Goal: Task Accomplishment & Management: Use online tool/utility

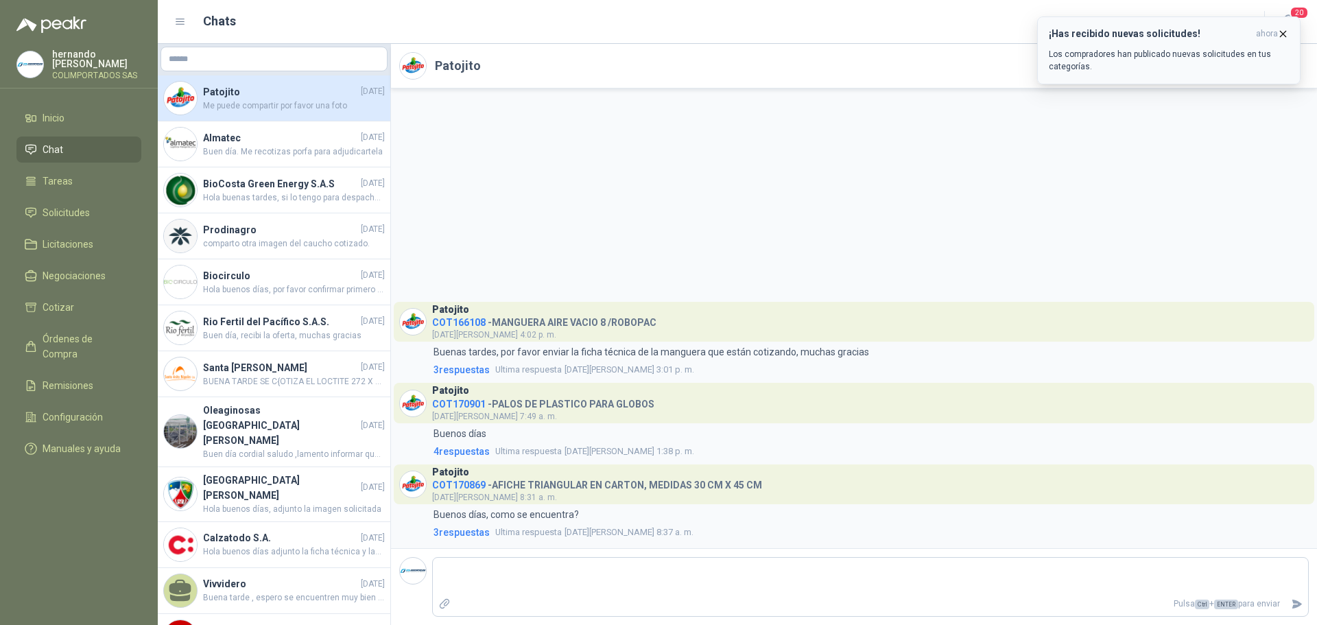
click at [1282, 33] on icon "button" at bounding box center [1283, 33] width 5 height 5
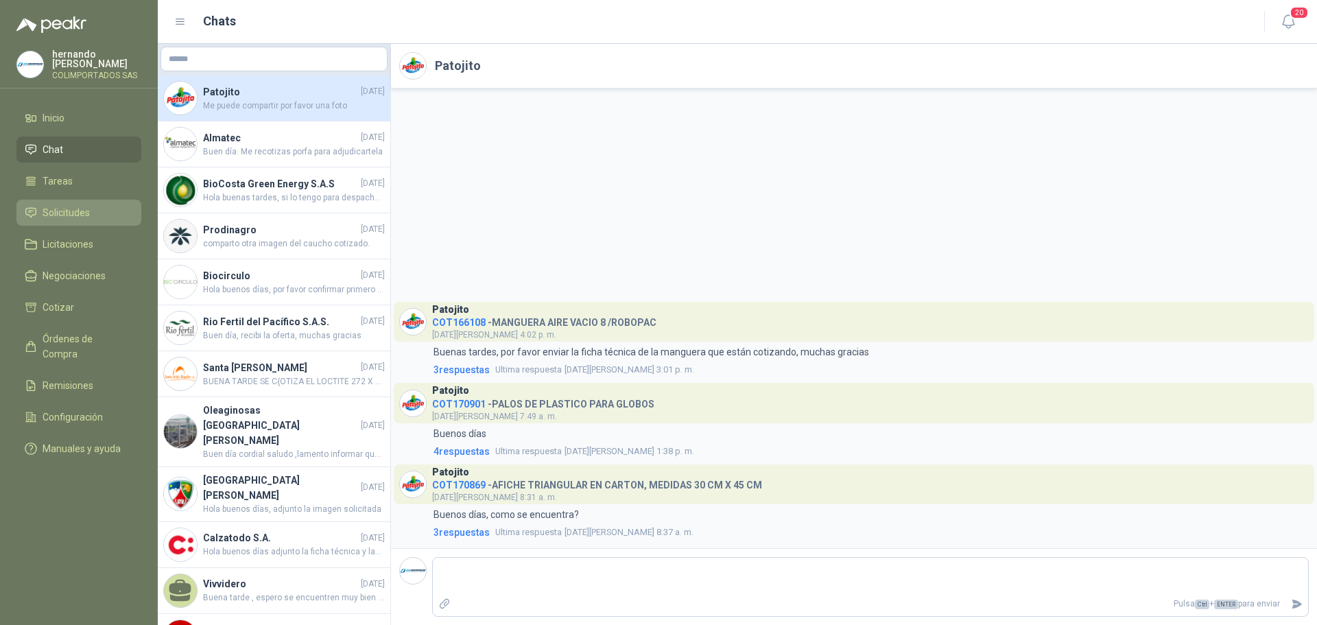
click at [117, 213] on li "Solicitudes" at bounding box center [79, 212] width 108 height 15
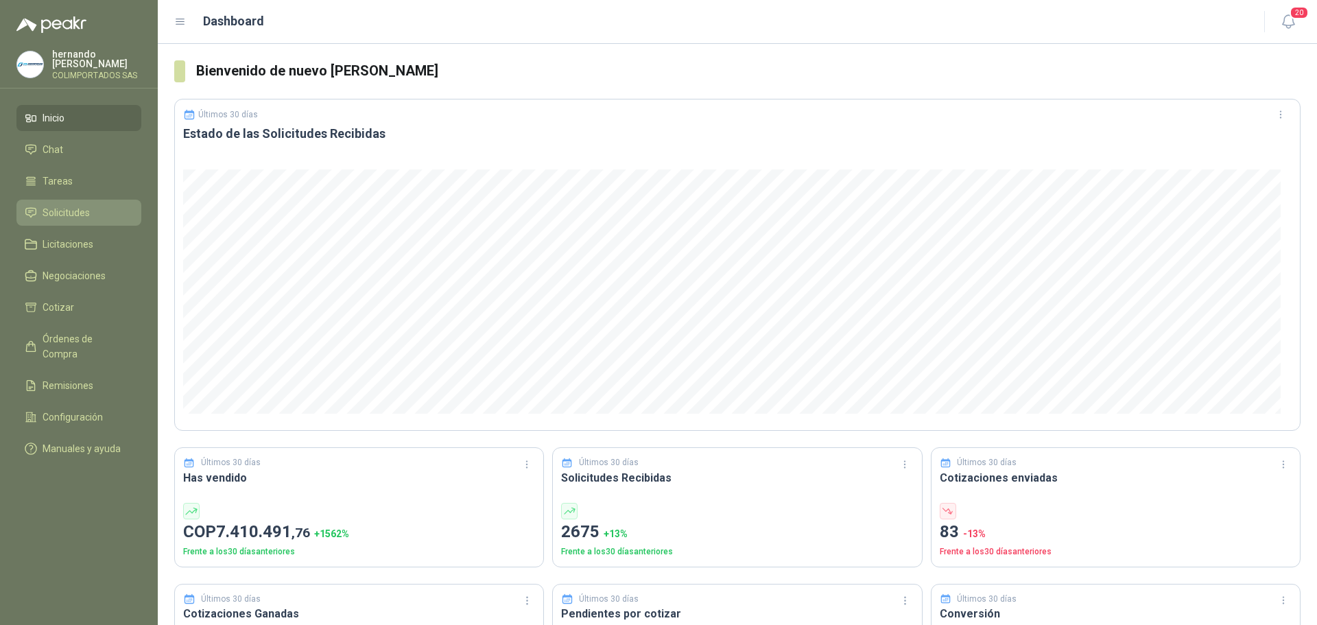
click at [97, 214] on li "Solicitudes" at bounding box center [79, 212] width 108 height 15
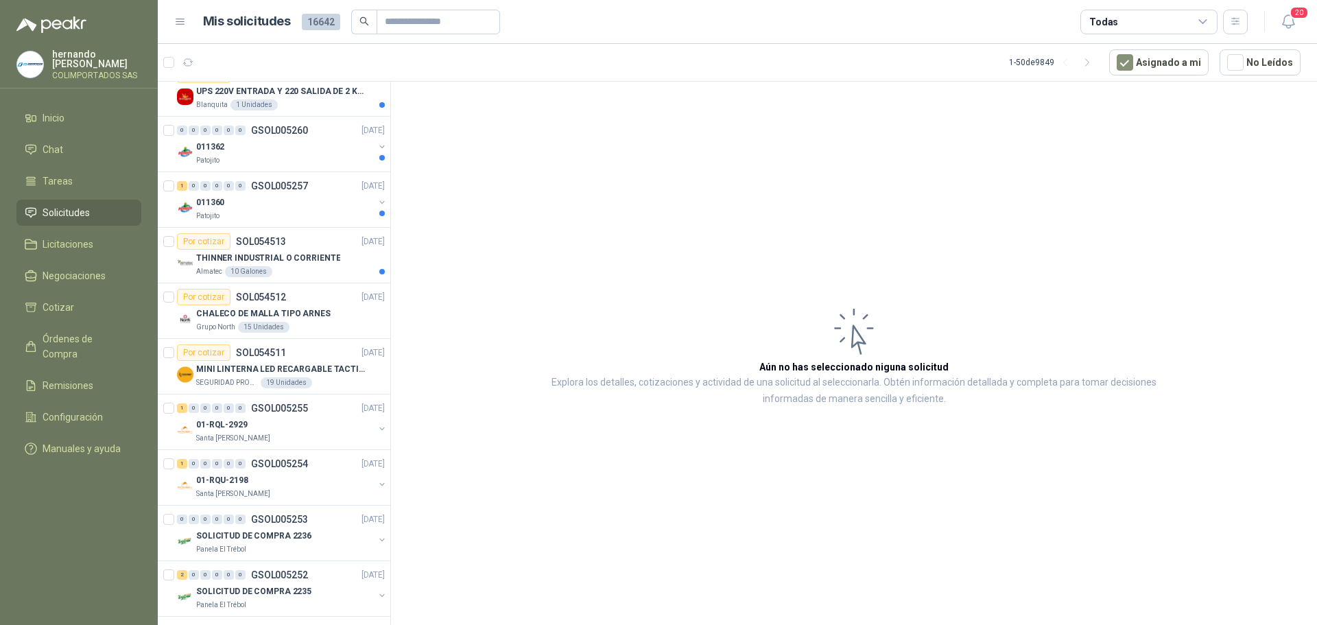
scroll to position [2260, 0]
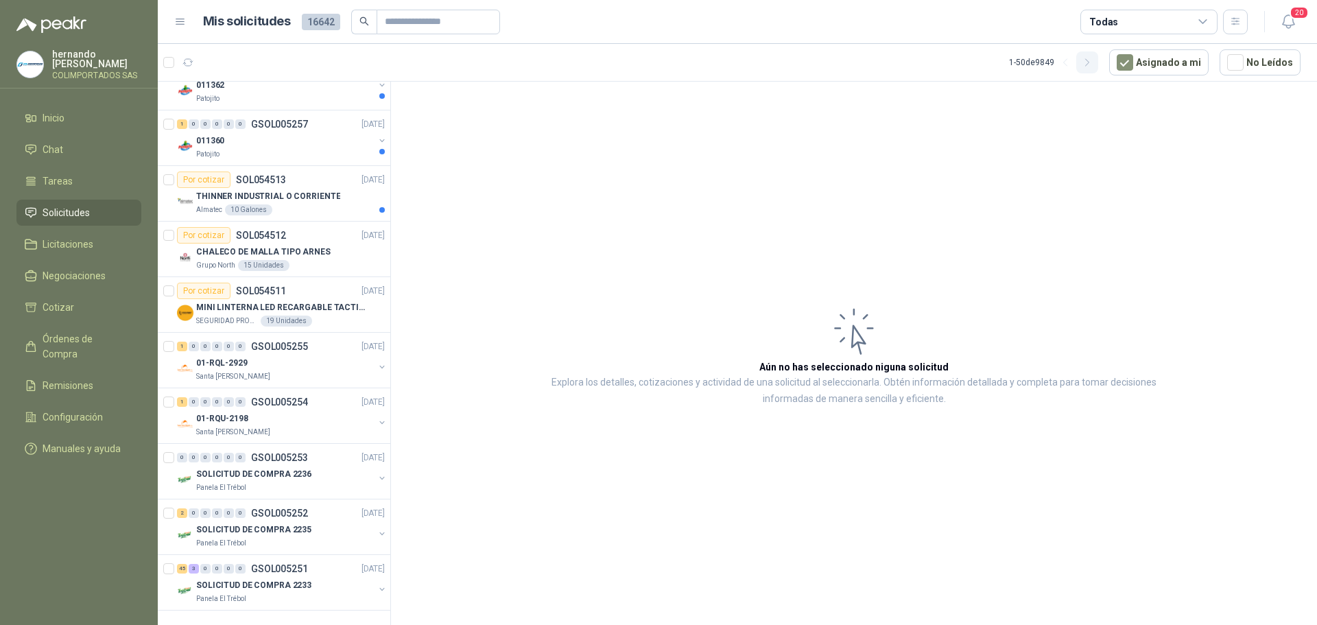
click at [1091, 60] on icon "button" at bounding box center [1088, 63] width 12 height 12
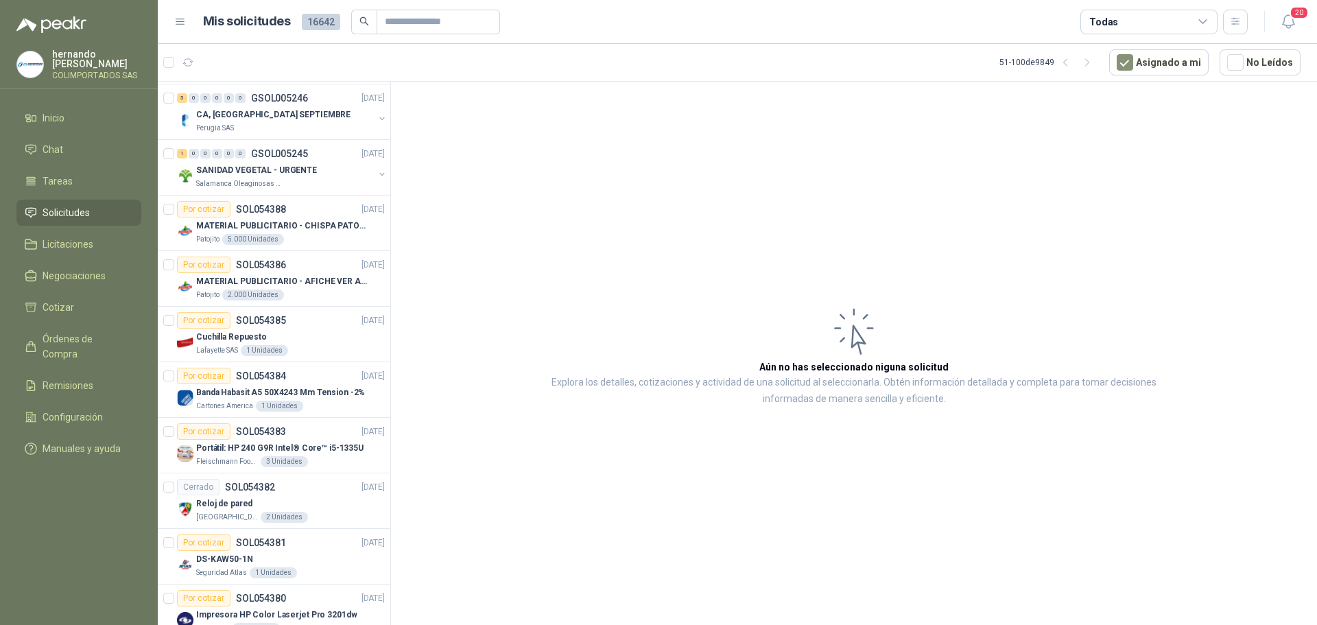
scroll to position [408, 0]
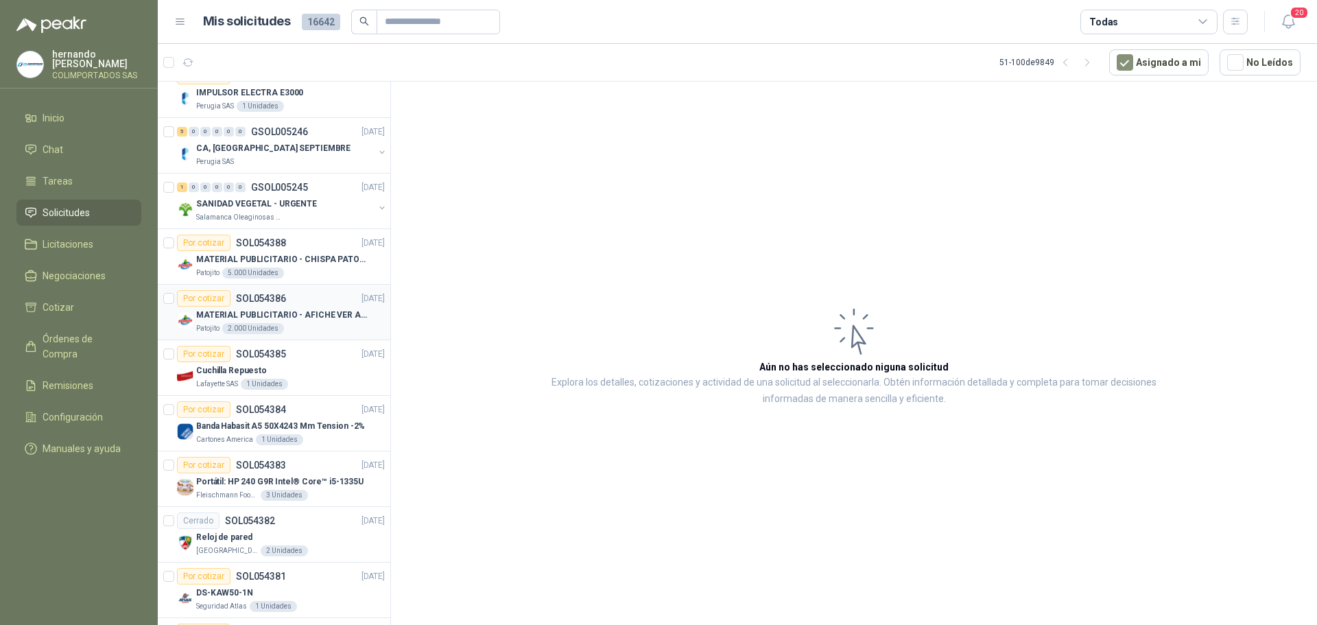
click at [311, 324] on div "Patojito 2.000 Unidades" at bounding box center [290, 328] width 189 height 11
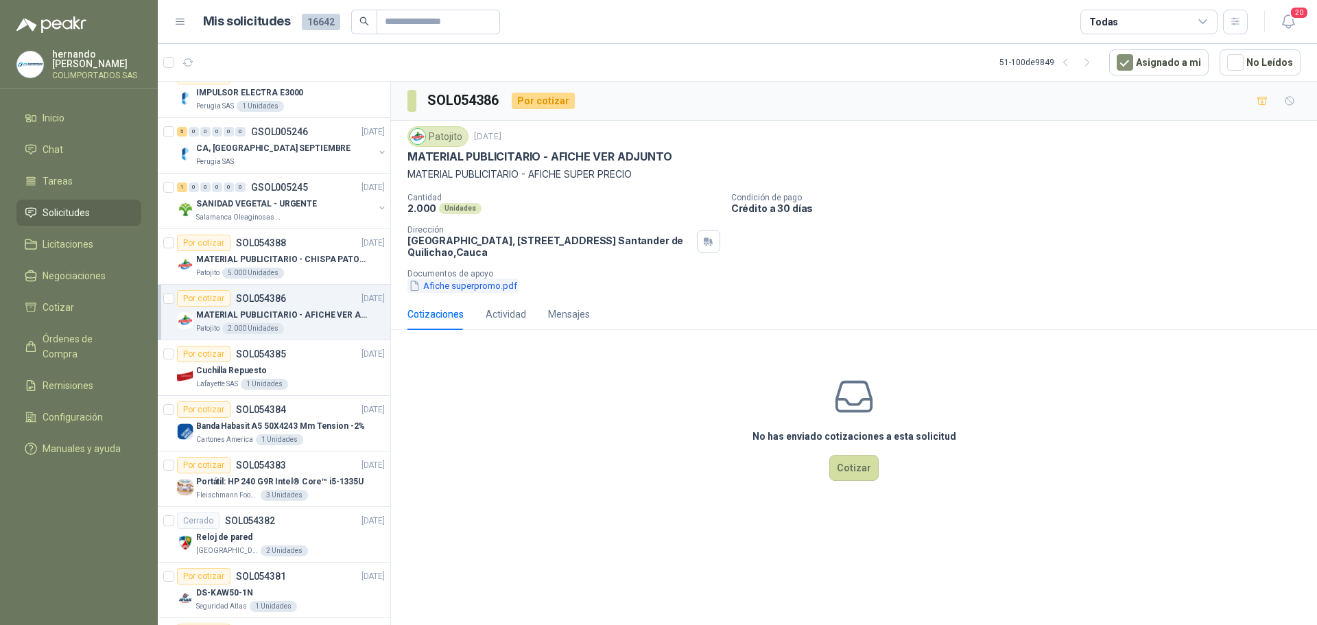
click at [458, 287] on button "Afiche superpromo.pdf" at bounding box center [462, 285] width 111 height 14
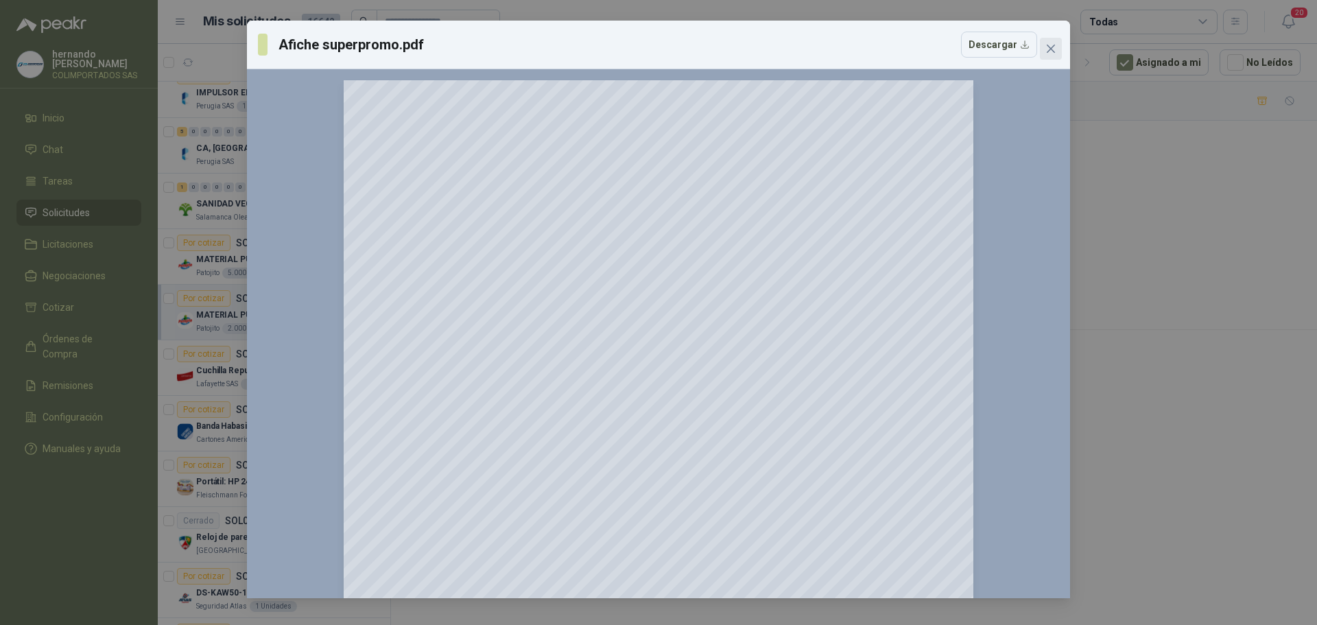
click at [1049, 47] on icon "close" at bounding box center [1051, 49] width 8 height 8
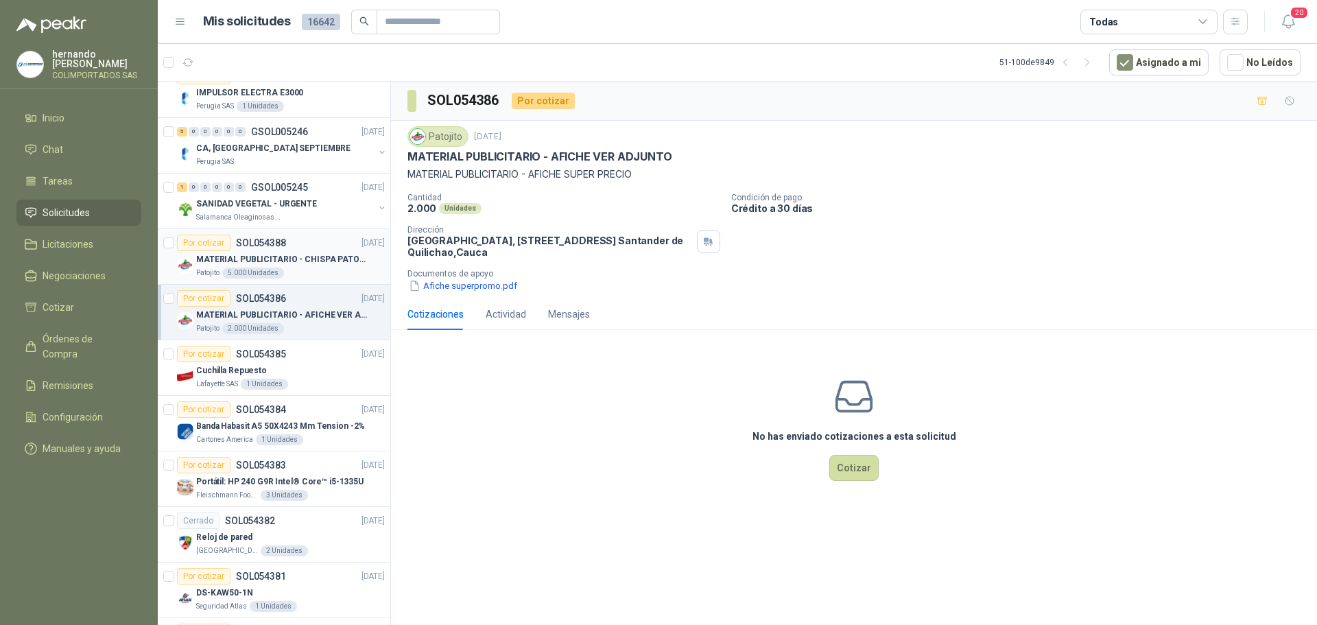
click at [313, 270] on div "Patojito 5.000 Unidades" at bounding box center [290, 273] width 189 height 11
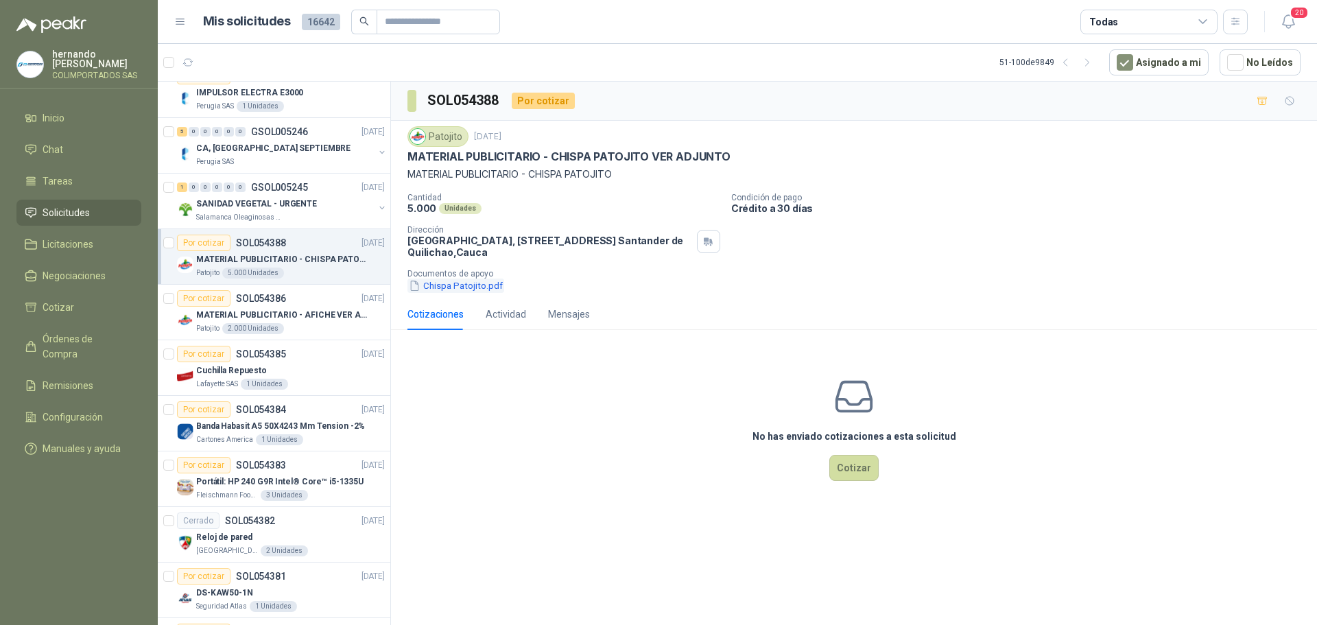
click at [454, 287] on button "Chispa Patojito.pdf" at bounding box center [455, 285] width 97 height 14
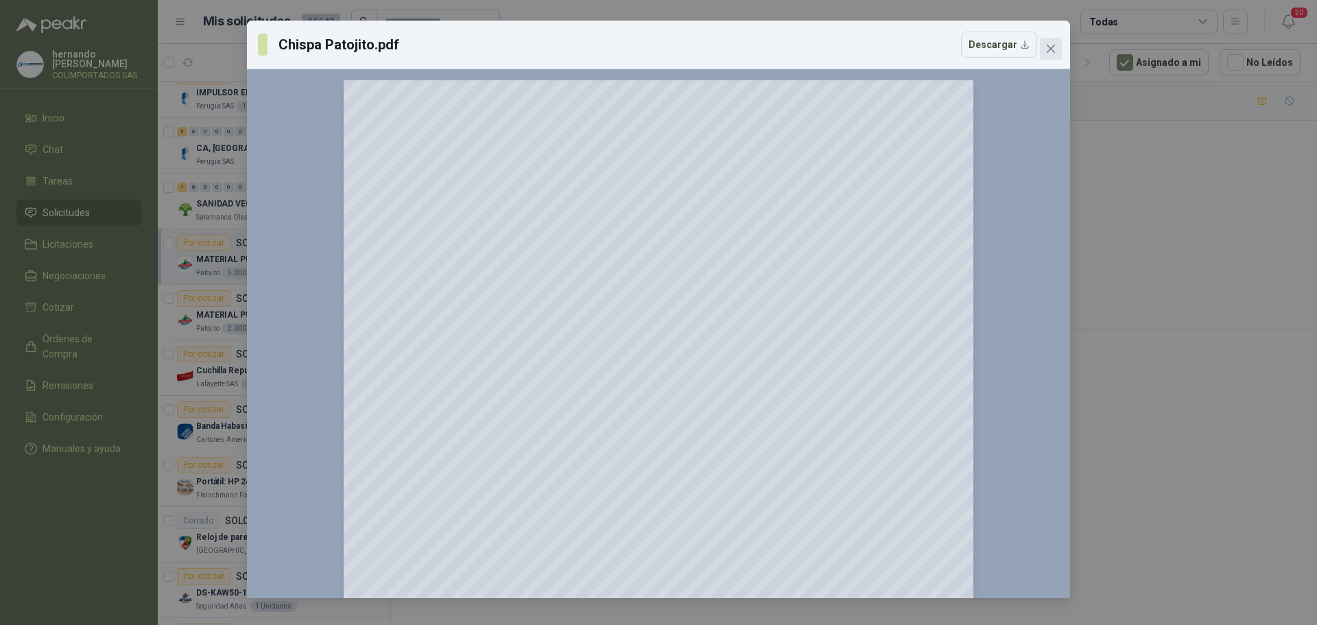
click at [1054, 46] on icon "close" at bounding box center [1051, 49] width 8 height 8
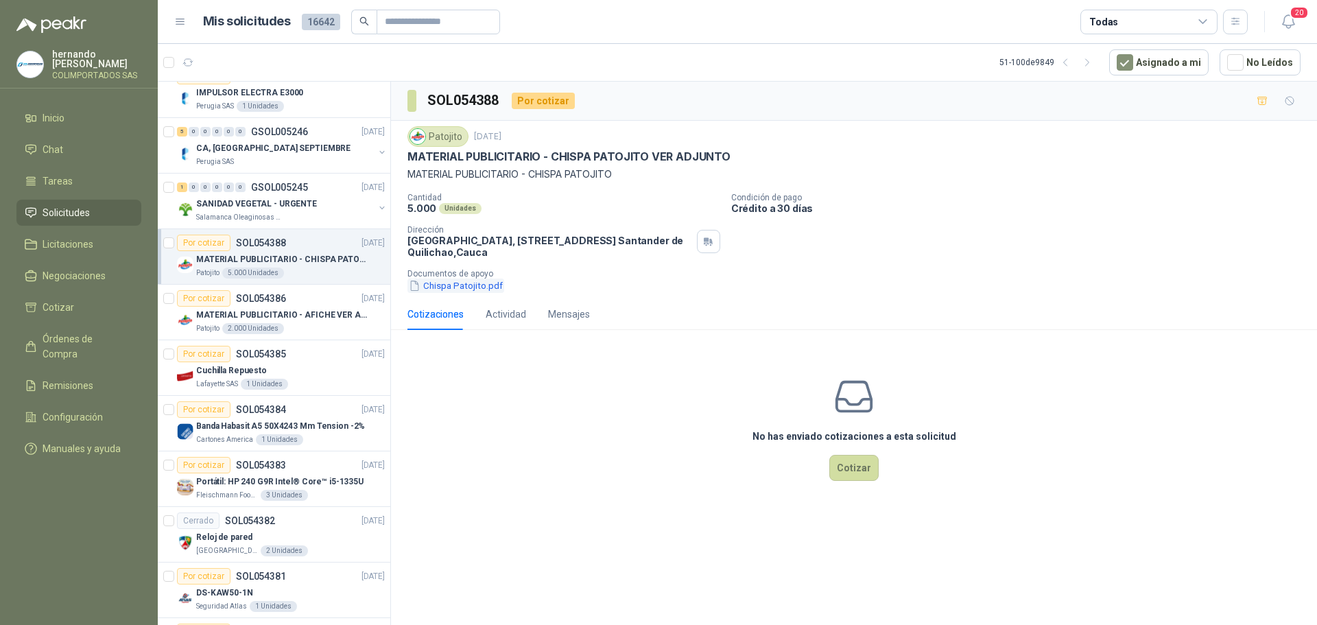
click at [458, 285] on button "Chispa Patojito.pdf" at bounding box center [455, 285] width 97 height 14
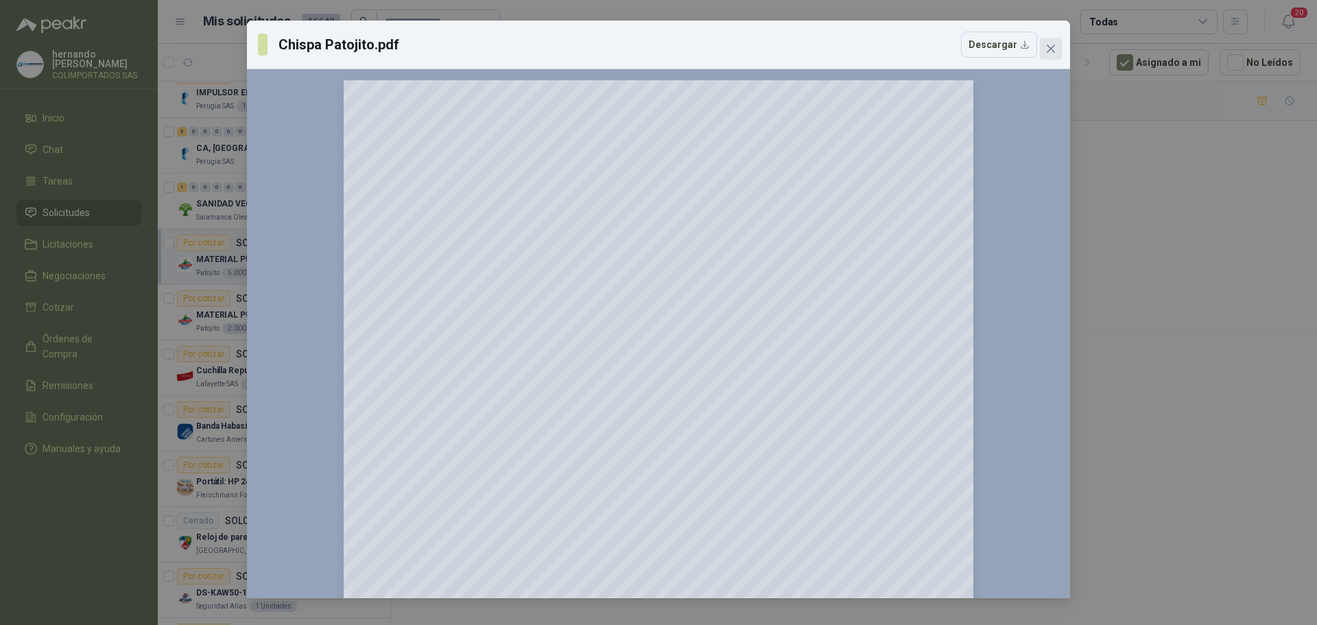
click at [1047, 47] on icon "close" at bounding box center [1050, 48] width 11 height 11
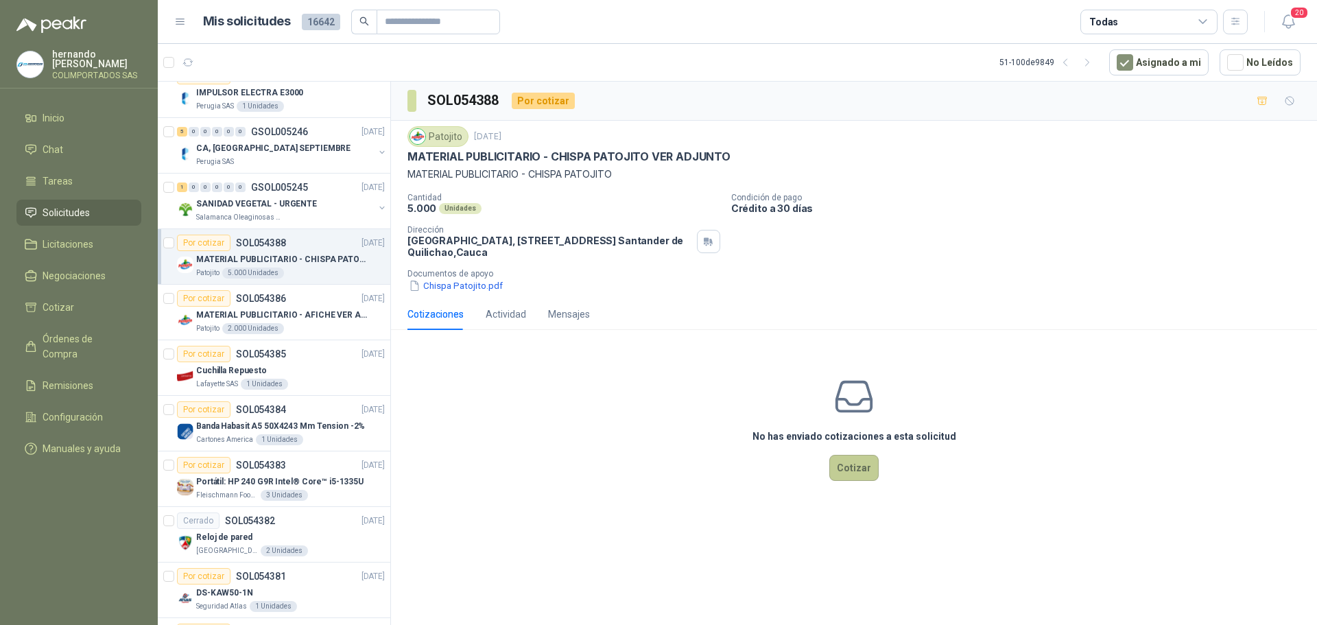
click at [846, 465] on button "Cotizar" at bounding box center [853, 468] width 49 height 26
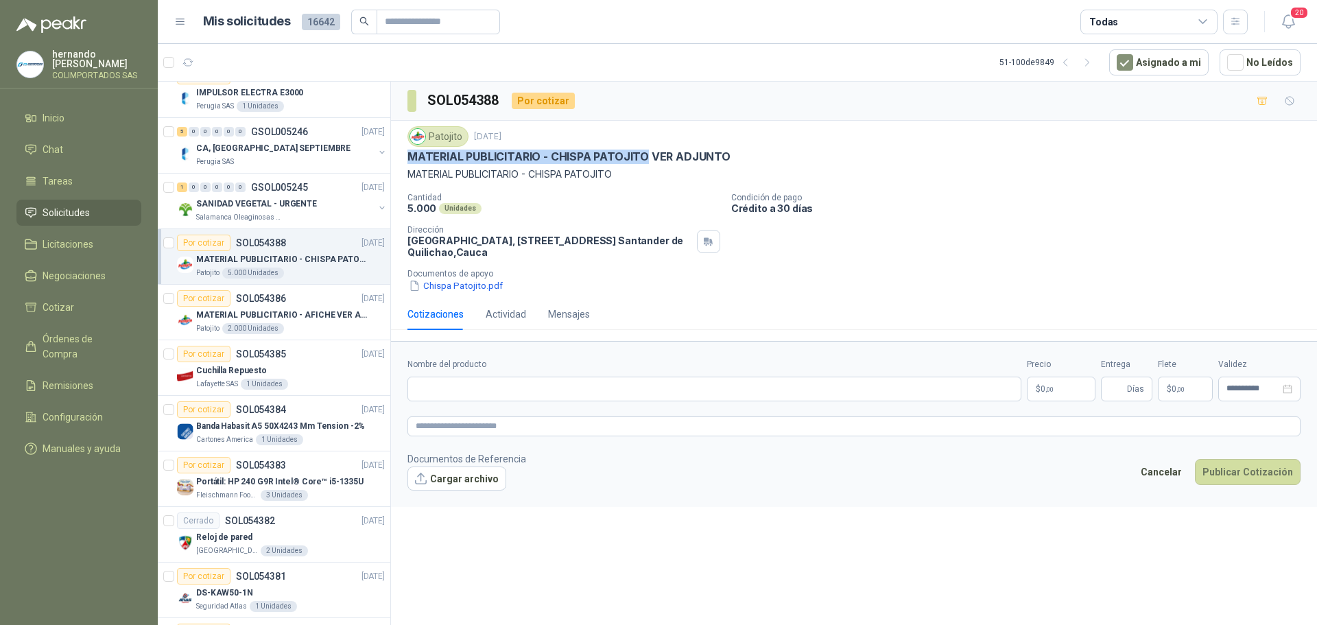
drag, startPoint x: 407, startPoint y: 152, endPoint x: 644, endPoint y: 156, distance: 237.4
click at [644, 156] on div "Patojito [DATE] MATERIAL PUBLICITARIO - CHISPA PATOJITO VER ADJUNTO MATERIAL PU…" at bounding box center [854, 210] width 926 height 178
copy p "MATERIAL PUBLICITARIO - CHISPA PATOJITO"
click at [536, 394] on input "Nombre del producto" at bounding box center [714, 389] width 614 height 25
paste input "**********"
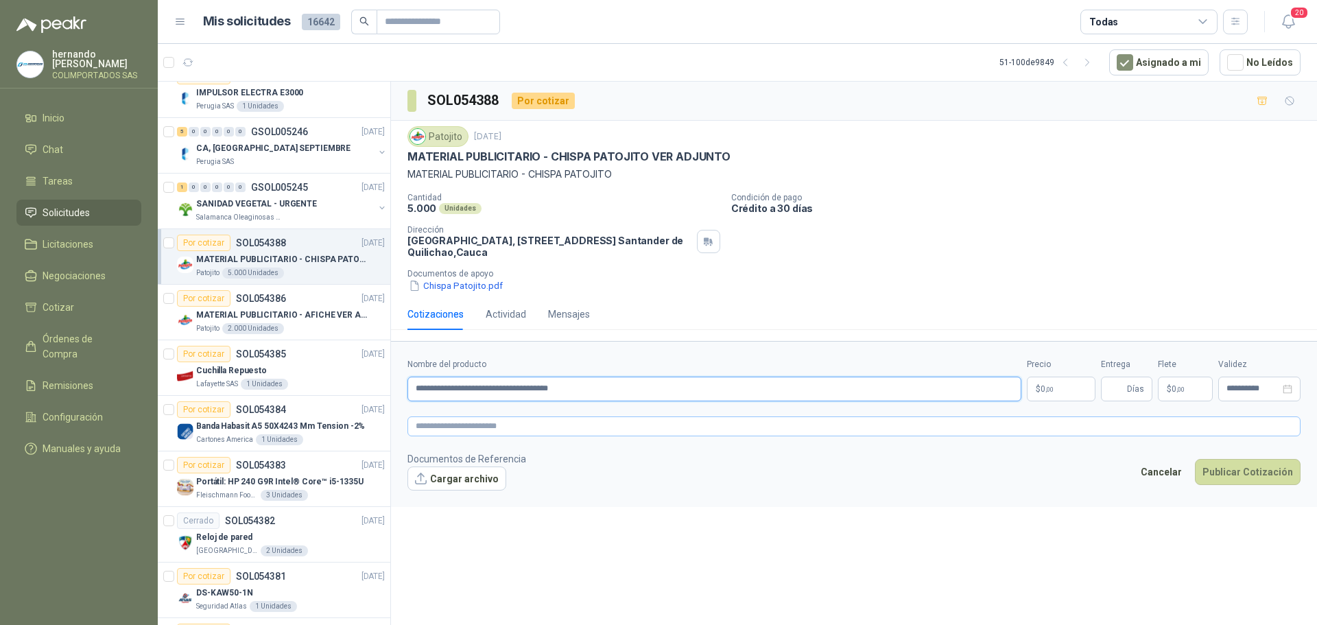
type input "**********"
click at [524, 425] on textarea at bounding box center [853, 426] width 893 height 20
paste textarea "**********"
type textarea "**********"
click at [1047, 386] on body "[PERSON_NAME] COLIMPORTADOS SAS Inicio Chat Tareas Solicitudes Licitaciones Neg…" at bounding box center [658, 312] width 1317 height 625
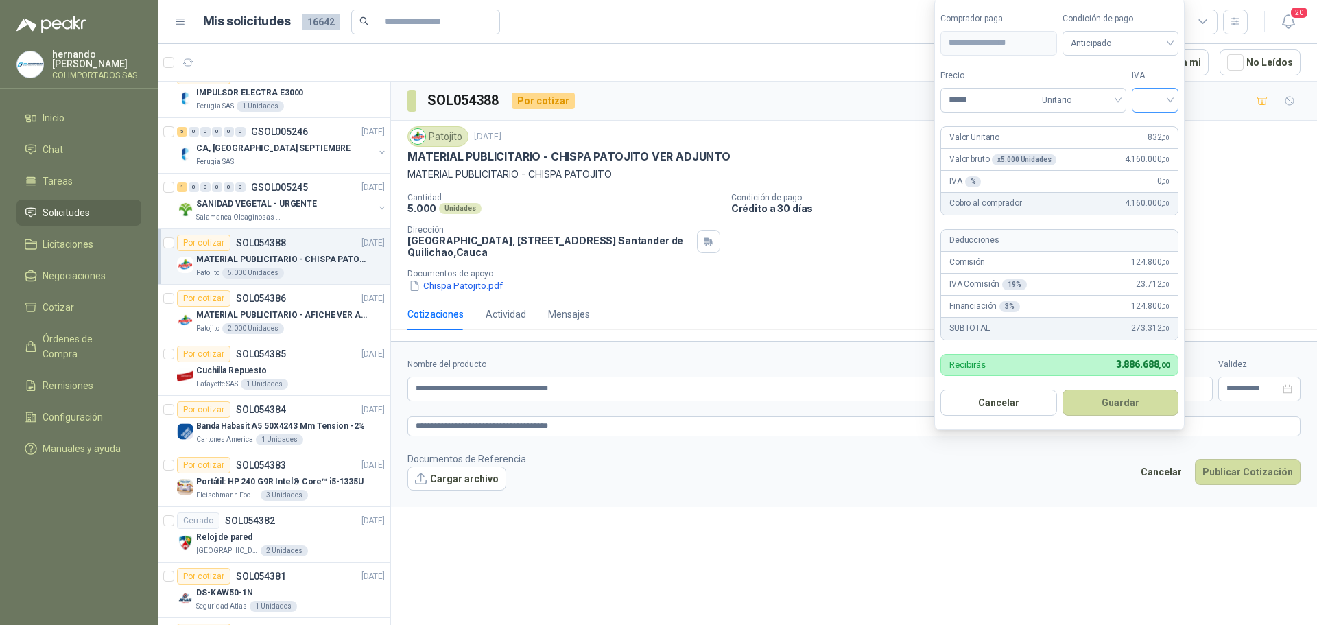
click at [1174, 101] on div at bounding box center [1155, 100] width 47 height 25
click at [1154, 128] on div "19%" at bounding box center [1158, 128] width 25 height 15
click at [1173, 42] on span "Anticipado" at bounding box center [1123, 43] width 102 height 21
click at [1115, 91] on div "Crédito a 30 días" at bounding box center [1123, 93] width 96 height 15
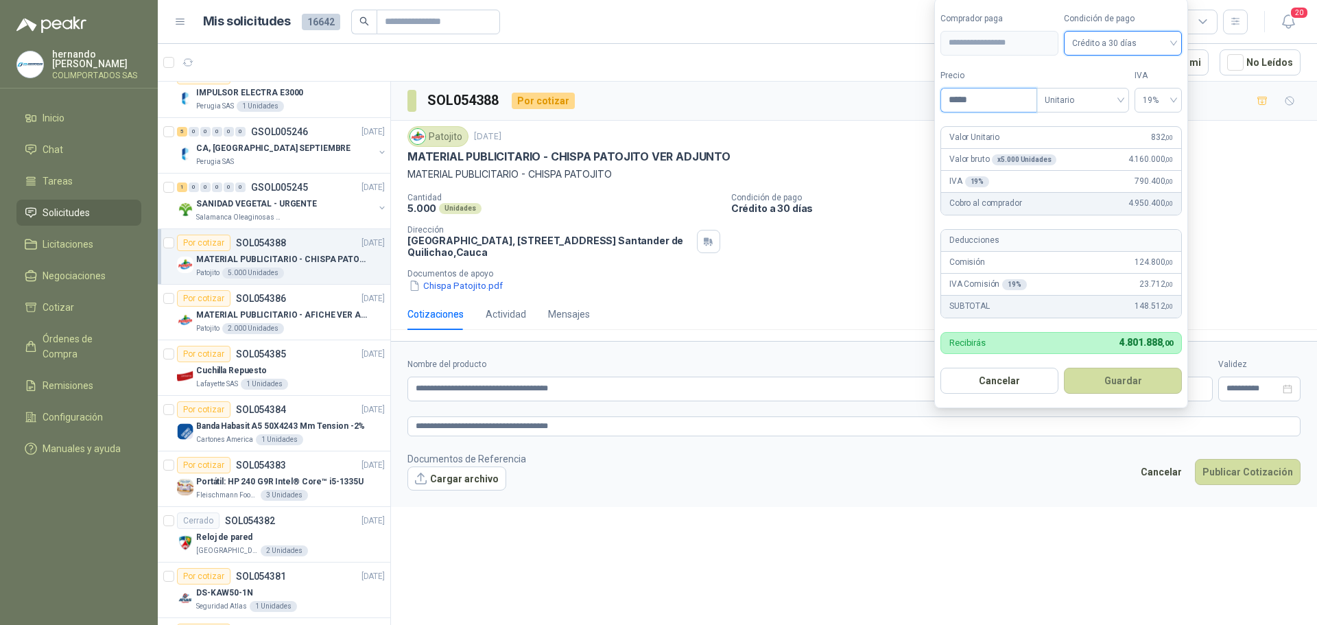
click at [973, 101] on input "*****" at bounding box center [988, 99] width 95 height 23
type input "*****"
click at [1090, 73] on label "Tipo" at bounding box center [1082, 75] width 93 height 13
click at [990, 100] on input "*****" at bounding box center [988, 99] width 95 height 23
click at [1120, 380] on button "Guardar" at bounding box center [1123, 381] width 118 height 26
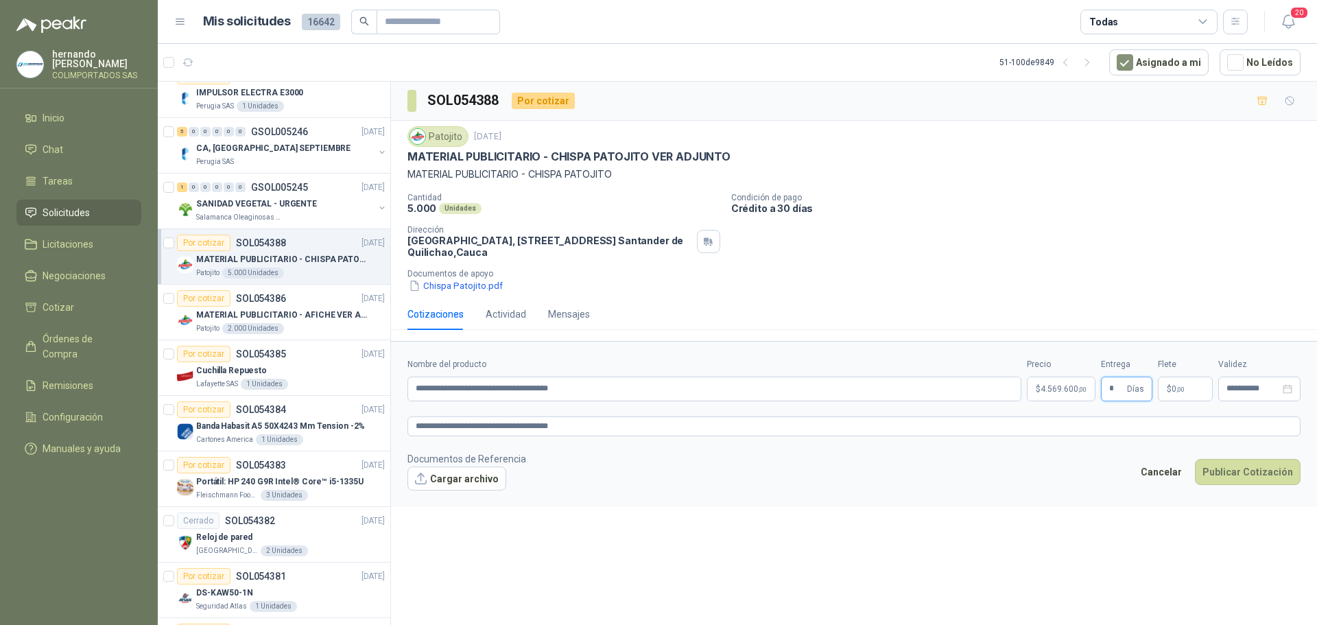
type input "*"
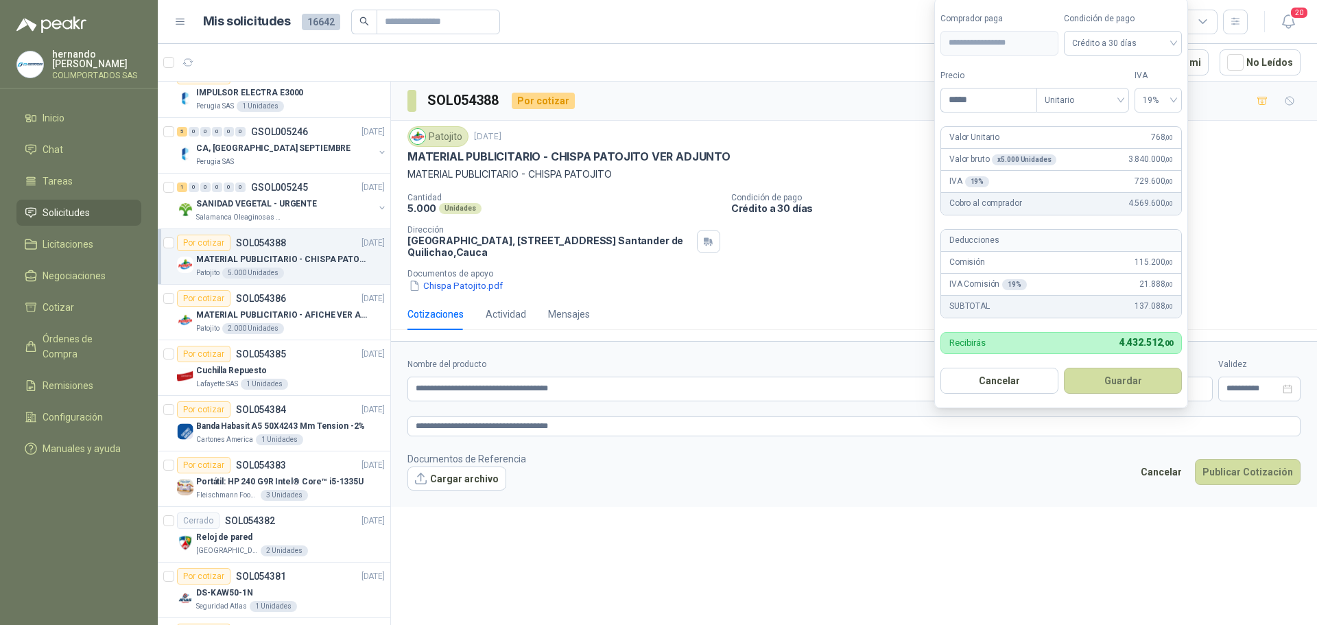
click at [1047, 391] on body "[PERSON_NAME] COLIMPORTADOS SAS Inicio Chat Tareas Solicitudes Licitaciones Neg…" at bounding box center [658, 312] width 1317 height 625
click at [1117, 379] on button "Guardar" at bounding box center [1123, 381] width 118 height 26
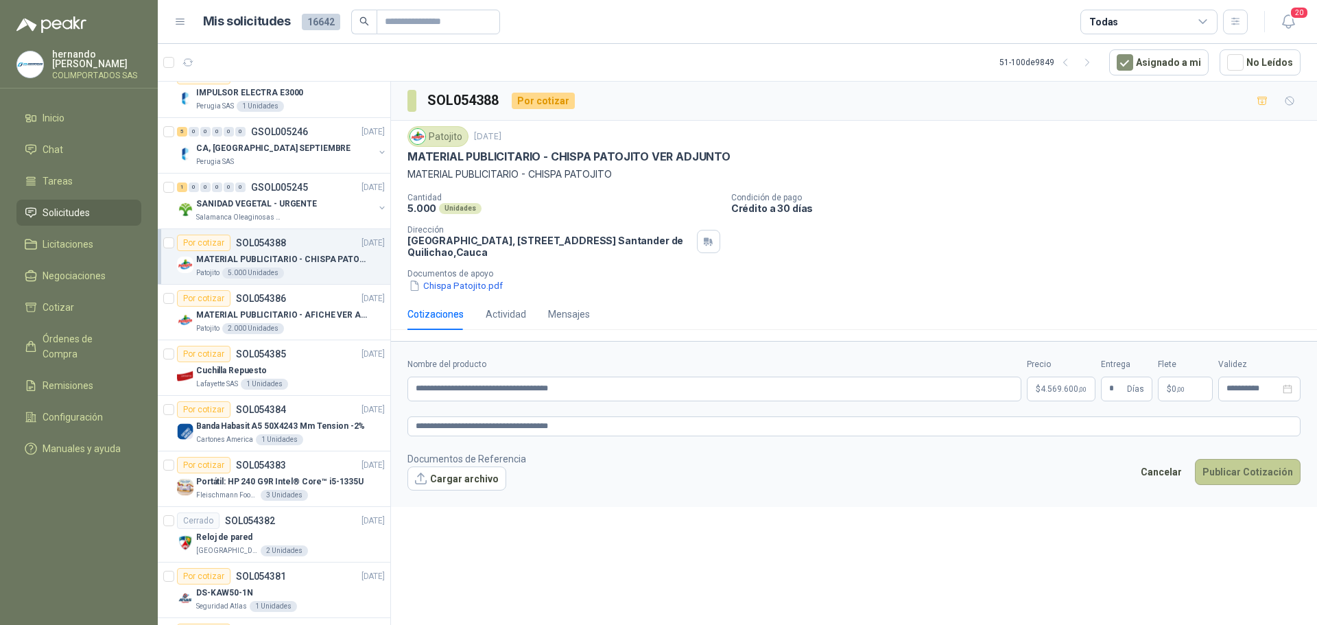
click at [1235, 472] on button "Publicar Cotización" at bounding box center [1248, 472] width 106 height 26
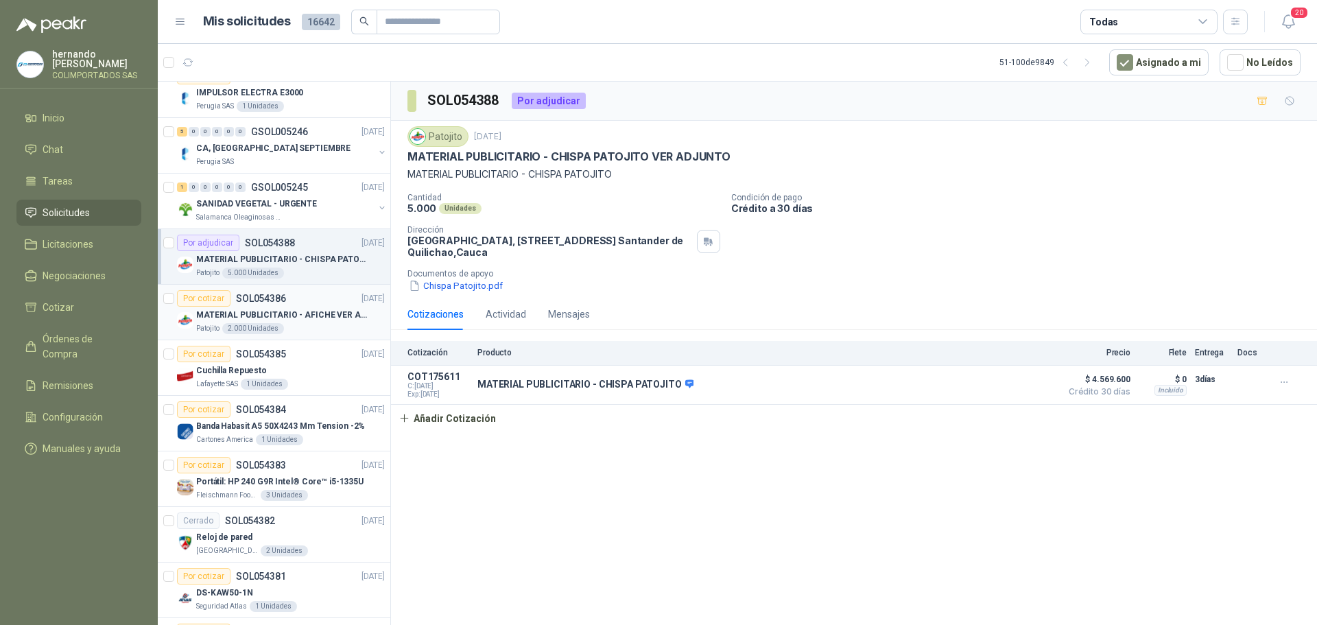
click at [315, 314] on p "MATERIAL PUBLICITARIO - AFICHE VER ADJUNTO" at bounding box center [281, 315] width 171 height 13
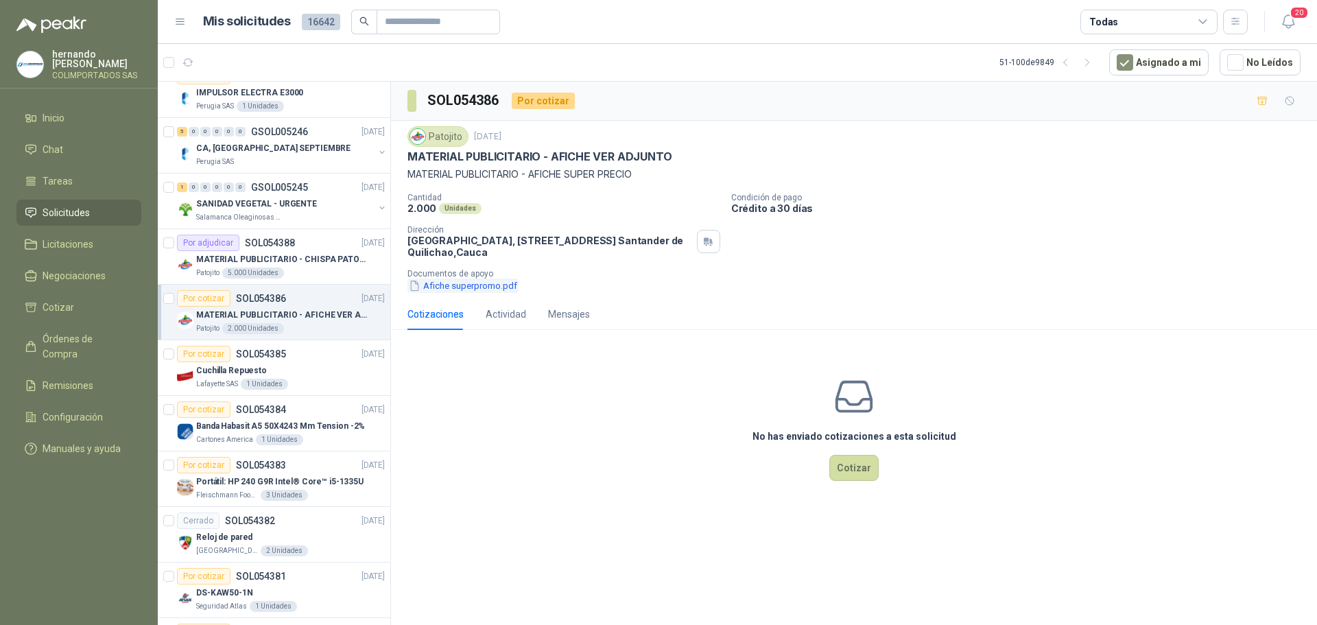
click at [448, 289] on button "Afiche superpromo.pdf" at bounding box center [462, 285] width 111 height 14
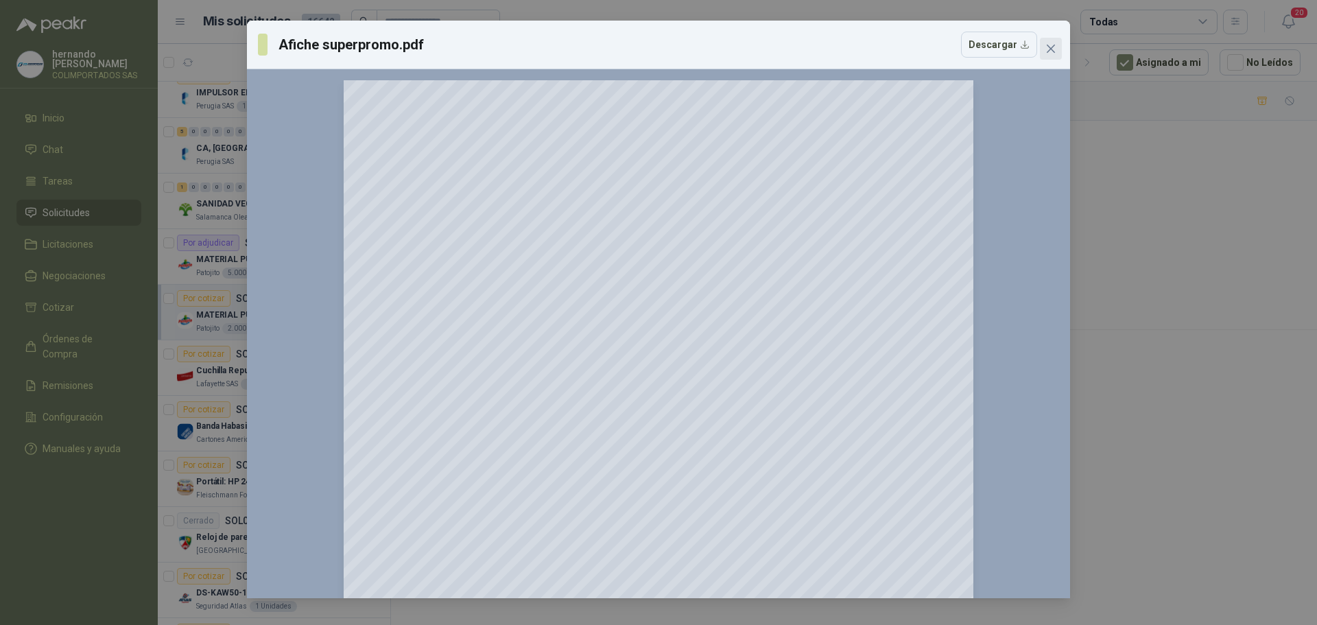
click at [1052, 45] on icon "close" at bounding box center [1050, 48] width 11 height 11
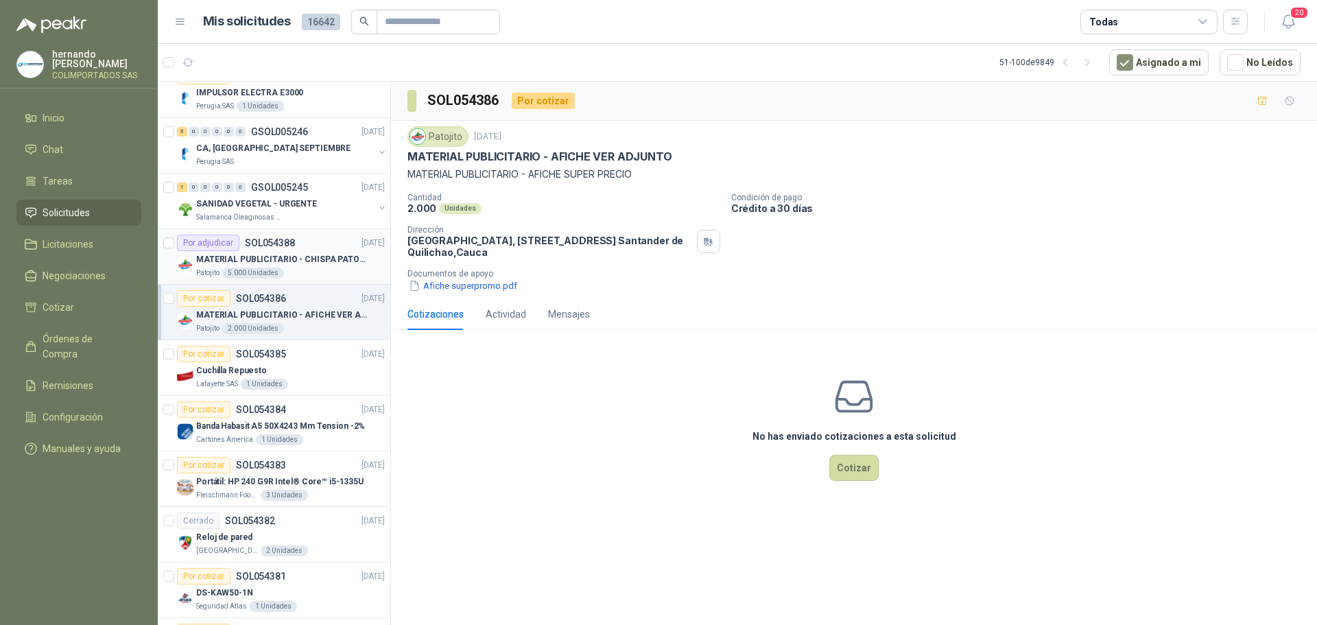
click at [307, 263] on p "MATERIAL PUBLICITARIO - CHISPA PATOJITO VER ADJUNTO" at bounding box center [281, 259] width 171 height 13
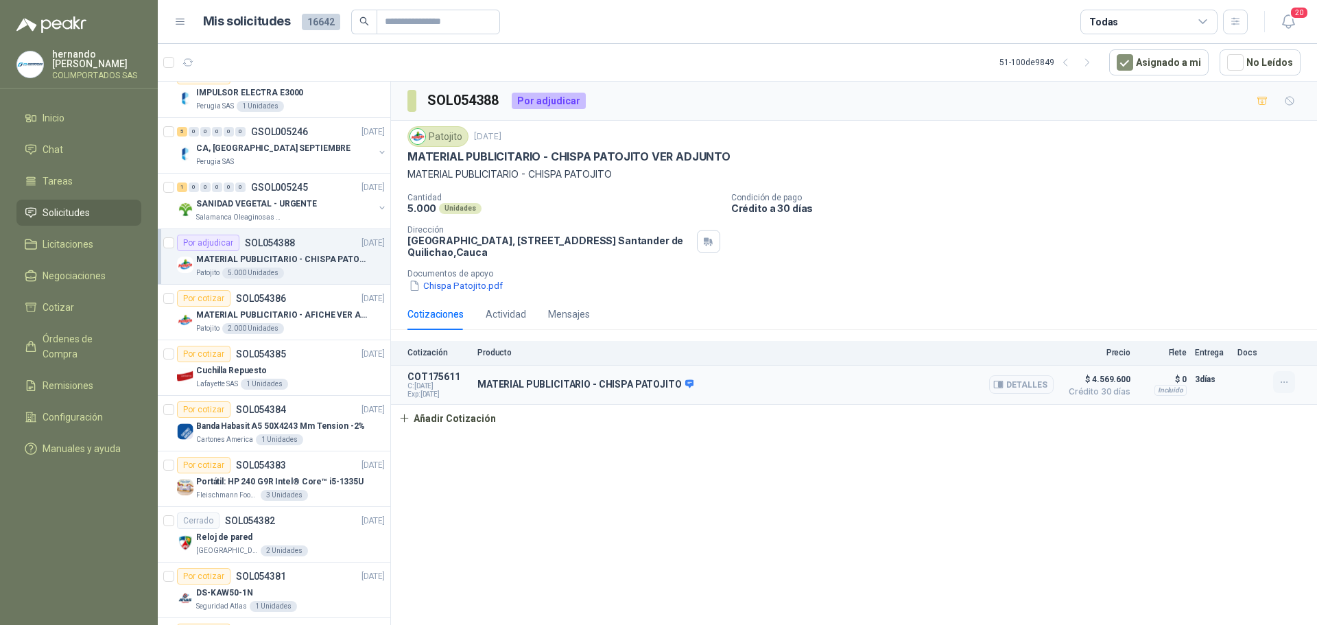
click at [1287, 379] on icon "button" at bounding box center [1285, 383] width 12 height 12
click at [1222, 354] on button "Eliminar" at bounding box center [1257, 352] width 110 height 22
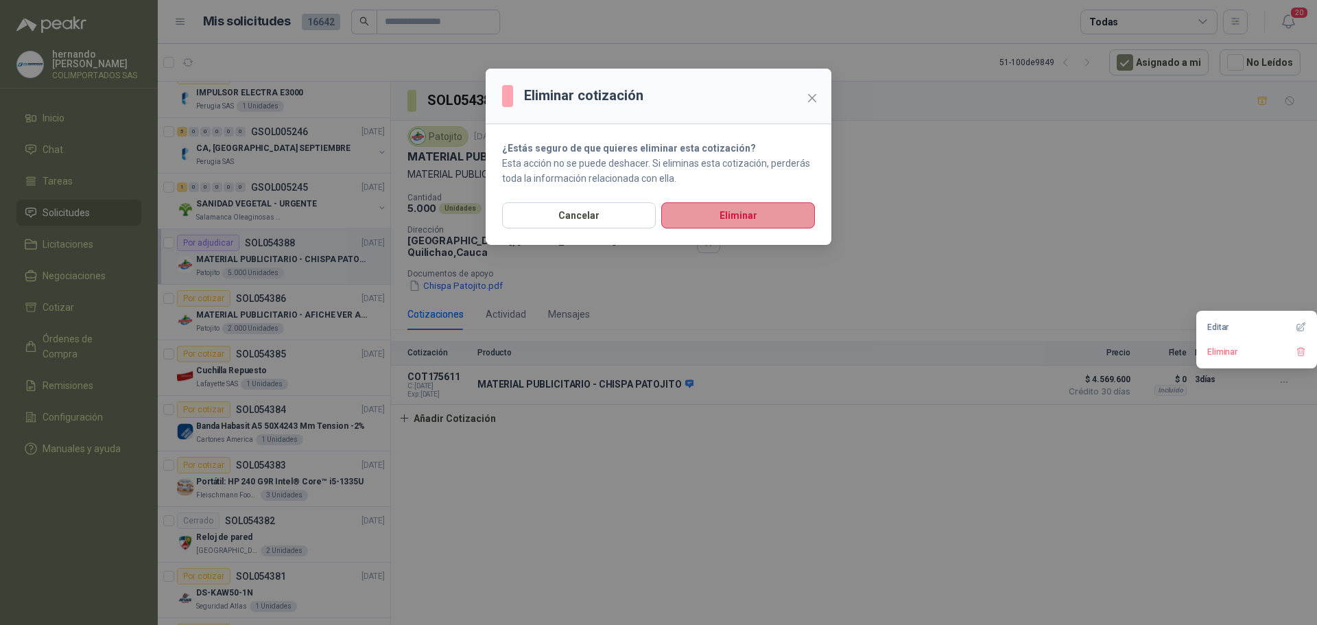
click at [748, 214] on button "Eliminar" at bounding box center [738, 215] width 154 height 26
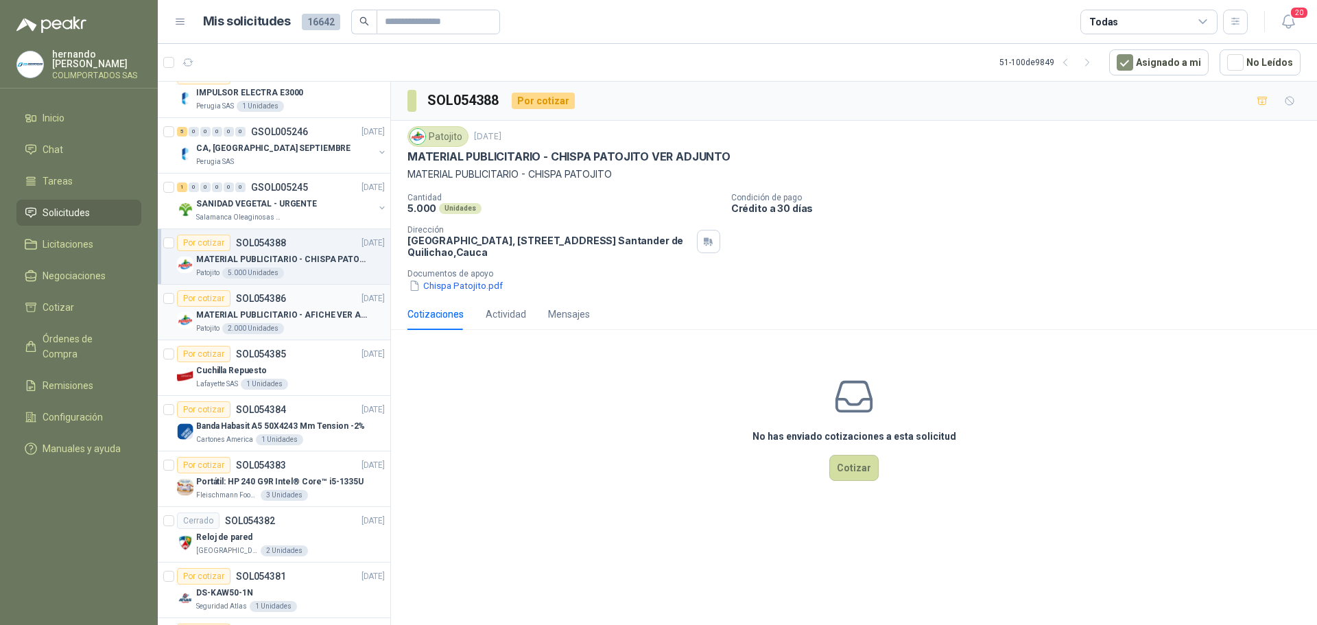
click at [299, 306] on div "Por cotizar SOL054386 [DATE]" at bounding box center [281, 298] width 208 height 16
click at [440, 292] on button "Afiche superpromo.pdf" at bounding box center [462, 285] width 111 height 14
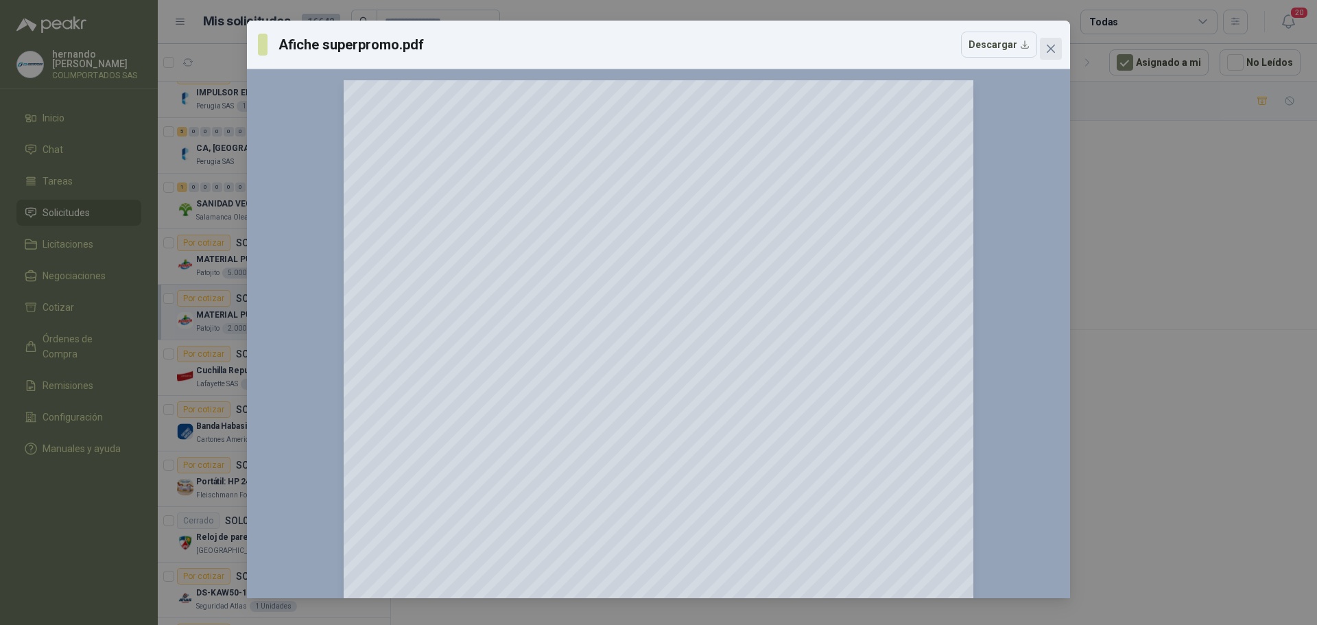
click at [1053, 51] on icon "close" at bounding box center [1051, 49] width 8 height 8
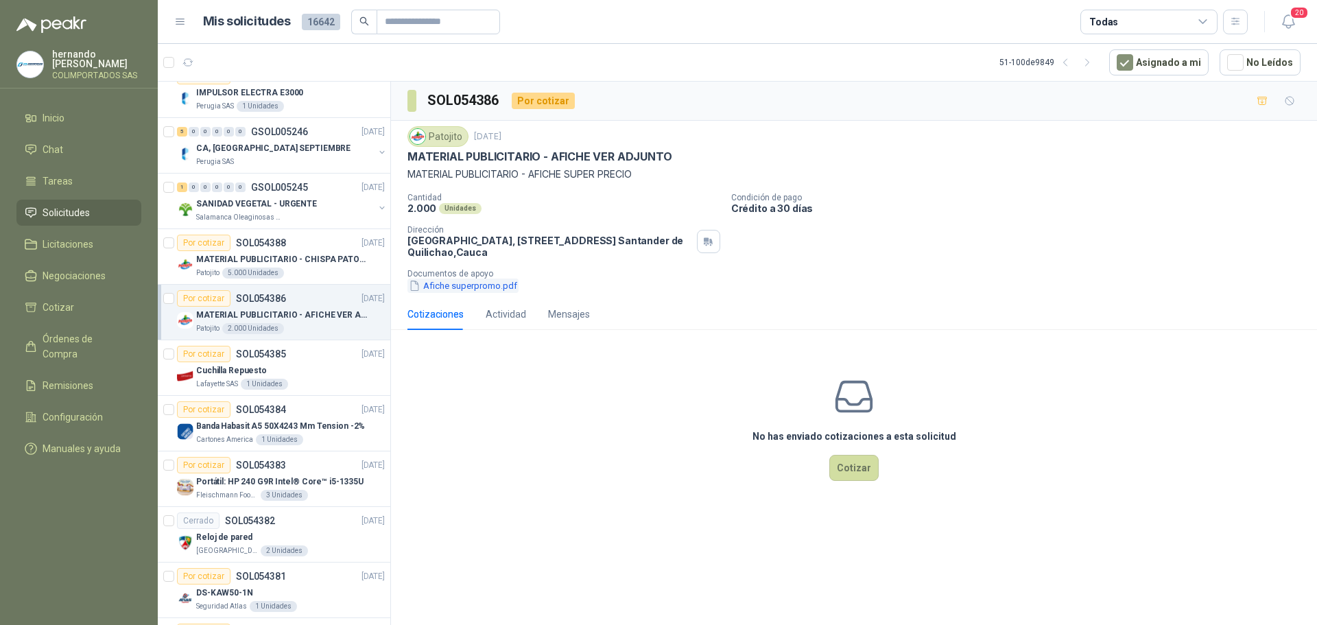
click at [453, 285] on button "Afiche superpromo.pdf" at bounding box center [462, 285] width 111 height 14
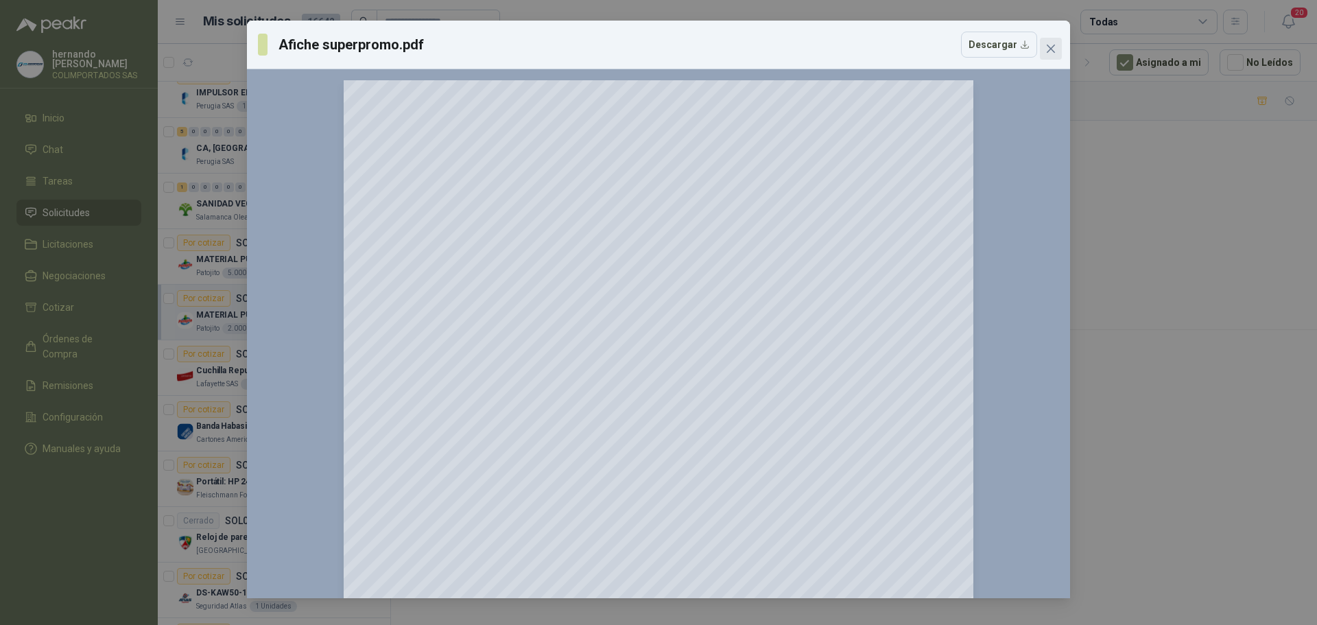
click at [1046, 48] on icon "close" at bounding box center [1050, 48] width 11 height 11
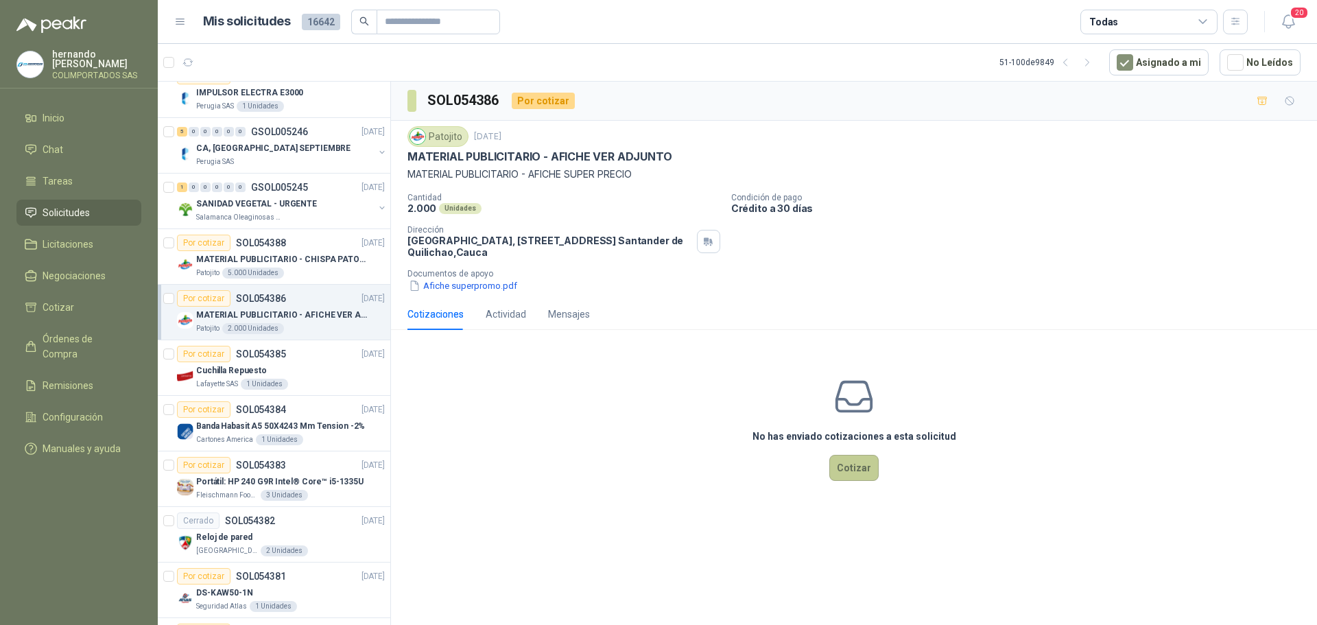
click at [865, 474] on button "Cotizar" at bounding box center [853, 468] width 49 height 26
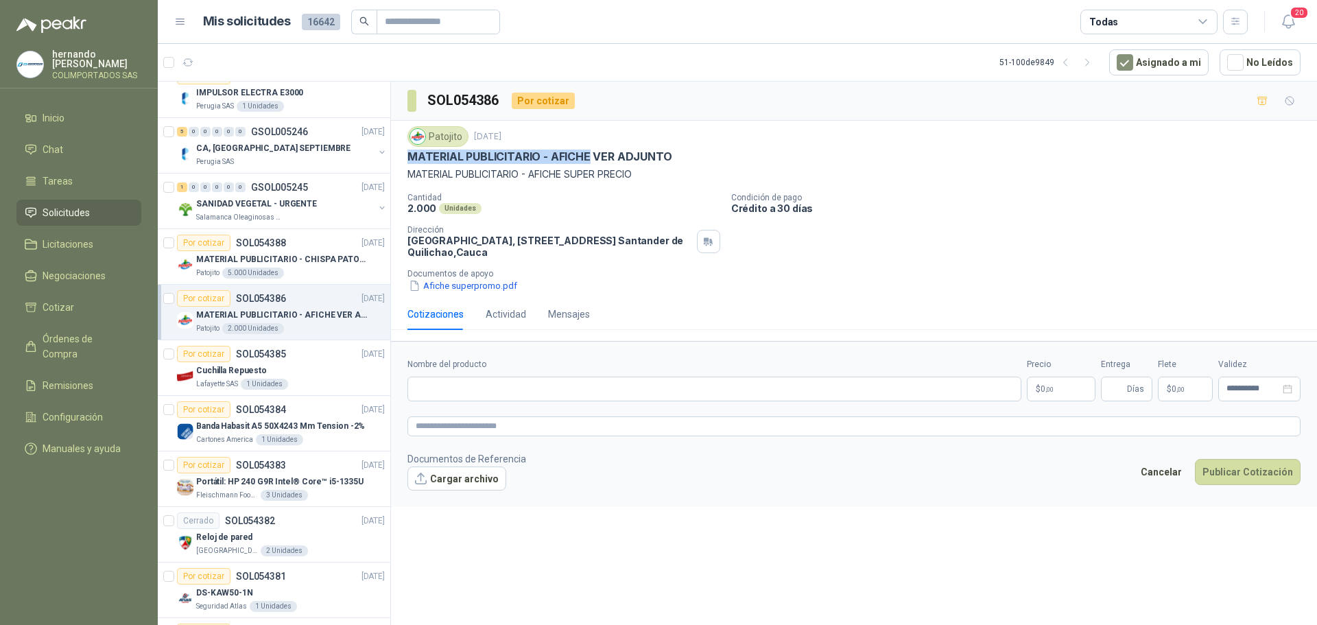
drag, startPoint x: 407, startPoint y: 153, endPoint x: 589, endPoint y: 150, distance: 181.1
click at [589, 150] on p "MATERIAL PUBLICITARIO - AFICHE VER ADJUNTO" at bounding box center [539, 157] width 264 height 14
copy p "MATERIAL PUBLICITARIO - AFICHE"
click at [534, 385] on input "Nombre del producto" at bounding box center [714, 389] width 614 height 25
paste input "**********"
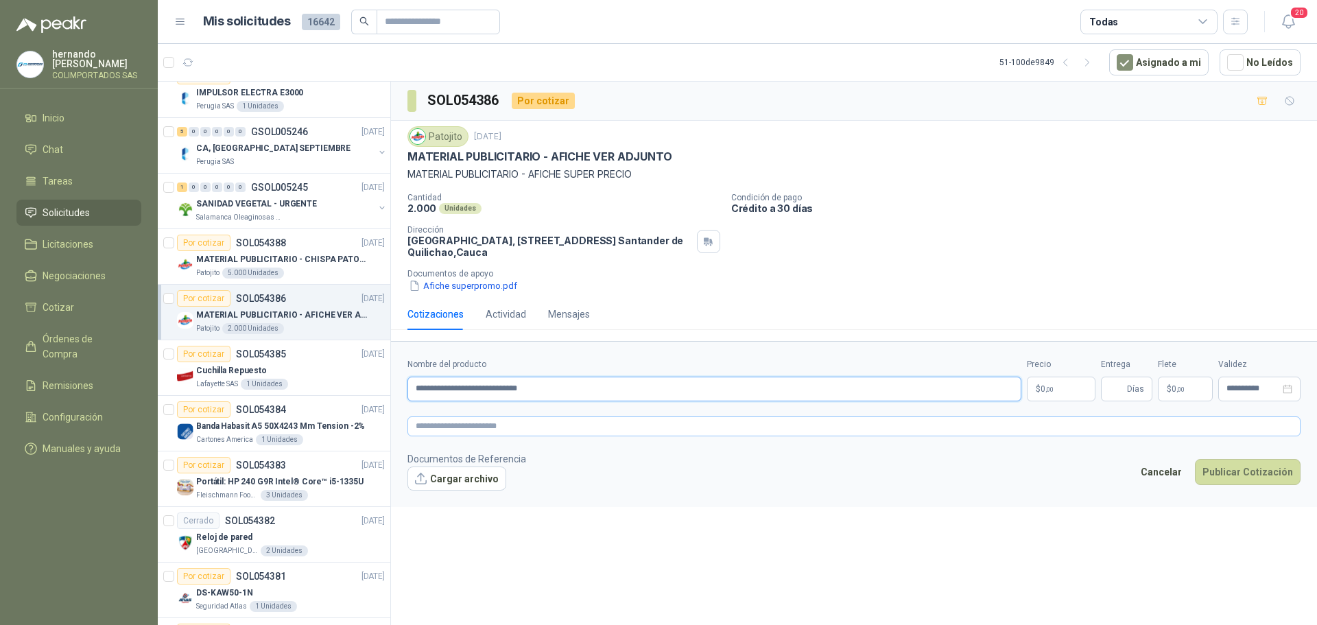
type input "**********"
click at [545, 423] on textarea at bounding box center [853, 426] width 893 height 20
paste textarea "**********"
type textarea "**********"
click at [1049, 383] on body "[PERSON_NAME] COLIMPORTADOS SAS Inicio Chat Tareas Solicitudes Licitaciones Neg…" at bounding box center [658, 312] width 1317 height 625
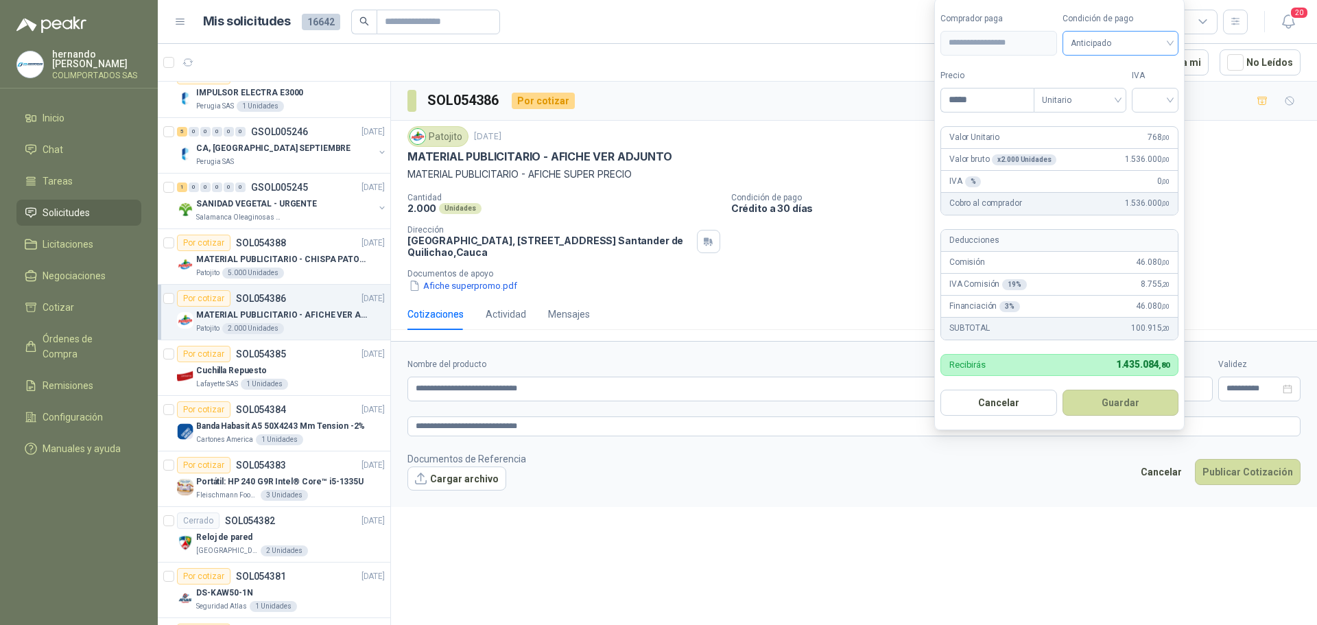
click at [1174, 44] on div "Anticipado" at bounding box center [1121, 43] width 117 height 25
type input "*****"
click at [1117, 91] on div "Crédito a 30 días" at bounding box center [1123, 93] width 96 height 15
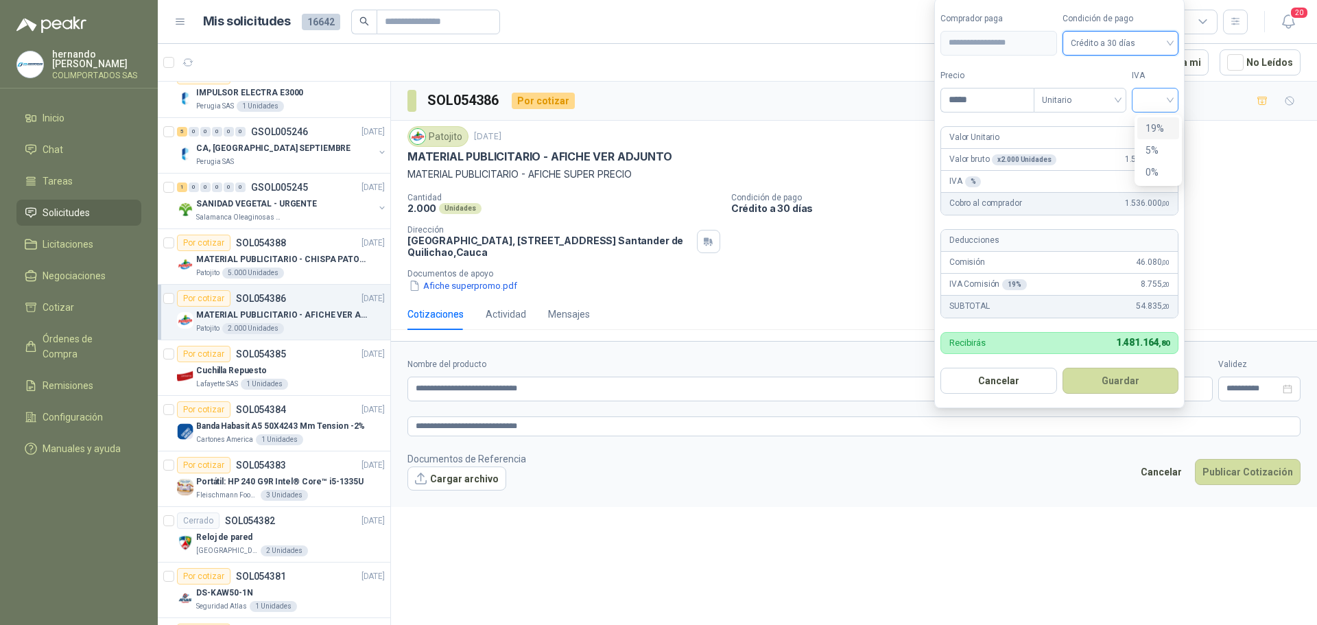
click at [1177, 100] on div at bounding box center [1155, 100] width 47 height 25
click at [1158, 128] on div "19%" at bounding box center [1158, 128] width 25 height 15
click at [1111, 381] on button "Guardar" at bounding box center [1123, 381] width 118 height 26
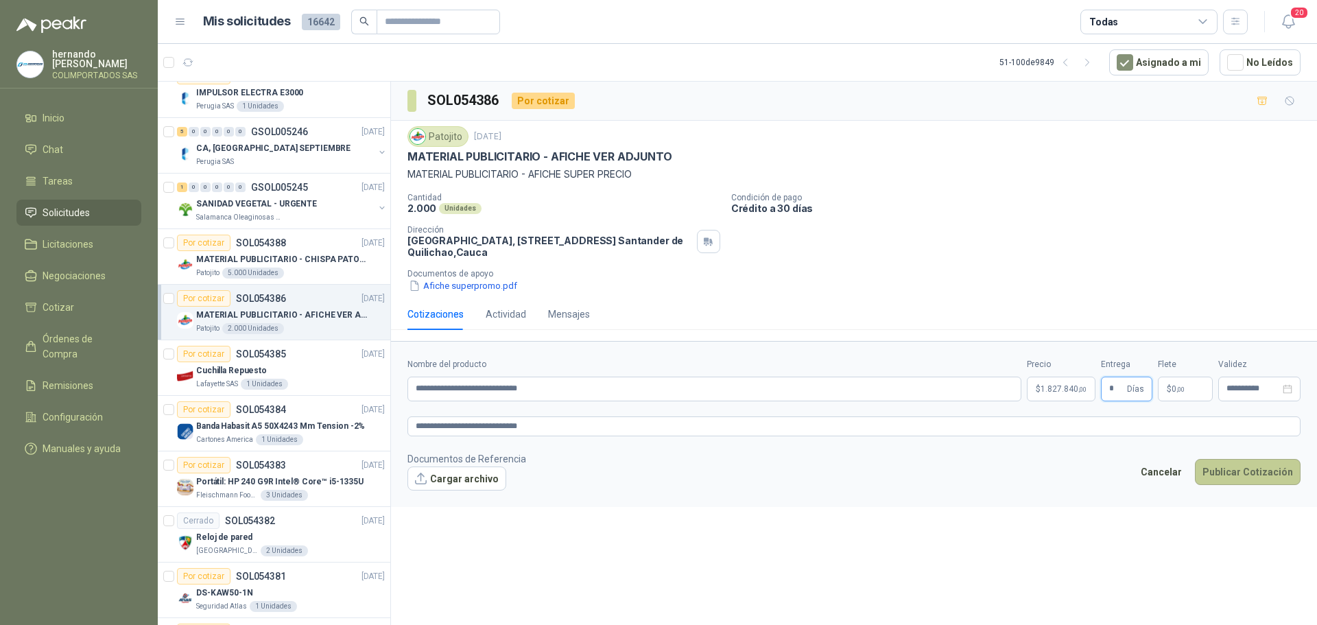
type input "*"
click at [1246, 471] on button "Publicar Cotización" at bounding box center [1248, 472] width 106 height 26
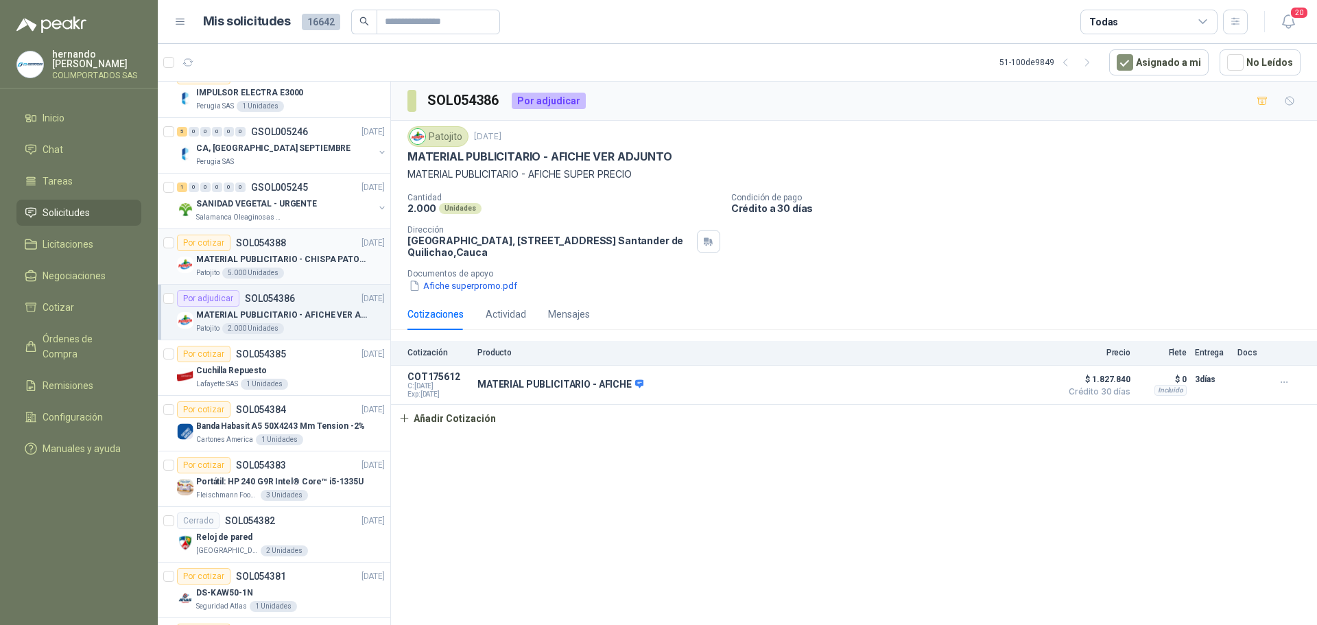
click at [330, 269] on div "Patojito 5.000 Unidades" at bounding box center [290, 273] width 189 height 11
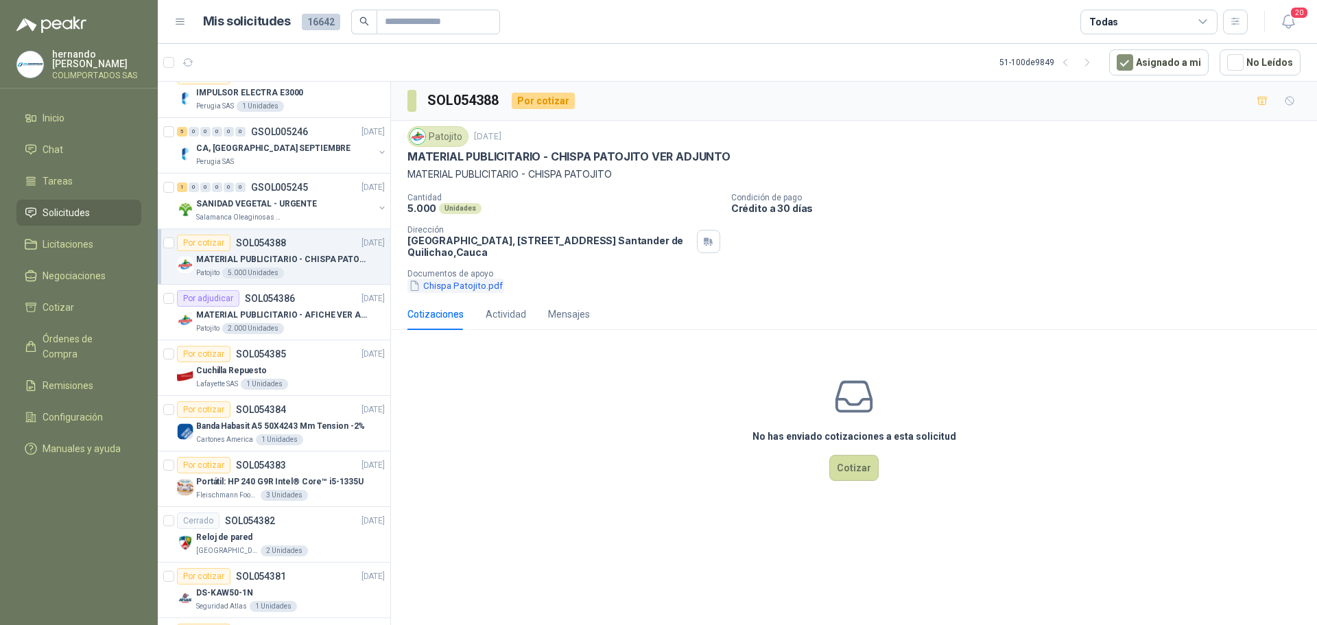
click at [465, 283] on button "Chispa Patojito.pdf" at bounding box center [455, 285] width 97 height 14
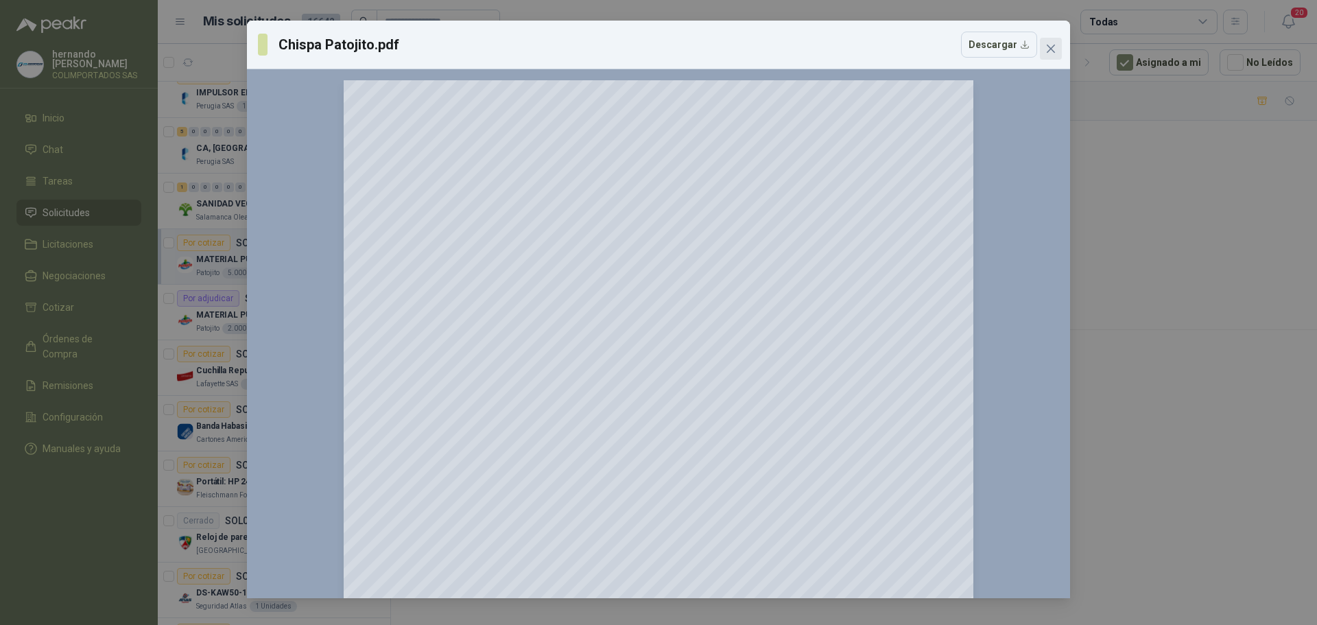
click at [1049, 47] on icon "close" at bounding box center [1051, 49] width 8 height 8
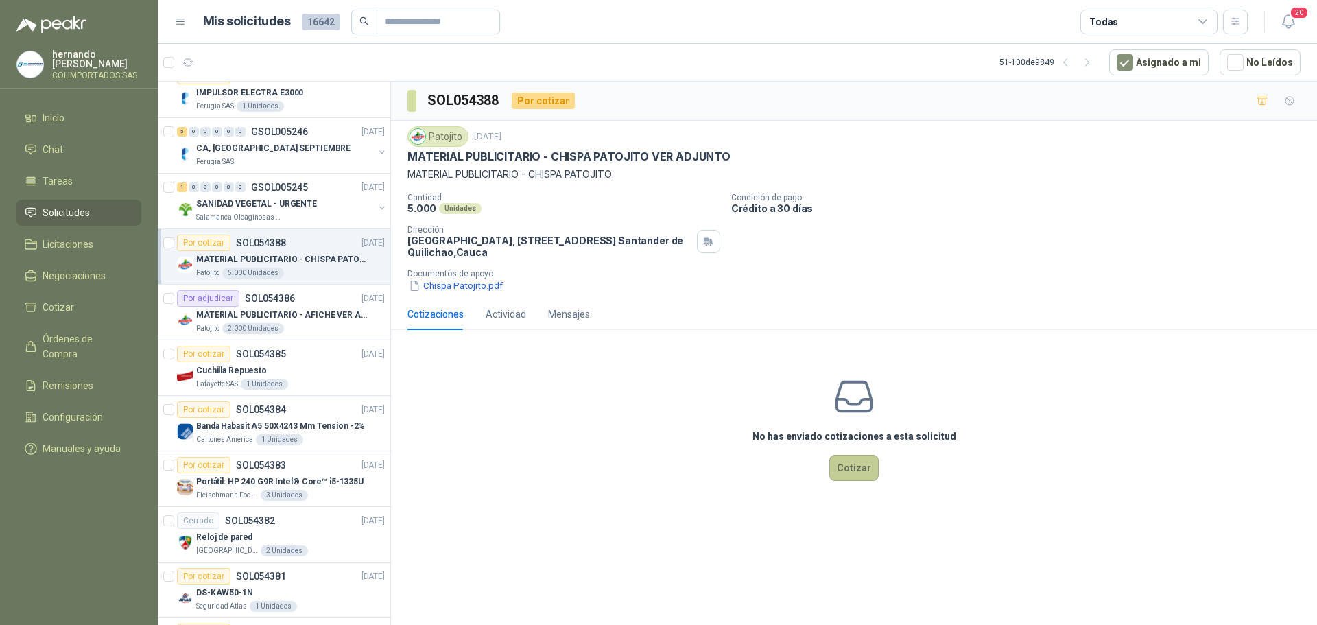
click at [849, 465] on button "Cotizar" at bounding box center [853, 468] width 49 height 26
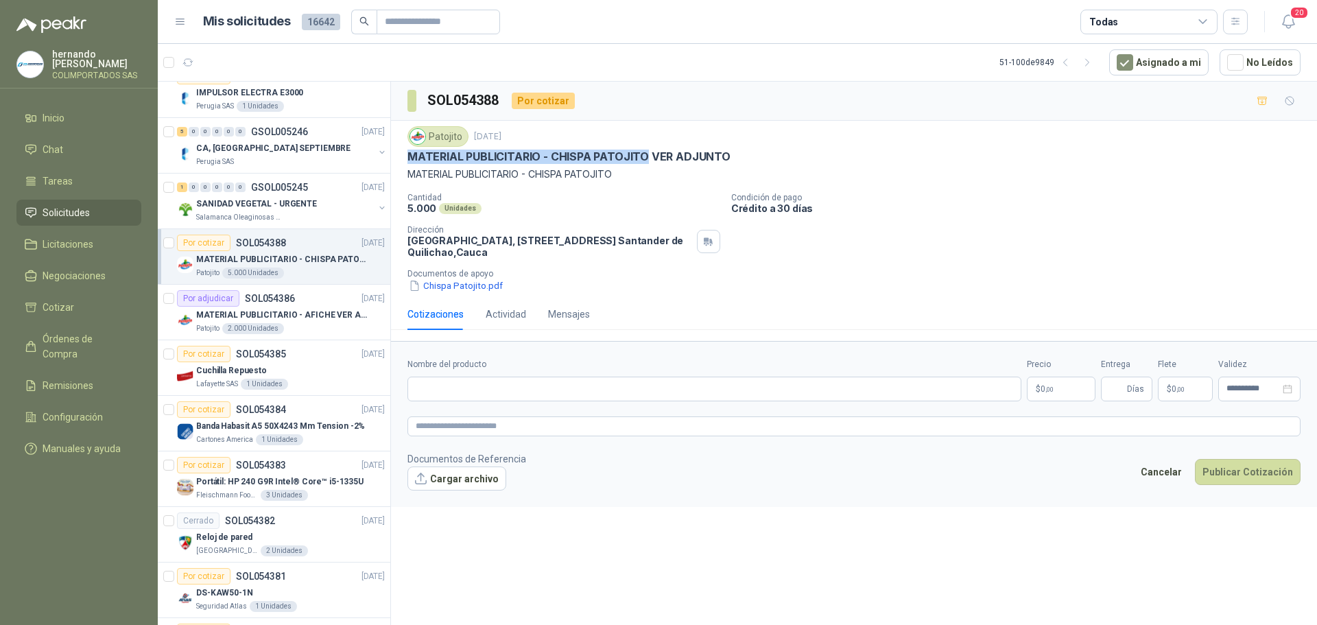
drag, startPoint x: 646, startPoint y: 156, endPoint x: 412, endPoint y: 156, distance: 233.9
click at [412, 156] on p "MATERIAL PUBLICITARIO - CHISPA PATOJITO VER ADJUNTO" at bounding box center [568, 157] width 323 height 14
copy p "MATERIAL PUBLICITARIO - CHISPA PATOJITO"
click at [530, 391] on input "Nombre del producto" at bounding box center [714, 389] width 614 height 25
paste input "**********"
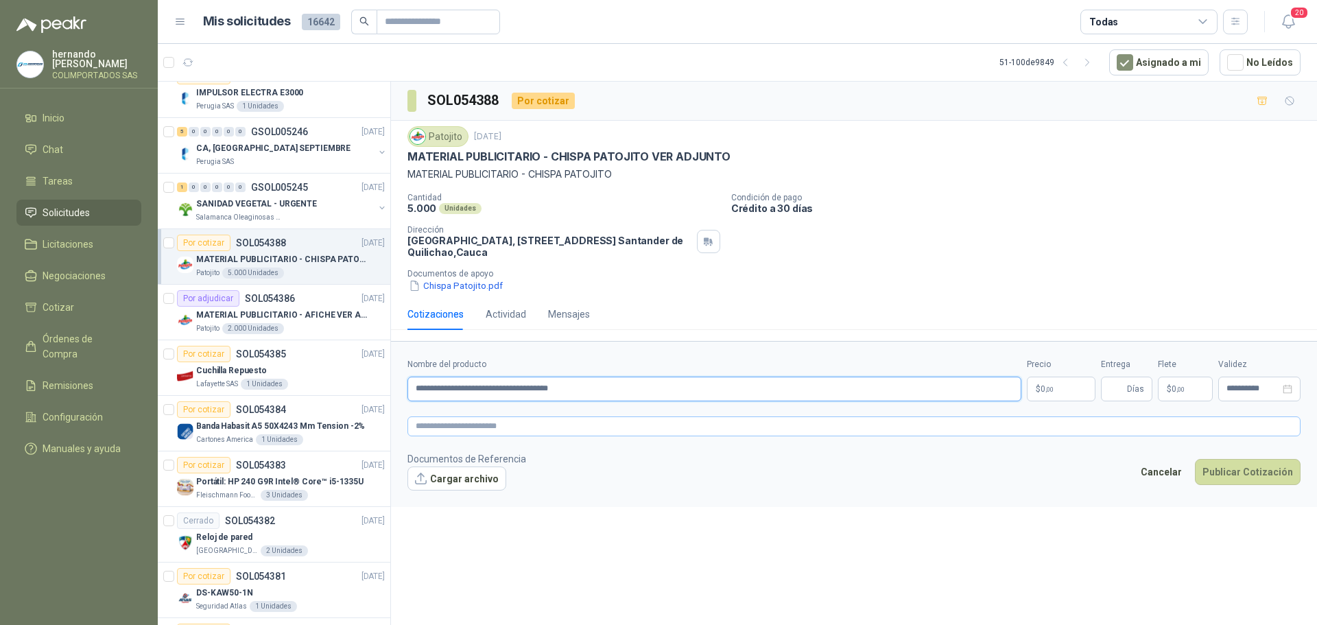
type input "**********"
click at [535, 425] on textarea at bounding box center [853, 426] width 893 height 20
paste textarea "**********"
type textarea "**********"
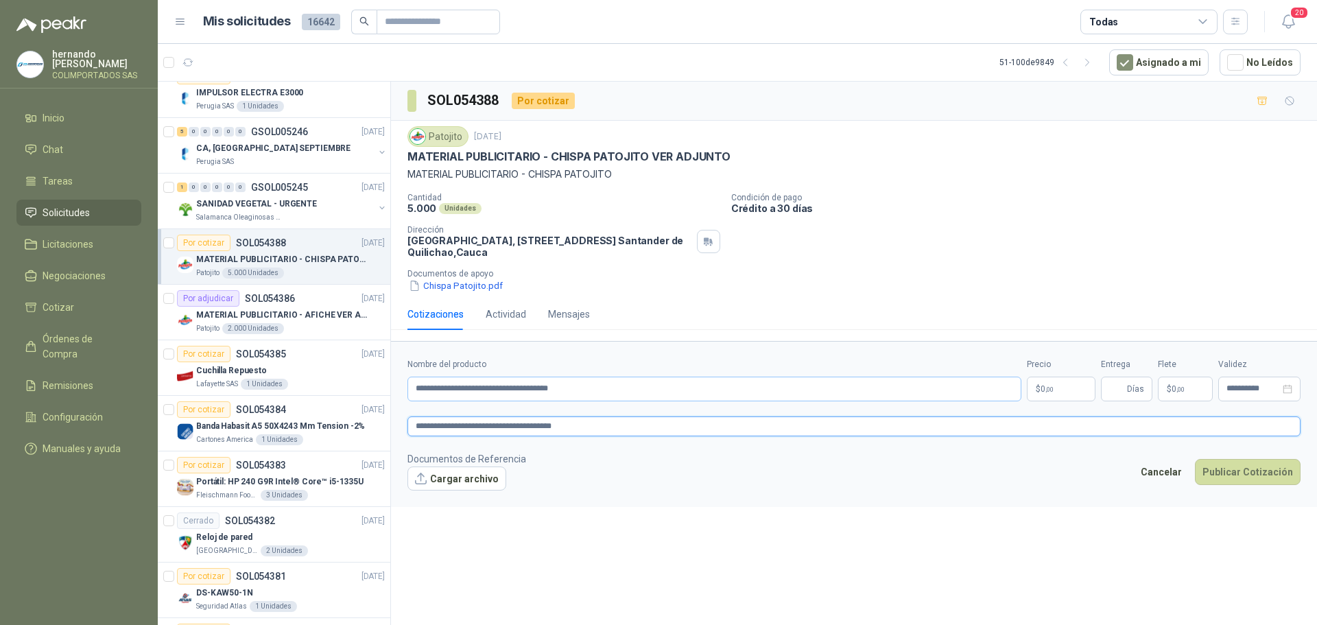
type textarea "**********"
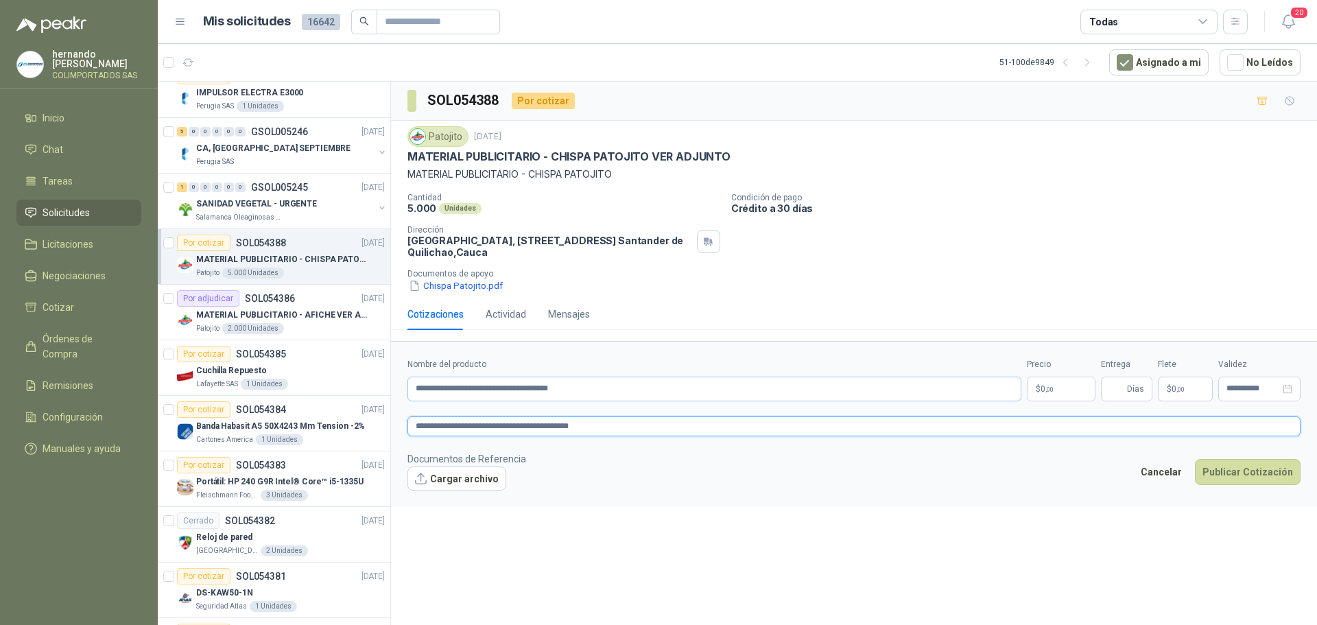
type textarea "**********"
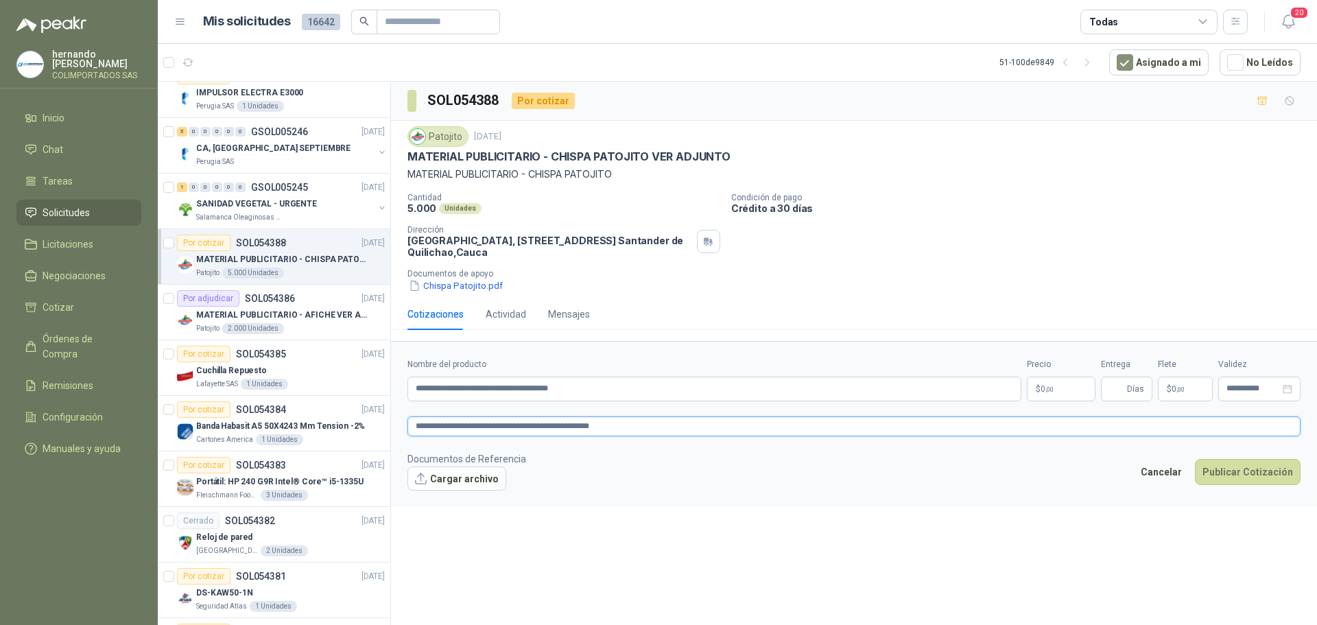
type textarea "**********"
click at [1053, 388] on body "[PERSON_NAME] COLIMPORTADOS SAS Inicio Chat Tareas Solicitudes Licitaciones Neg…" at bounding box center [658, 312] width 1317 height 625
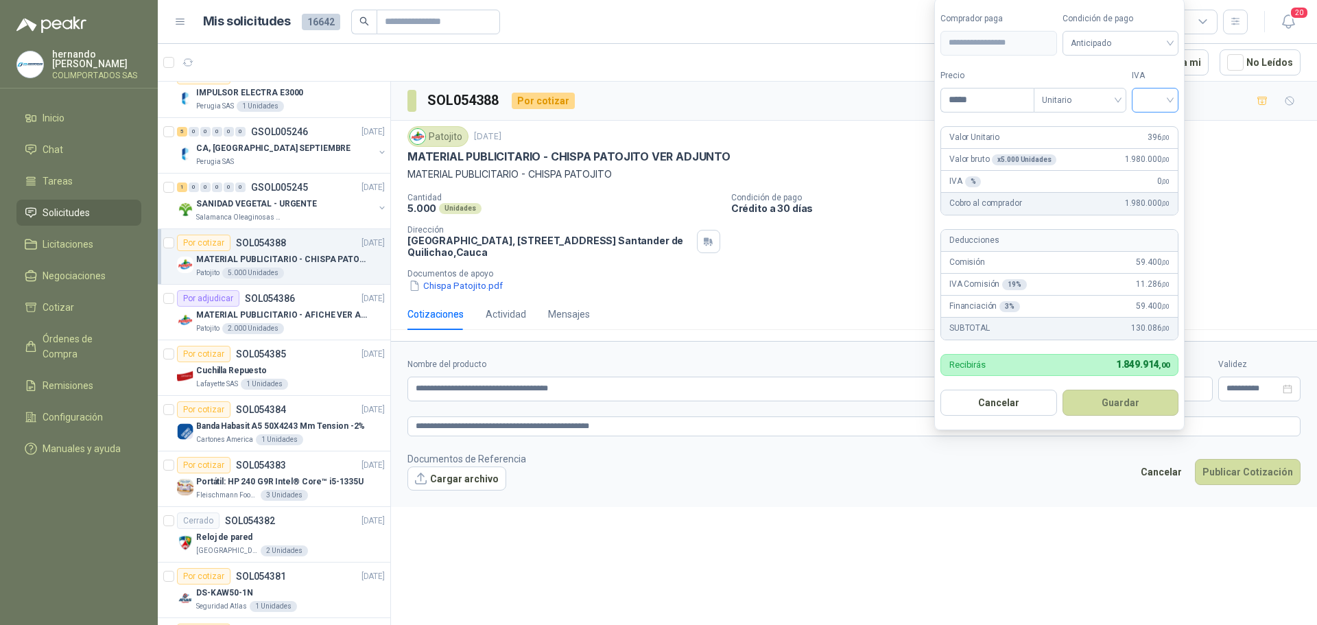
type input "*****"
click at [1170, 100] on input "search" at bounding box center [1155, 98] width 30 height 21
click at [1160, 122] on div "19%" at bounding box center [1158, 128] width 25 height 15
click at [1173, 39] on span "Anticipado" at bounding box center [1123, 43] width 102 height 21
click at [1117, 93] on div "Crédito a 30 días" at bounding box center [1123, 93] width 96 height 15
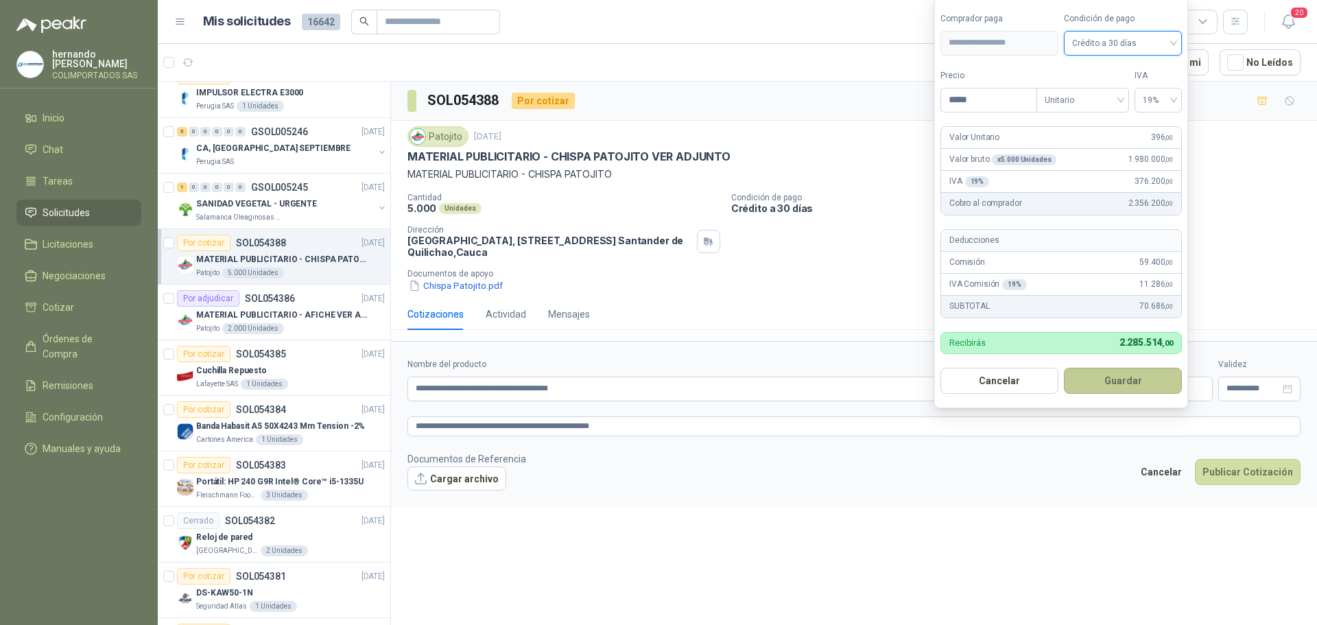
click at [1119, 379] on button "Guardar" at bounding box center [1123, 381] width 118 height 26
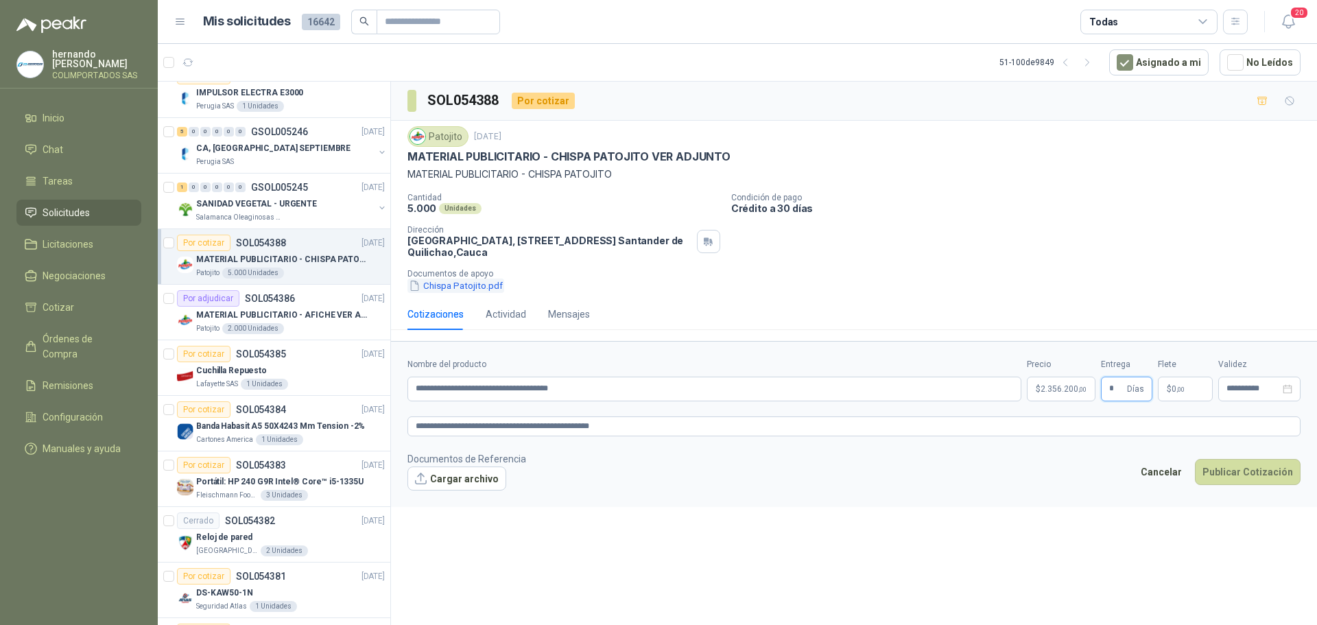
type input "*"
click at [450, 286] on button "Chispa Patojito.pdf" at bounding box center [455, 285] width 97 height 14
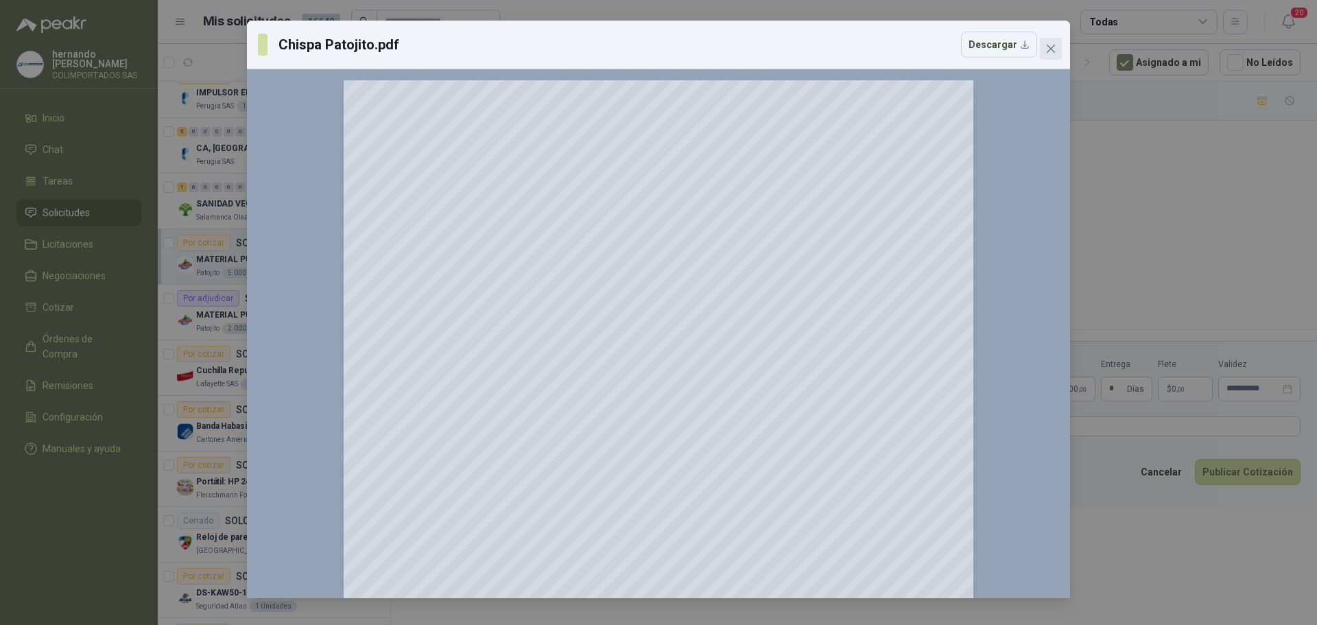
click at [1049, 46] on icon "close" at bounding box center [1050, 48] width 11 height 11
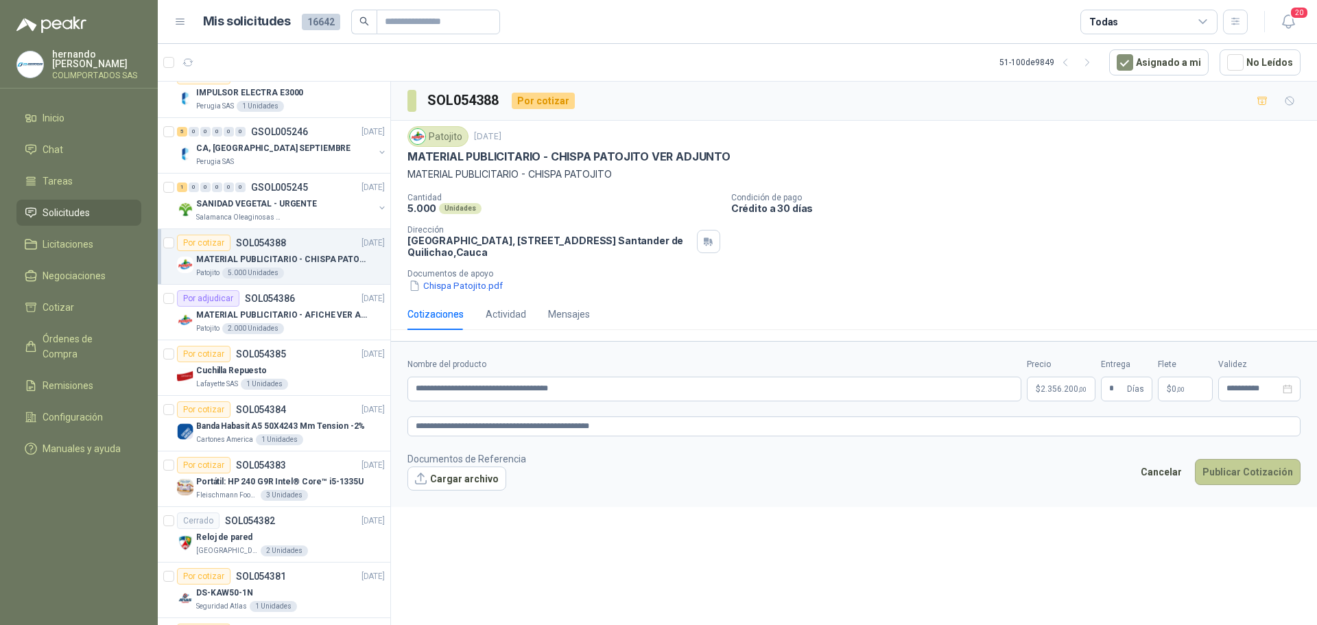
click at [1246, 470] on button "Publicar Cotización" at bounding box center [1248, 472] width 106 height 26
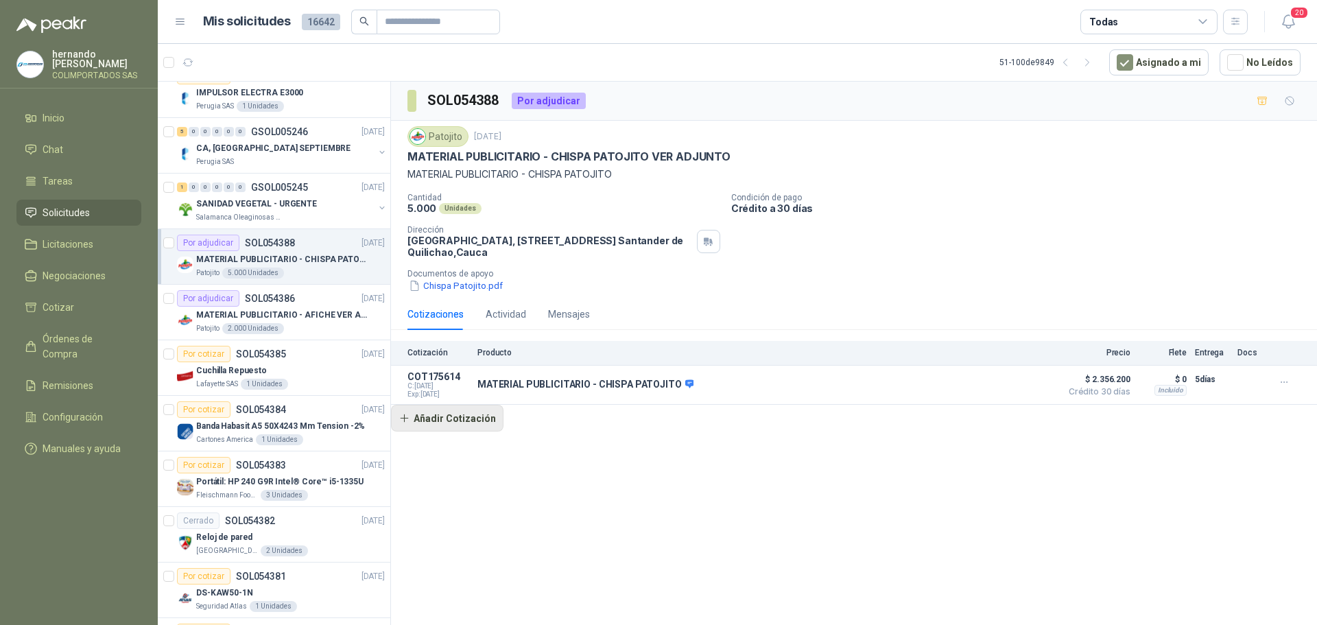
click at [436, 414] on button "Añadir Cotización" at bounding box center [447, 418] width 112 height 27
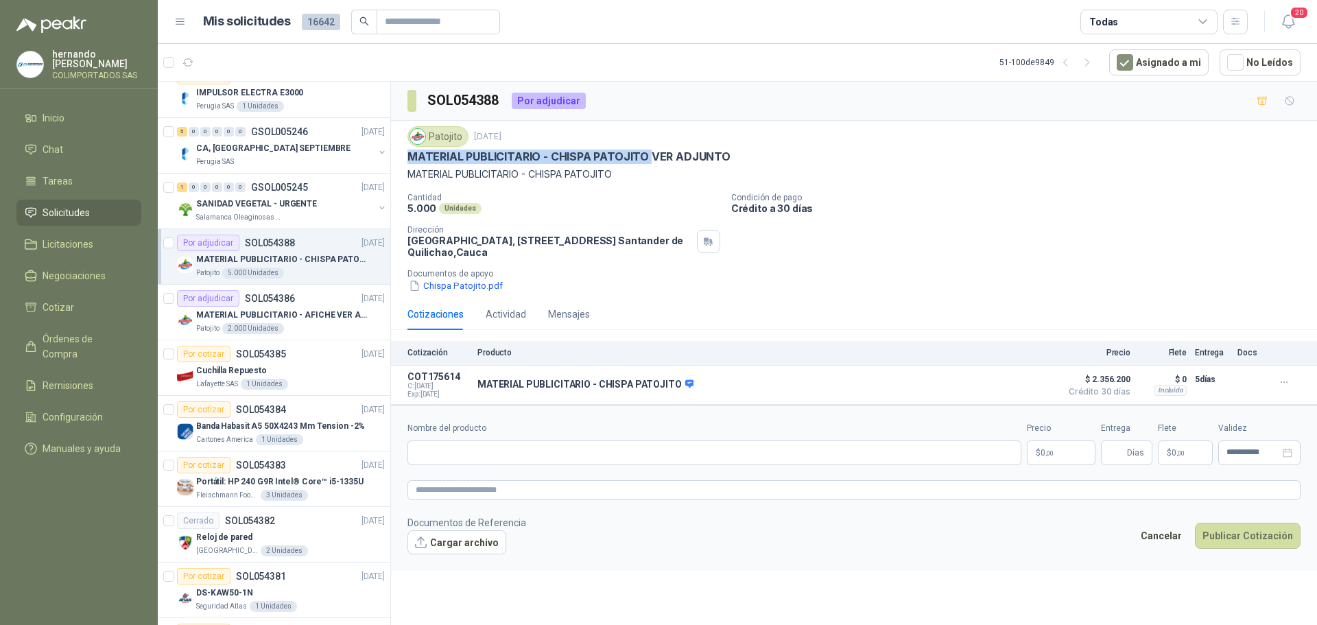
drag, startPoint x: 648, startPoint y: 156, endPoint x: 412, endPoint y: 157, distance: 236.7
click at [412, 157] on p "MATERIAL PUBLICITARIO - CHISPA PATOJITO VER ADJUNTO" at bounding box center [568, 157] width 323 height 14
copy p "MATERIAL PUBLICITARIO - CHISPA PATOJITO"
click at [497, 454] on input "Nombre del producto" at bounding box center [714, 452] width 614 height 25
paste input "**********"
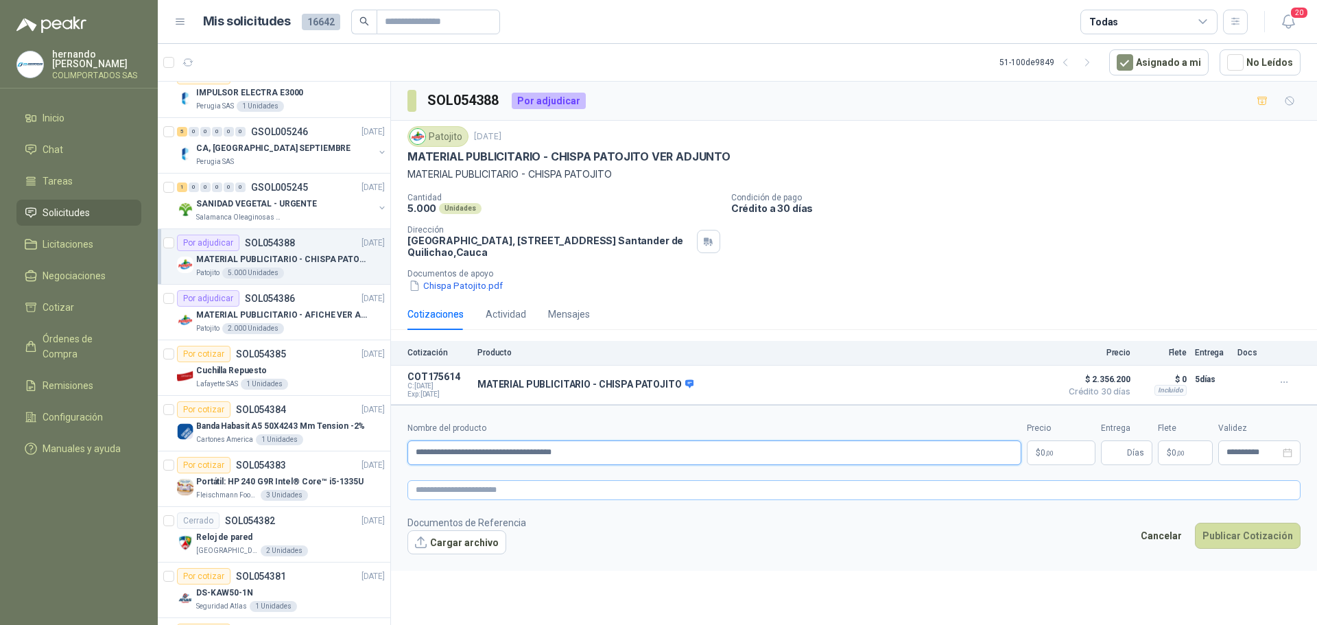
type input "**********"
click at [520, 499] on textarea at bounding box center [853, 490] width 893 height 20
paste textarea "**********"
type textarea "**********"
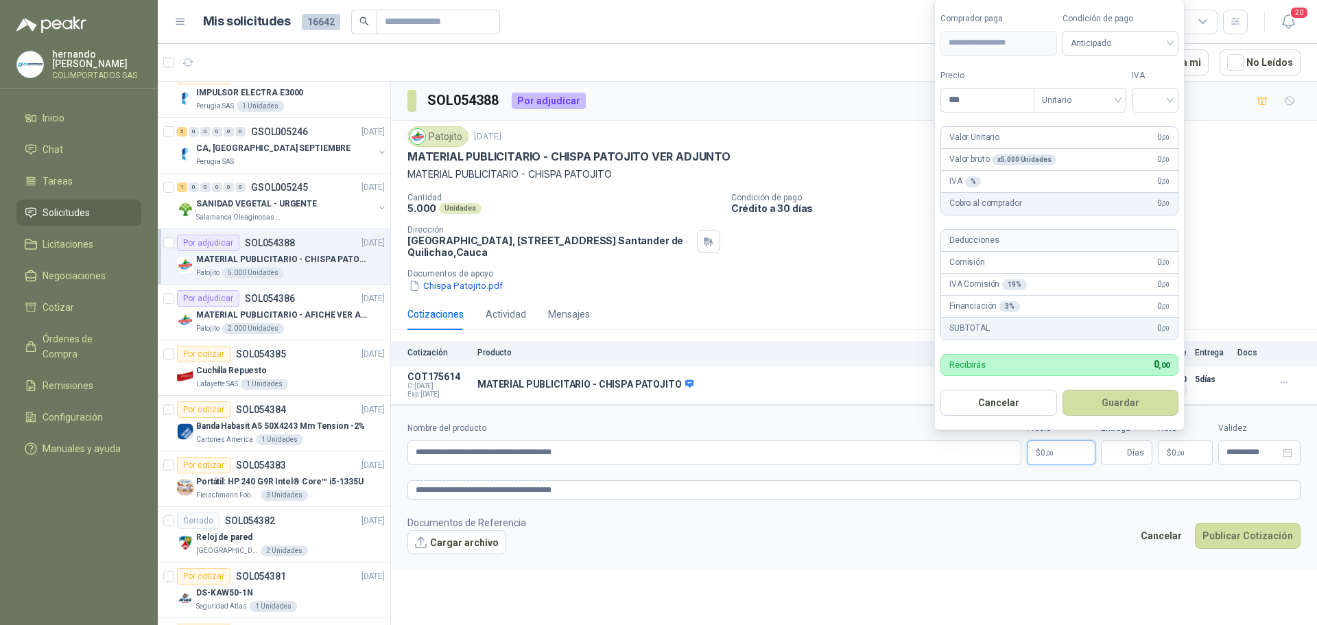
click at [1042, 453] on span "0 ,00" at bounding box center [1047, 453] width 13 height 8
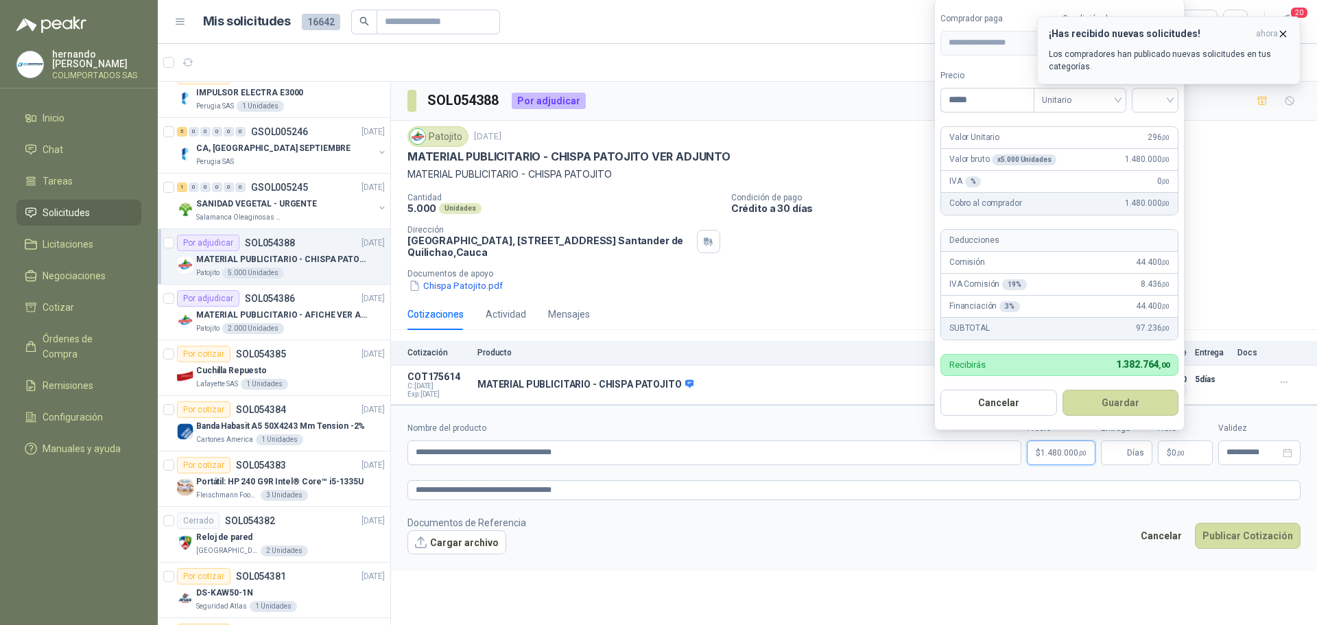
type input "*****"
click at [1284, 34] on icon "button" at bounding box center [1283, 34] width 12 height 12
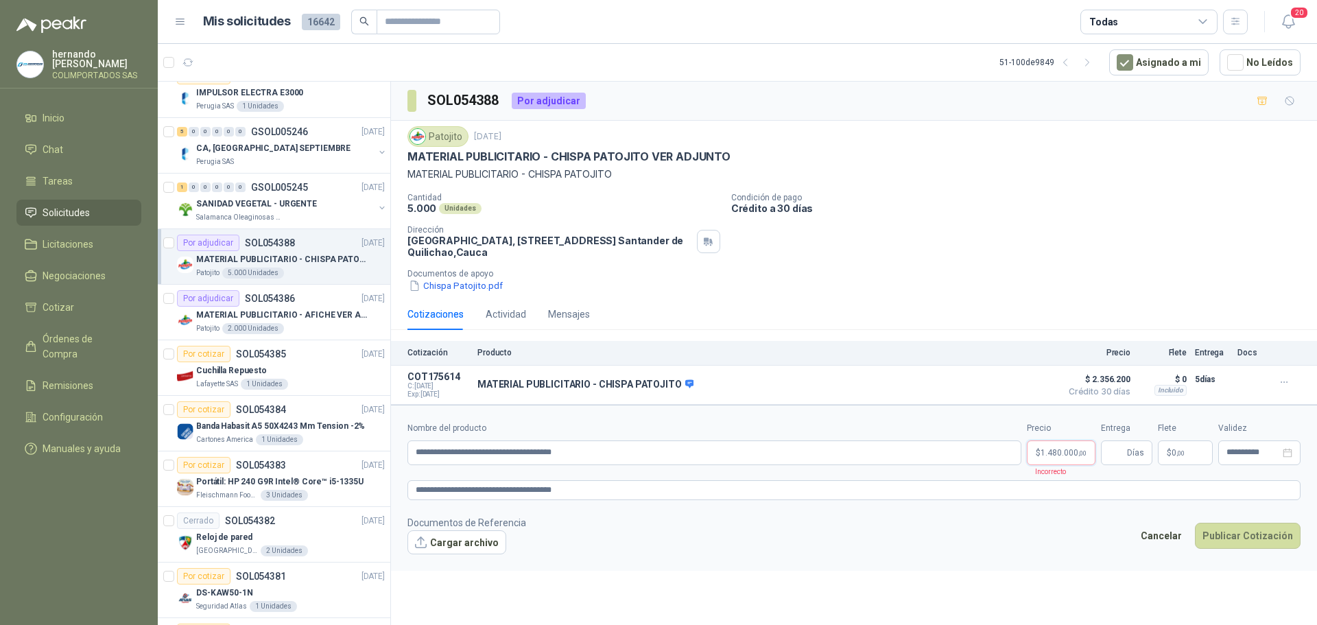
click at [1056, 453] on span "1.480.000 ,00" at bounding box center [1064, 453] width 46 height 8
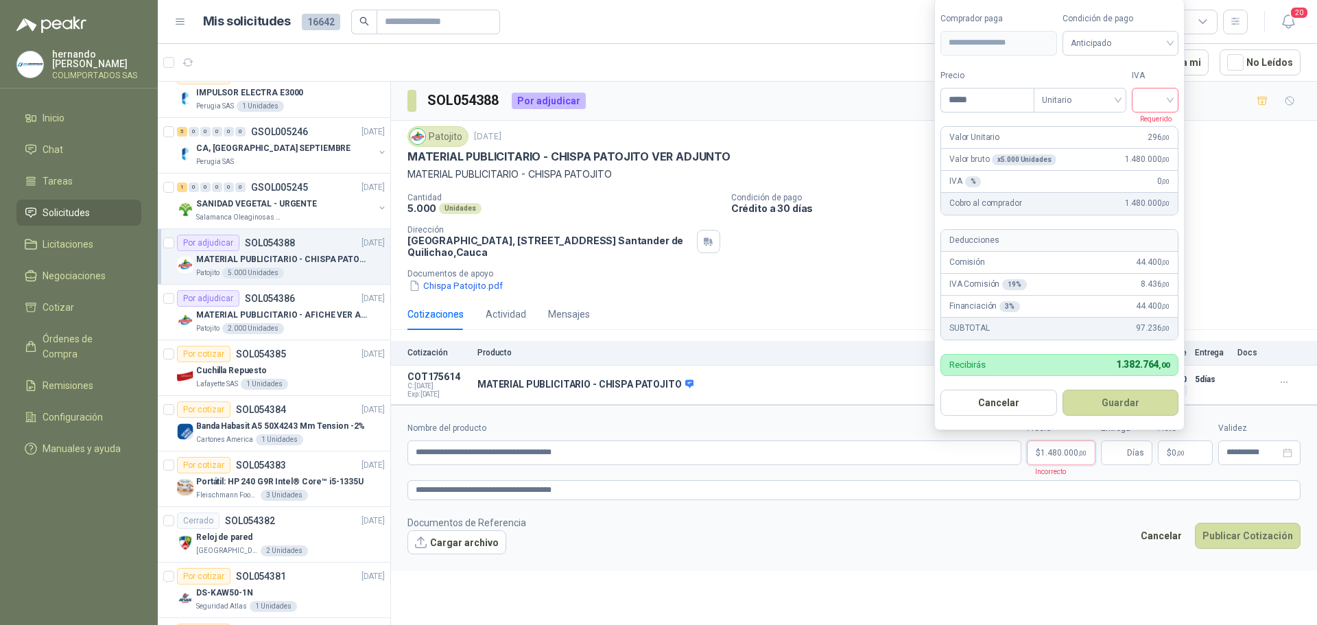
click at [1170, 100] on input "search" at bounding box center [1155, 98] width 30 height 21
click at [1157, 130] on div "19%" at bounding box center [1158, 128] width 25 height 15
click at [1178, 45] on div "Anticipado" at bounding box center [1123, 43] width 118 height 25
click at [1106, 92] on div "Crédito a 30 días" at bounding box center [1123, 93] width 96 height 15
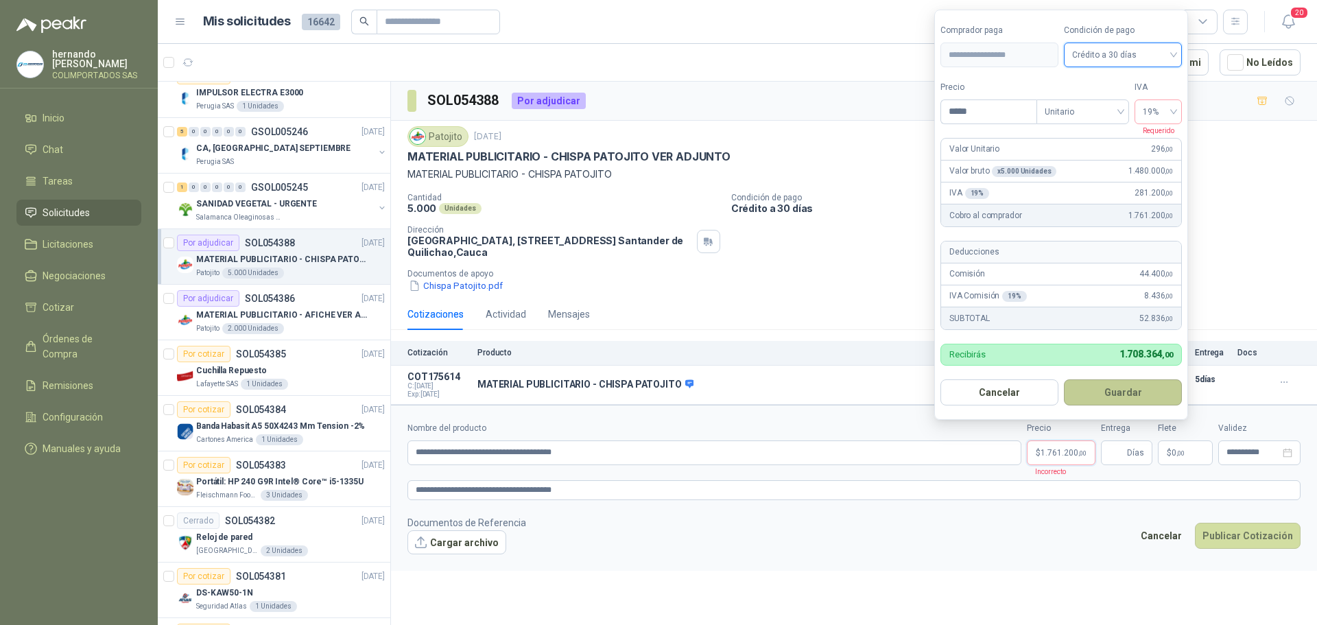
click at [1137, 390] on button "Guardar" at bounding box center [1123, 392] width 118 height 26
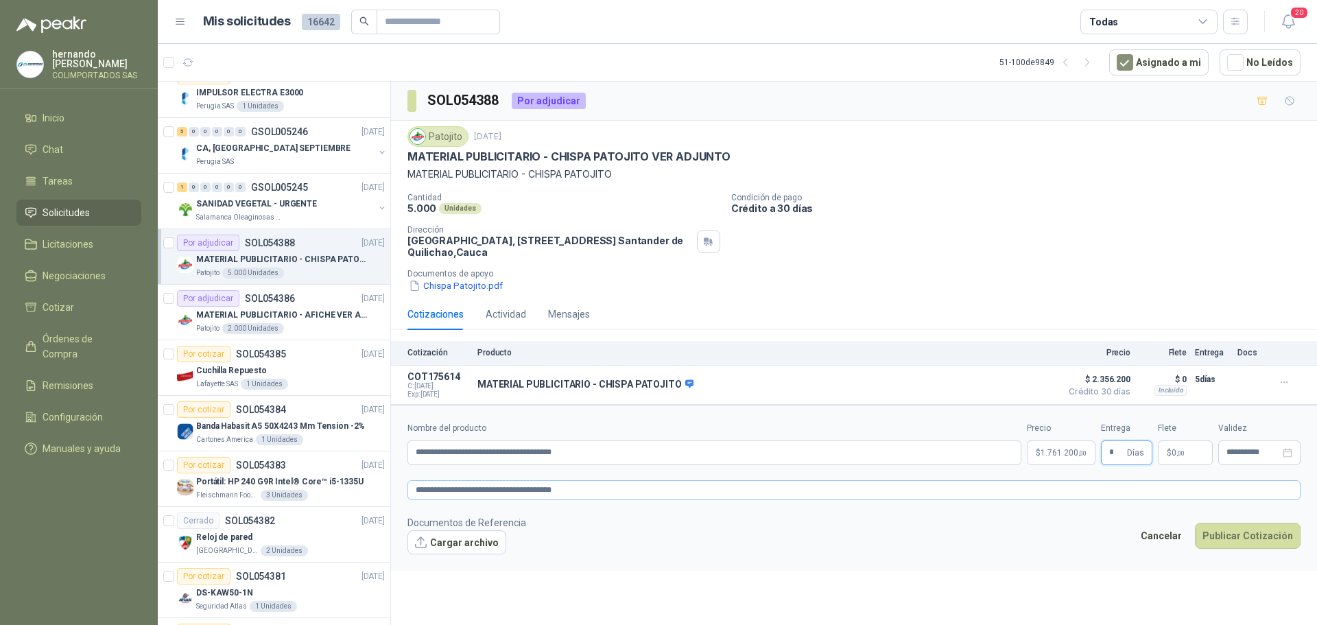
type input "*"
click at [602, 493] on textarea "**********" at bounding box center [853, 490] width 893 height 20
type textarea "**********"
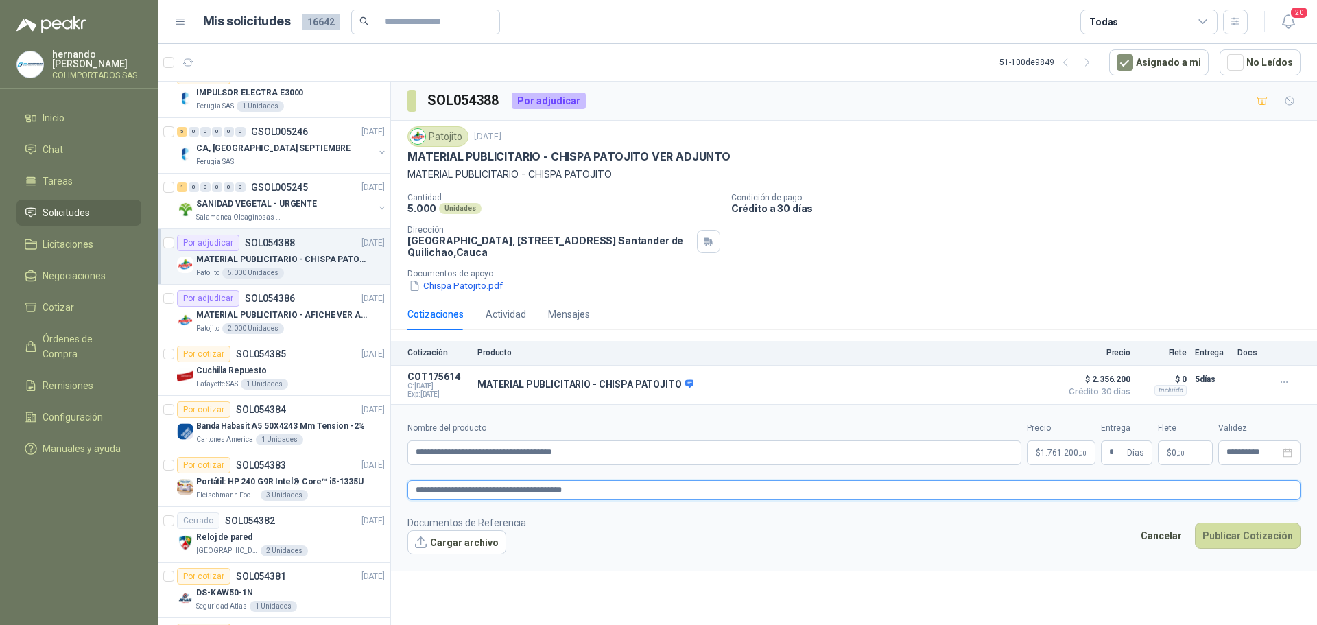
type textarea "**********"
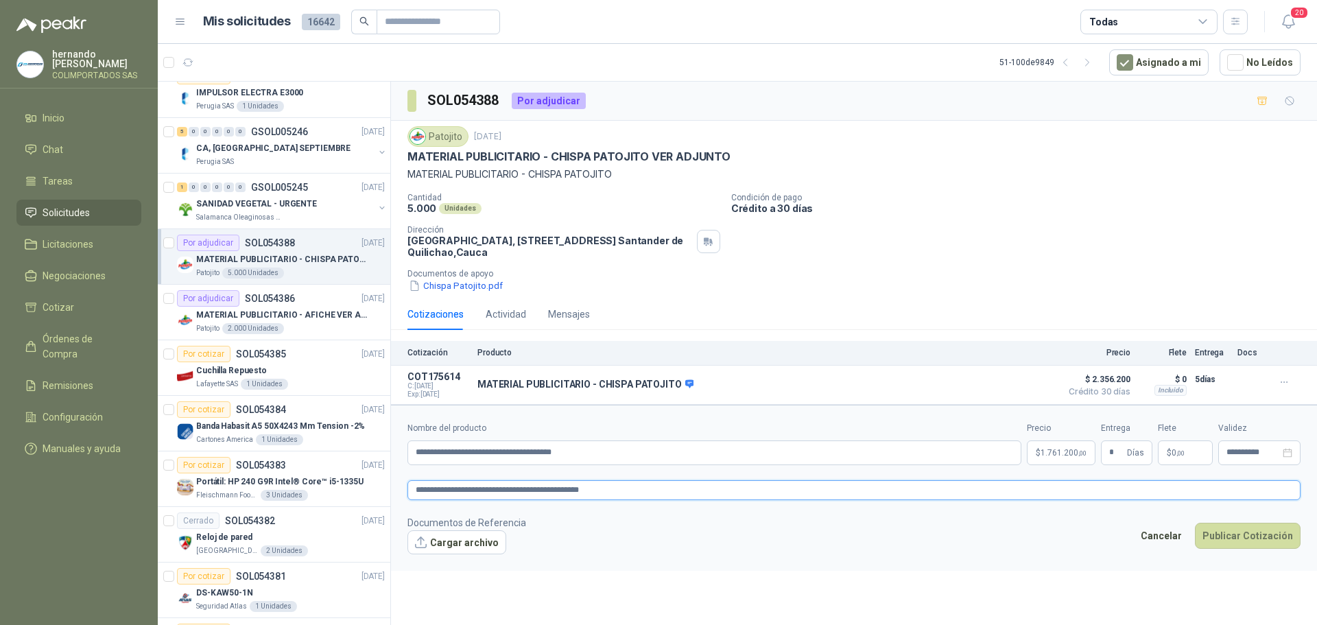
type textarea "**********"
click at [1253, 532] on button "Publicar Cotización" at bounding box center [1248, 536] width 106 height 26
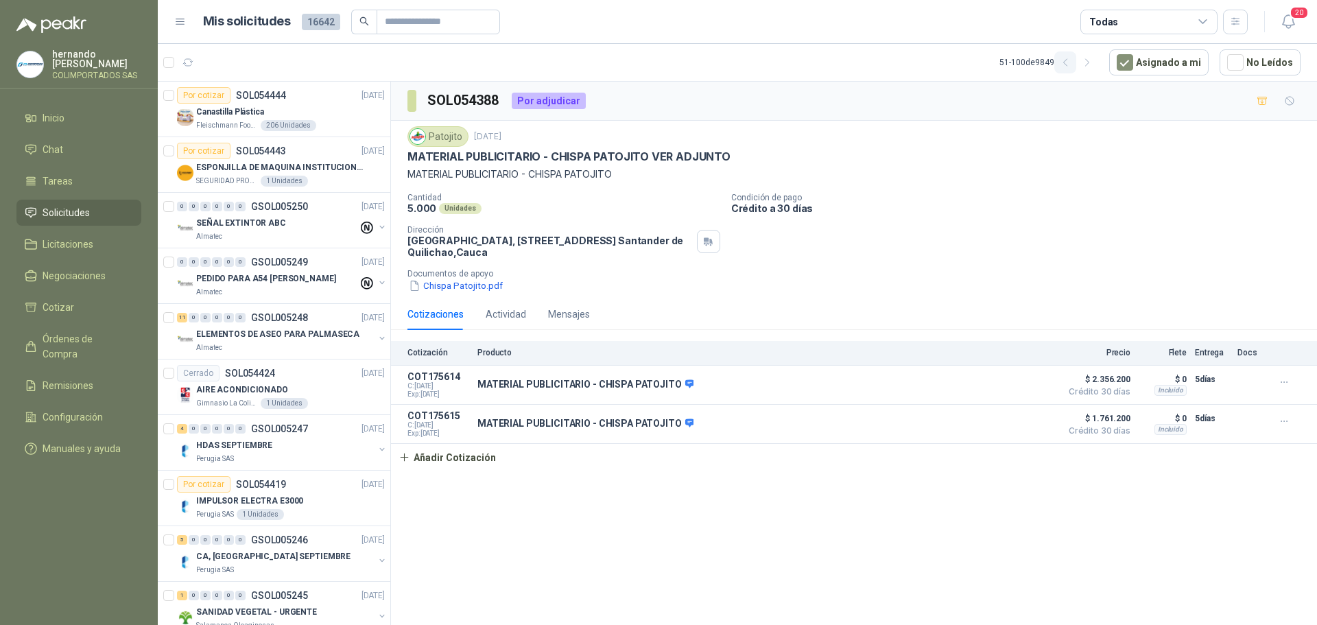
click at [1071, 65] on icon "button" at bounding box center [1066, 63] width 12 height 12
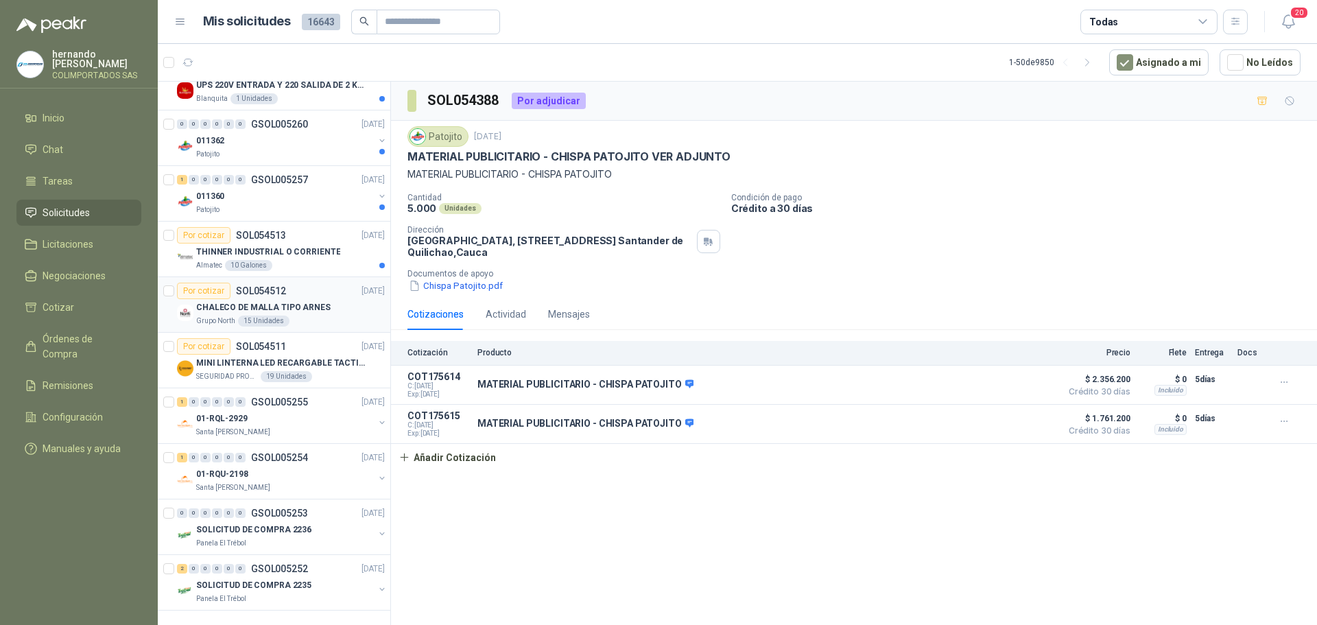
scroll to position [2192, 0]
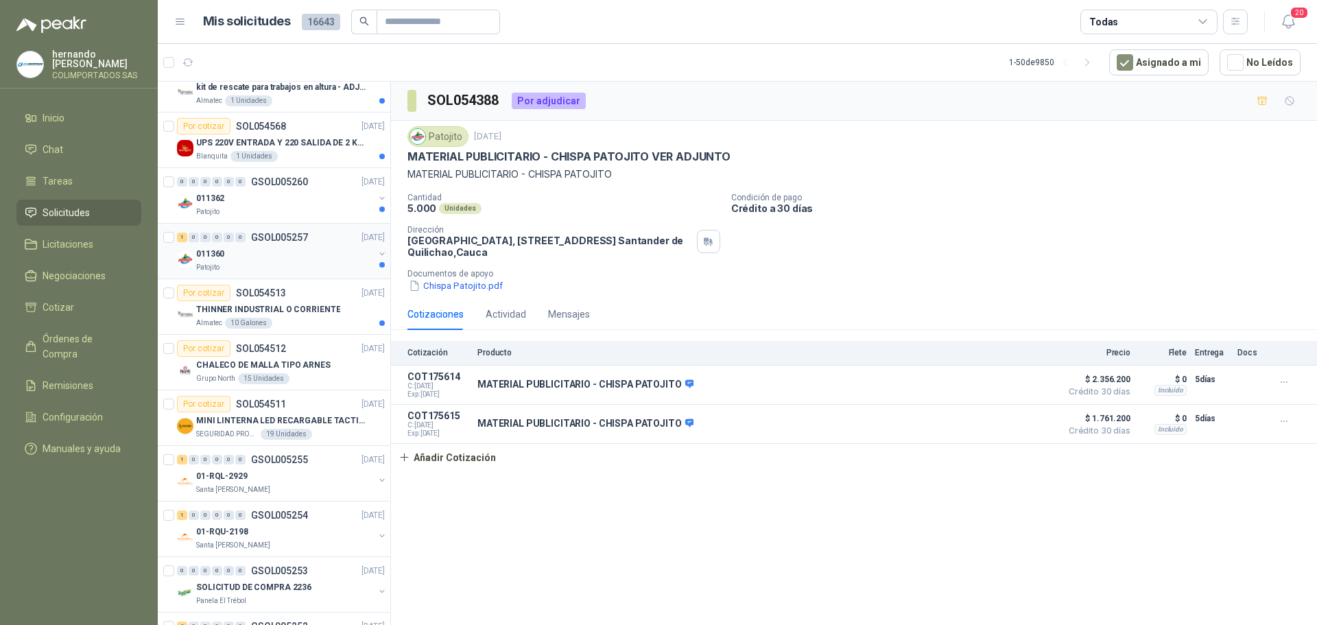
click at [257, 267] on div "Patojito" at bounding box center [285, 267] width 178 height 11
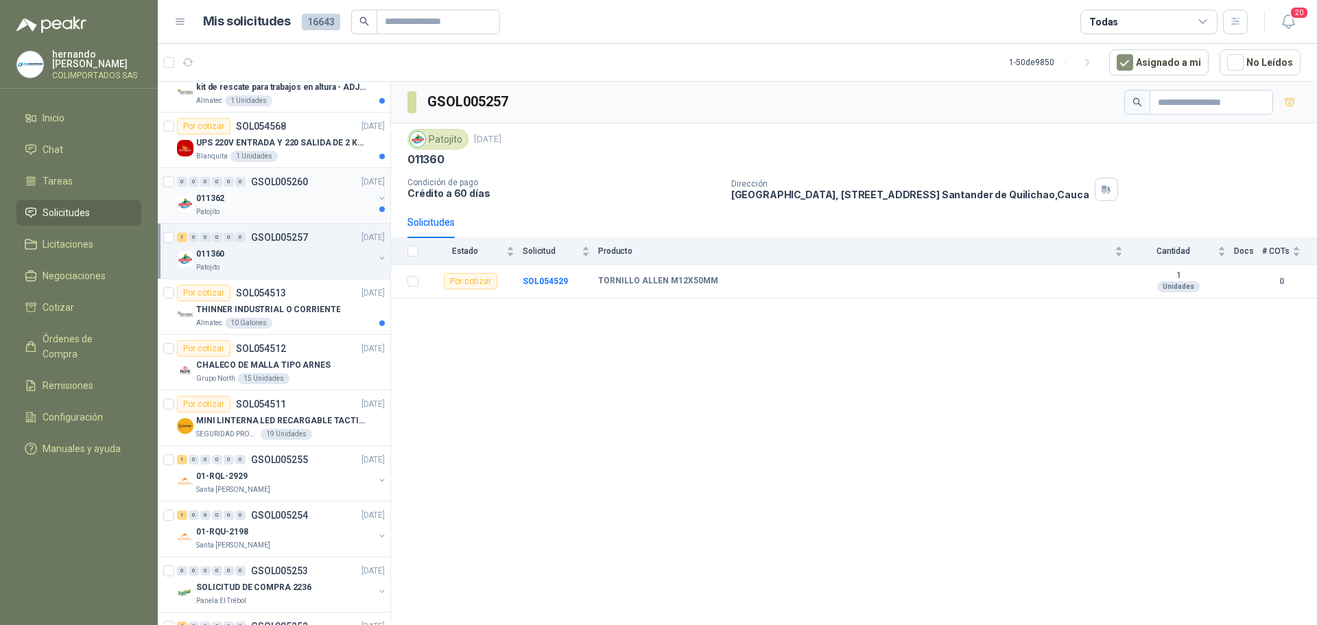
click at [276, 200] on div "011362" at bounding box center [285, 198] width 178 height 16
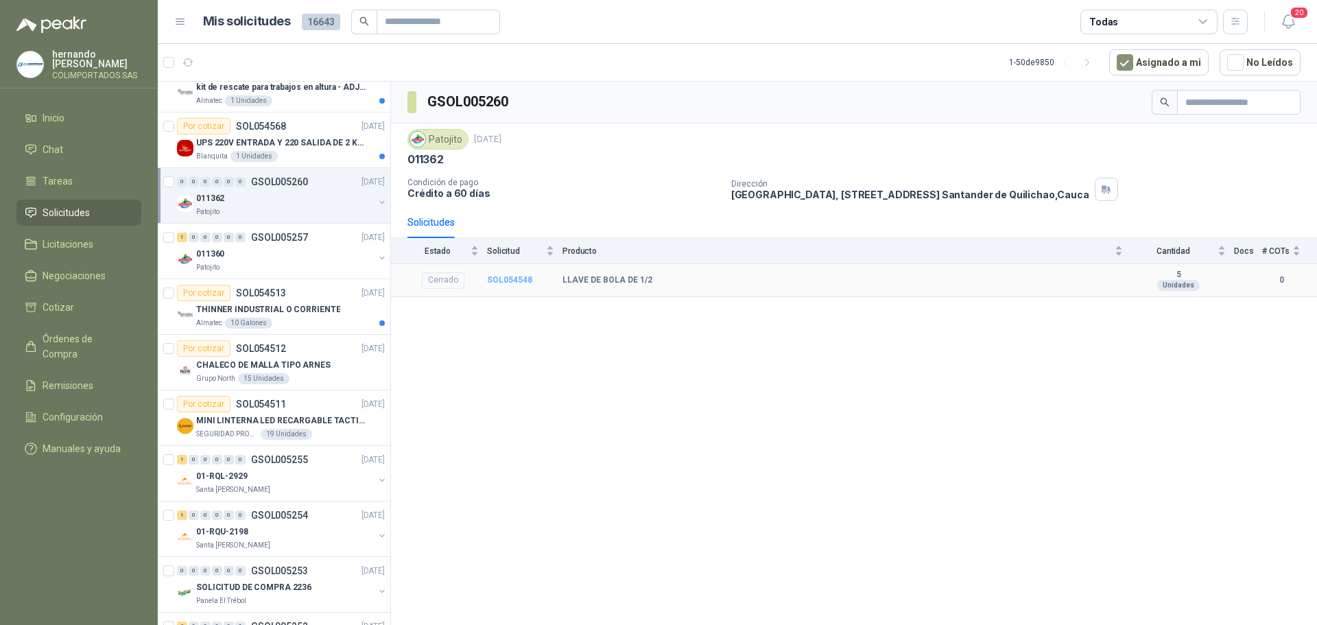
click at [503, 277] on b "SOL054548" at bounding box center [509, 280] width 45 height 10
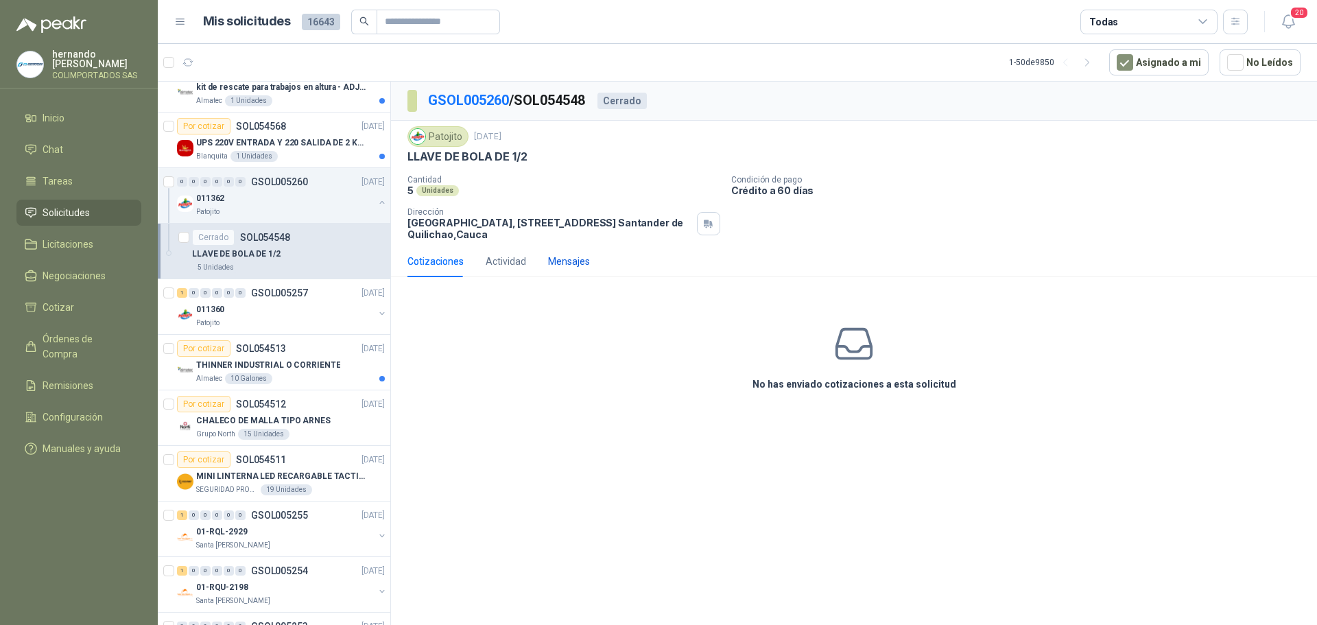
click at [571, 257] on div "Mensajes" at bounding box center [569, 261] width 42 height 15
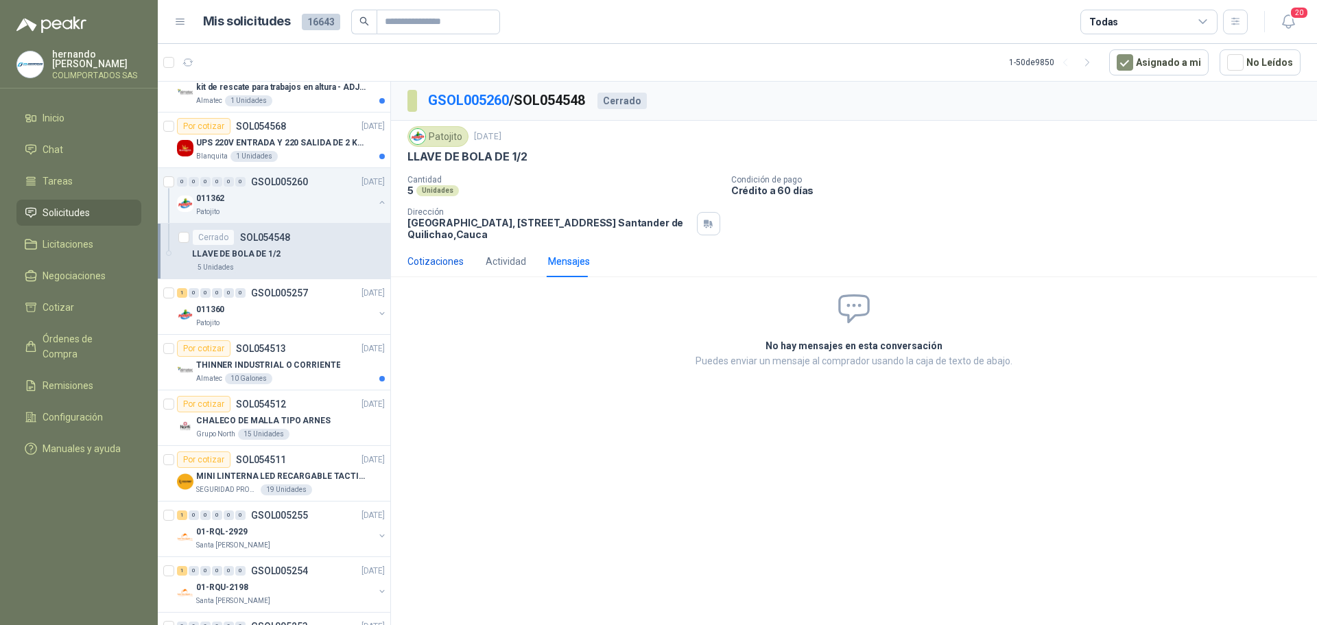
click at [446, 261] on div "Cotizaciones" at bounding box center [435, 261] width 56 height 15
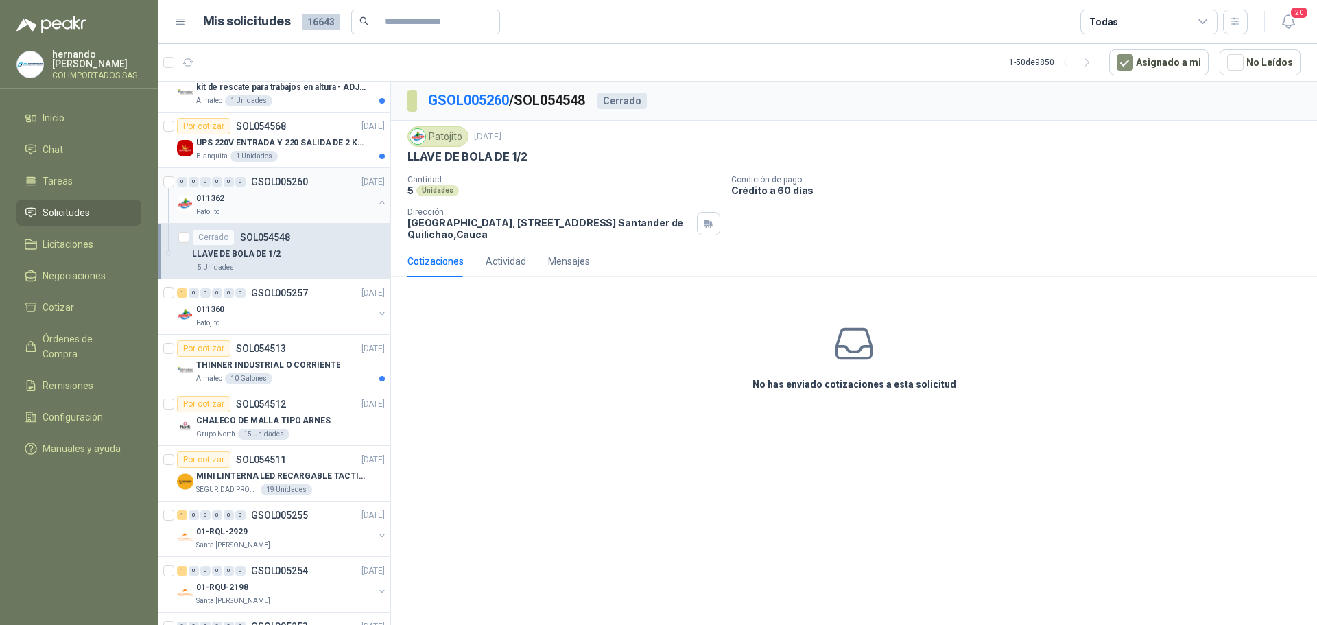
click at [377, 203] on button "button" at bounding box center [382, 202] width 11 height 11
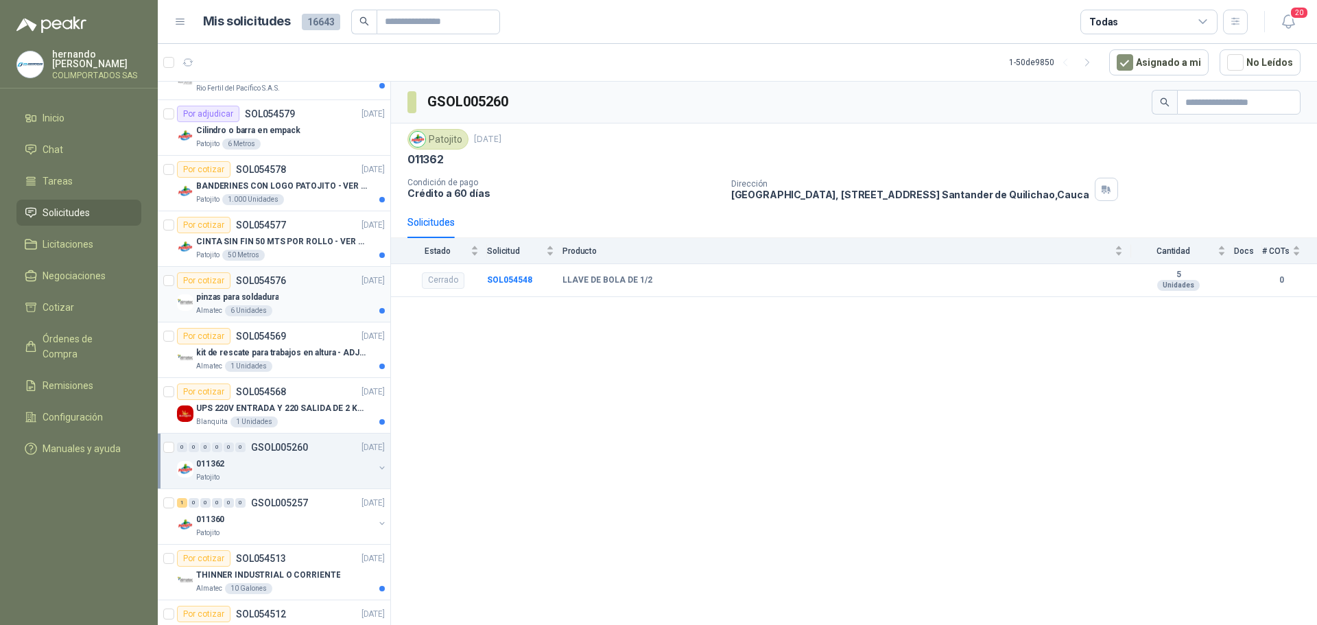
scroll to position [1917, 0]
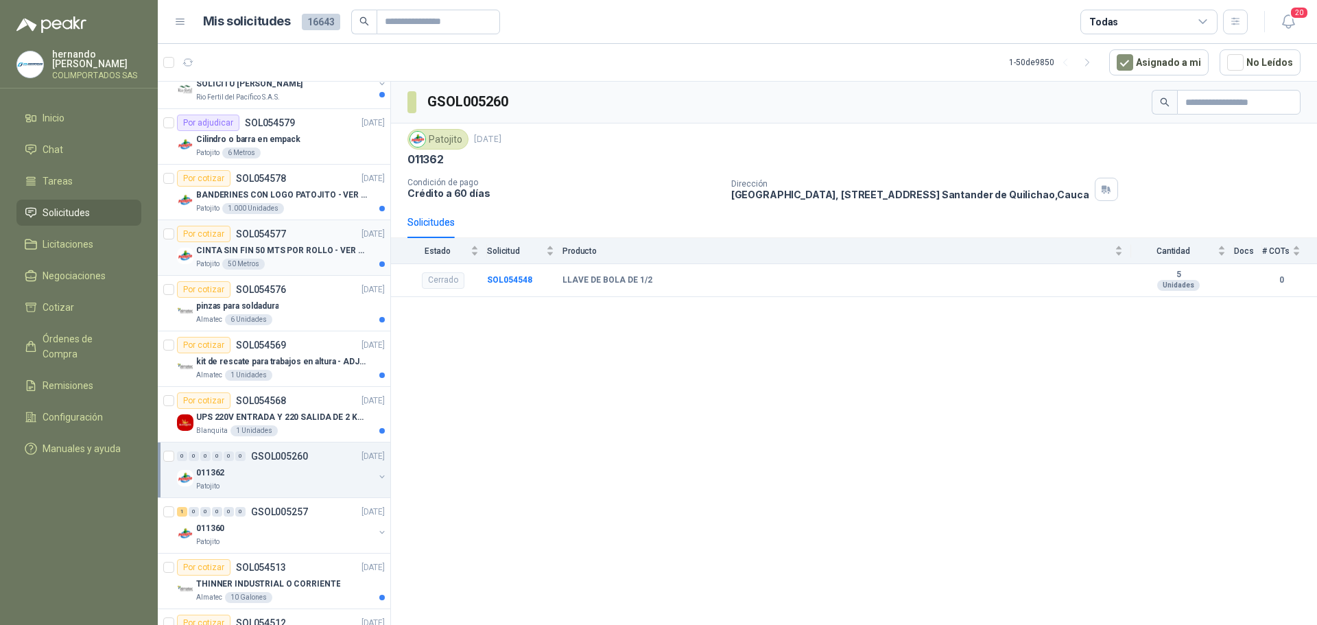
click at [298, 259] on div "Patojito 50 Metros" at bounding box center [290, 264] width 189 height 11
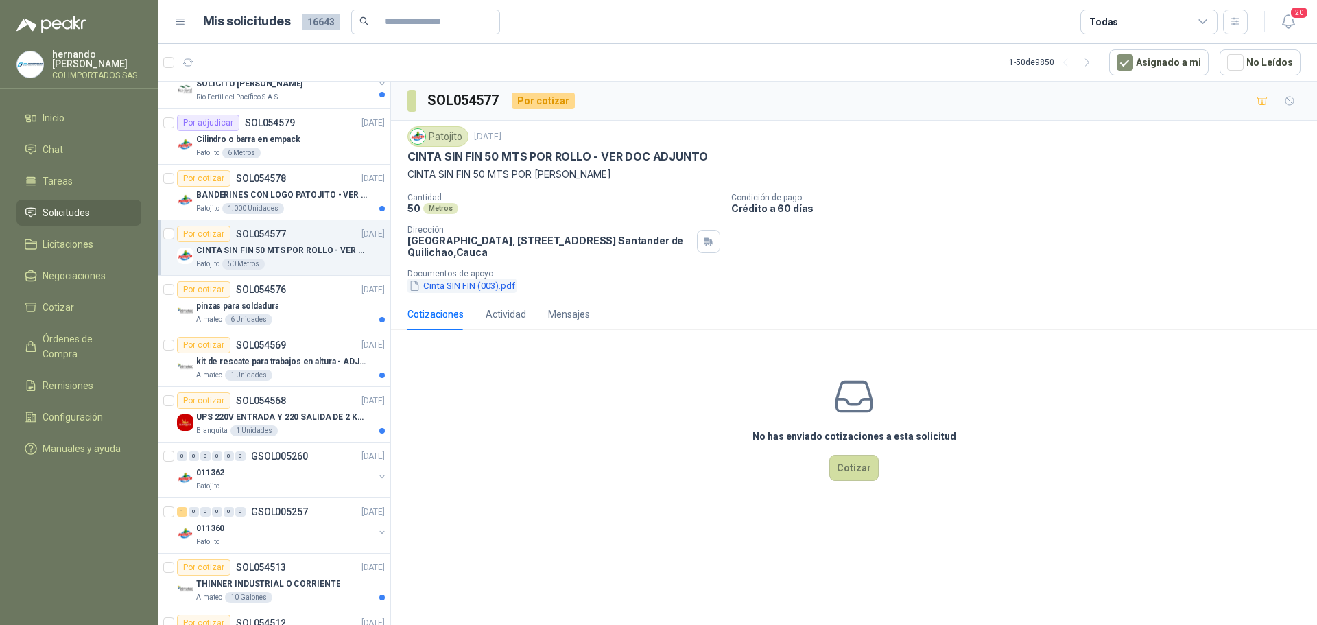
click at [463, 281] on button "Cinta SIN FIN (003).pdf" at bounding box center [461, 285] width 109 height 14
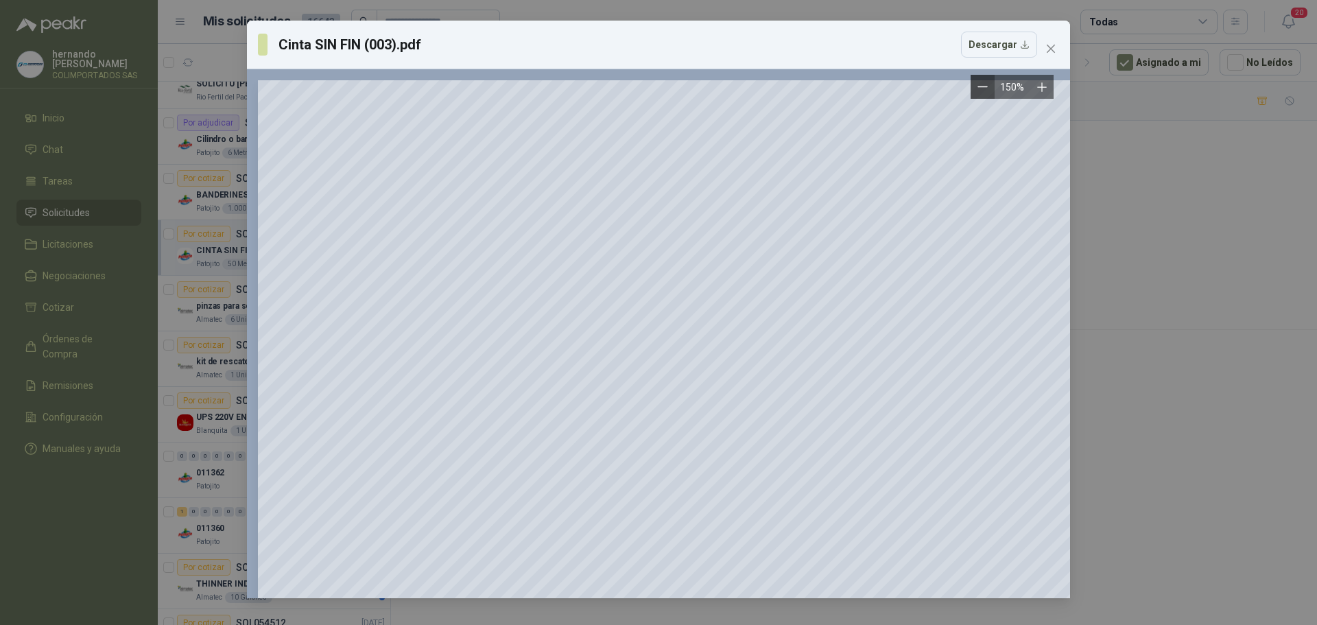
click at [986, 85] on icon "Zoom out" at bounding box center [982, 87] width 10 height 10
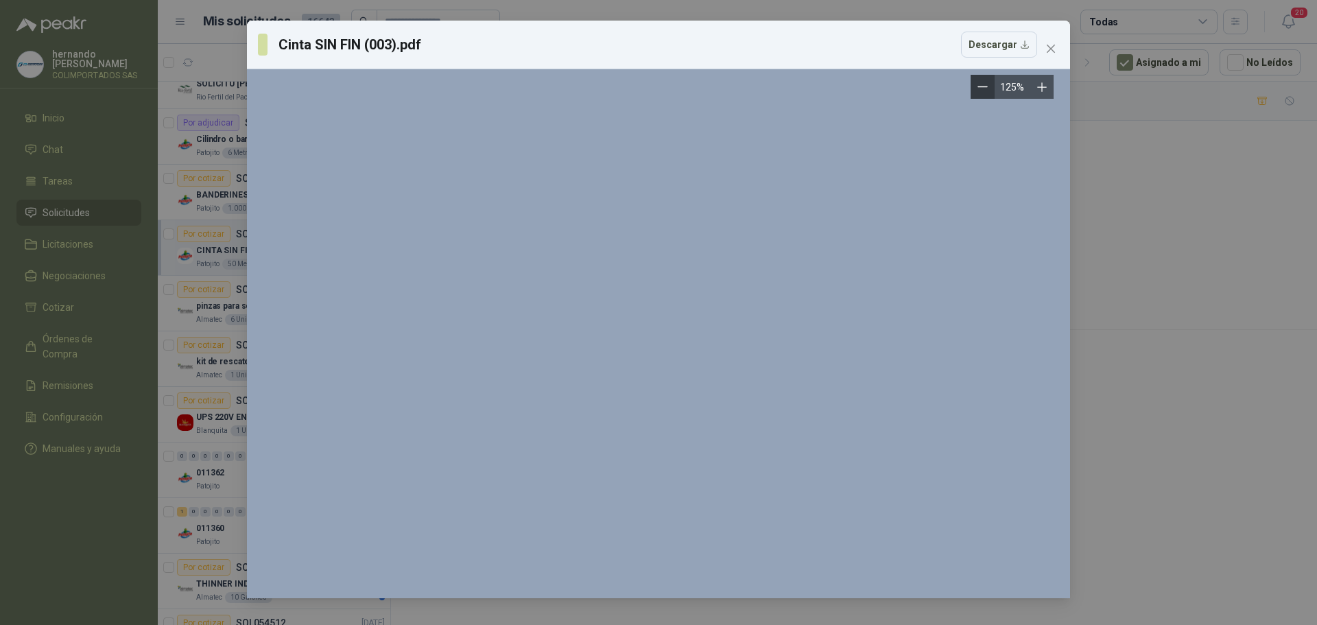
click at [986, 85] on icon "Zoom out" at bounding box center [982, 87] width 10 height 10
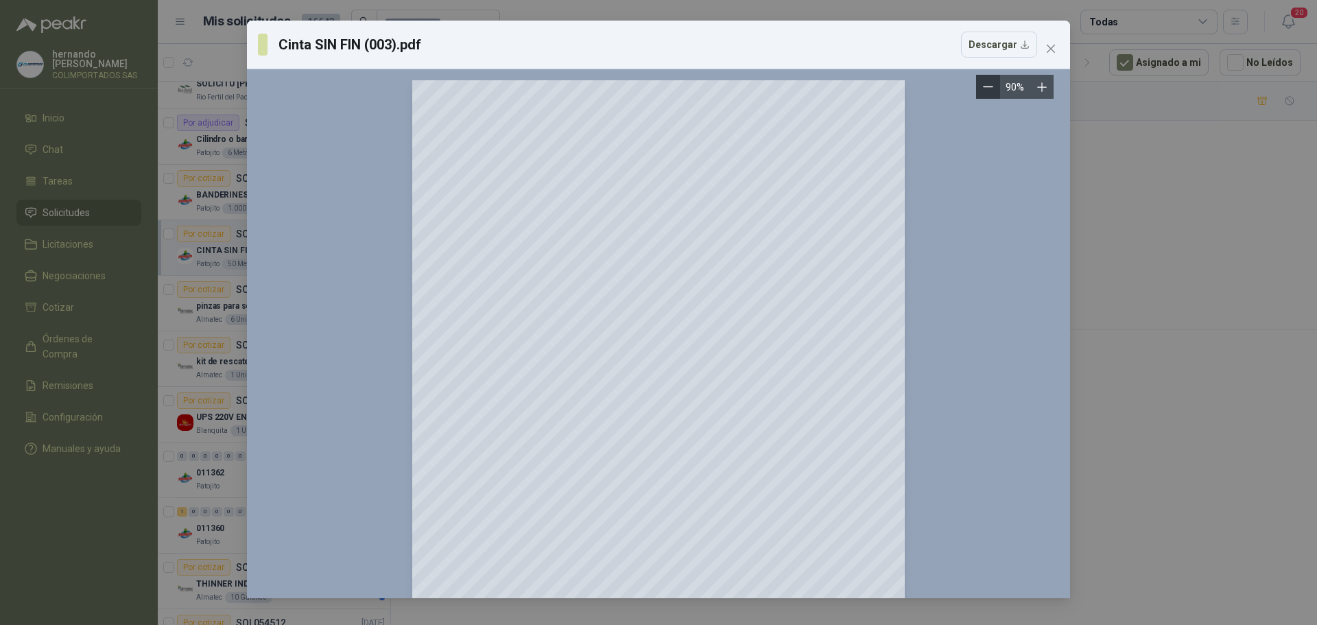
click at [986, 85] on icon "Zoom out" at bounding box center [988, 87] width 10 height 10
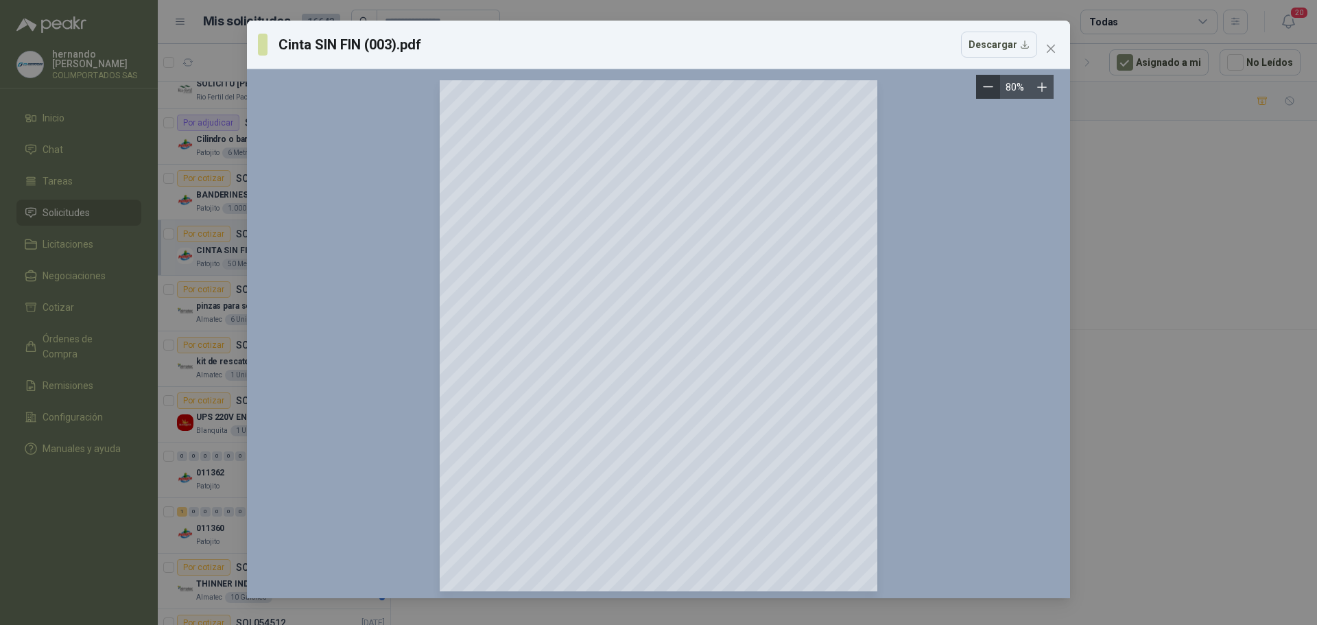
click at [985, 85] on icon "Zoom out" at bounding box center [988, 87] width 10 height 10
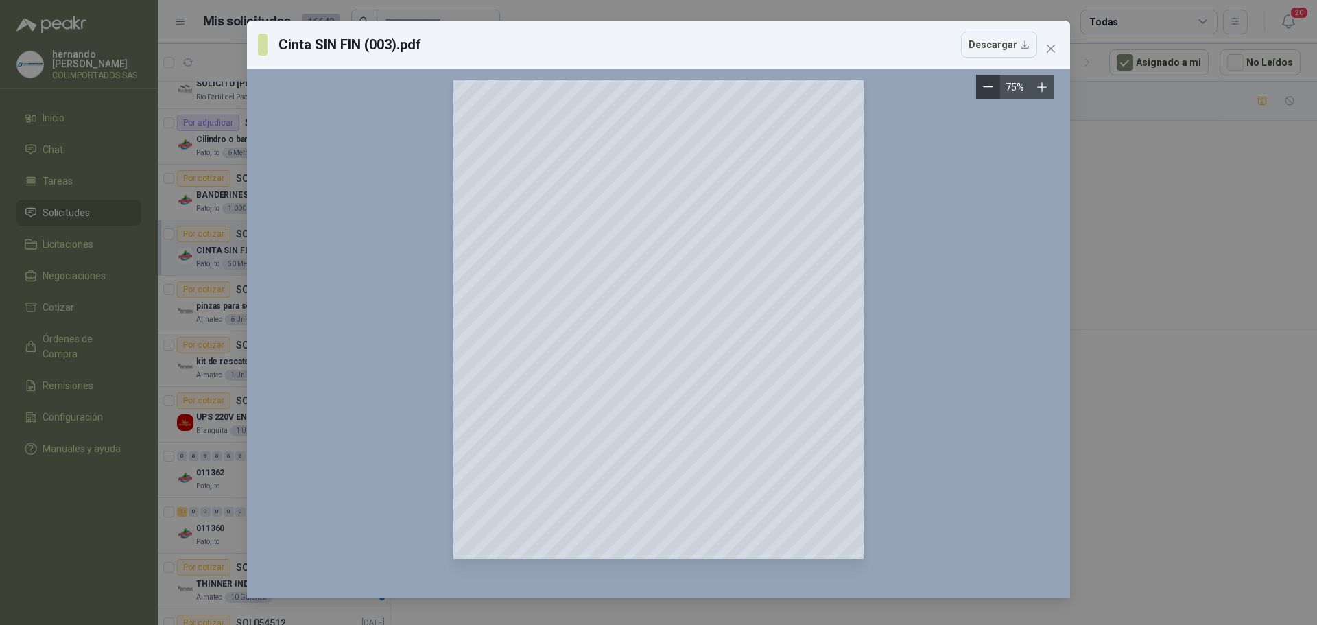
click at [985, 85] on icon "Zoom out" at bounding box center [988, 87] width 10 height 10
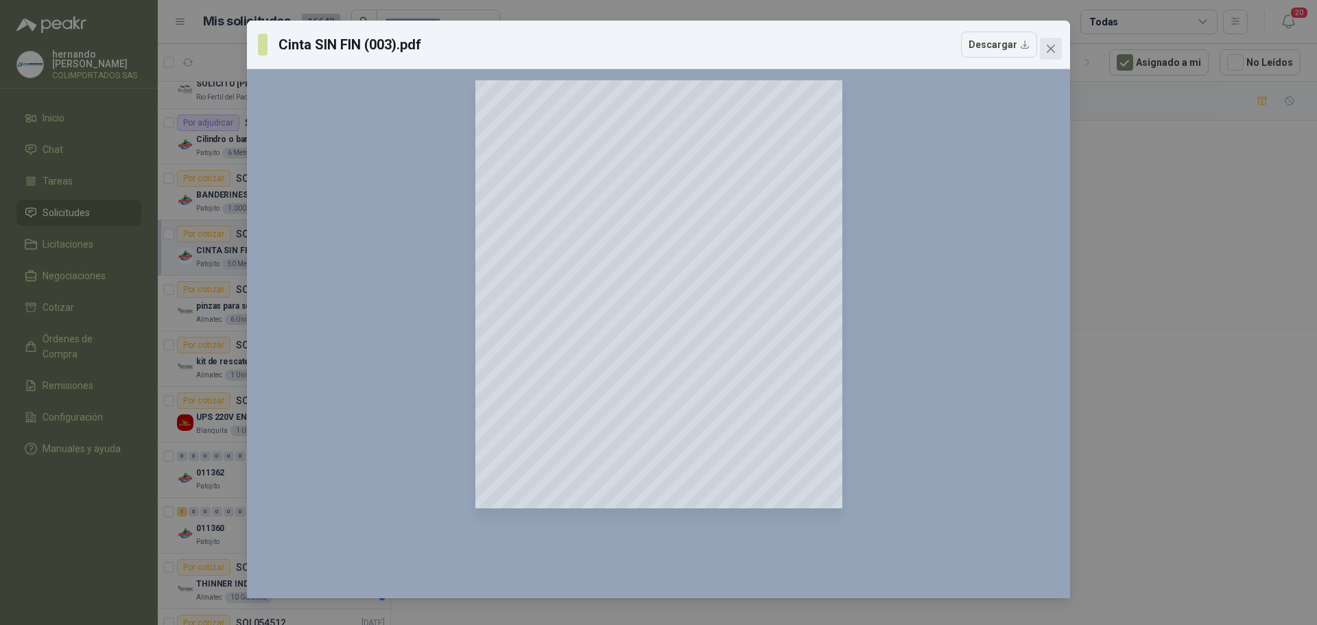
click at [1052, 47] on icon "close" at bounding box center [1050, 48] width 11 height 11
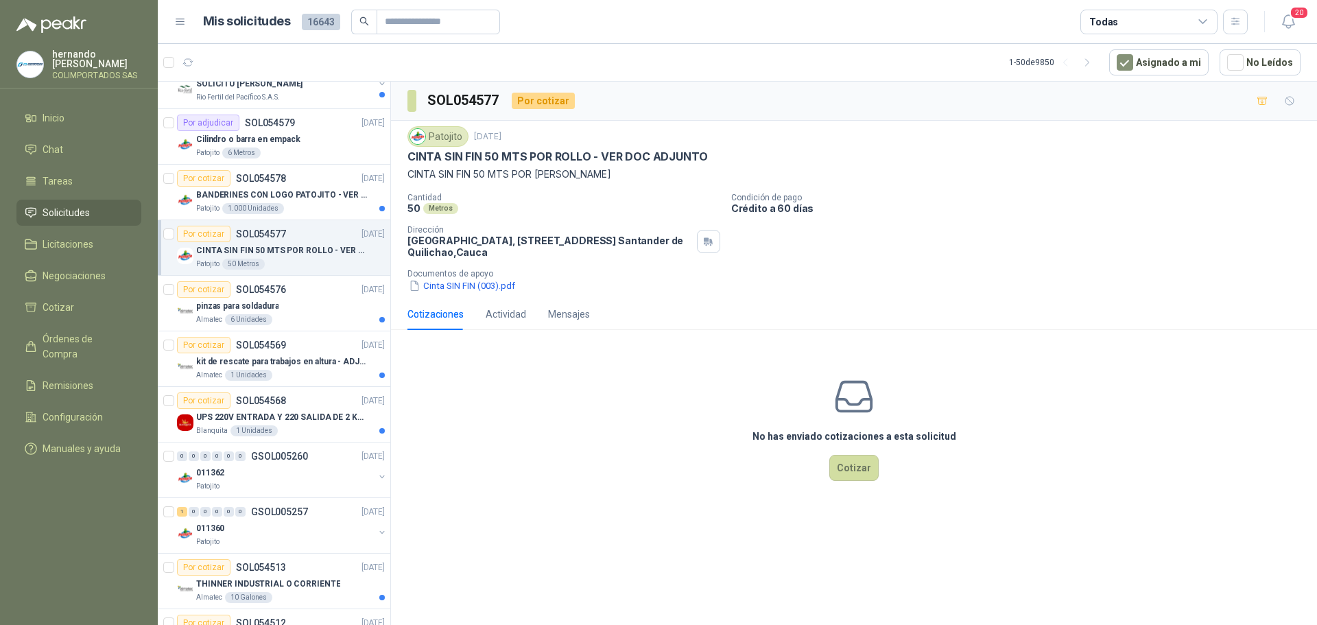
click at [288, 257] on p "CINTA SIN FIN 50 MTS POR ROLLO - VER DOC ADJUNTO" at bounding box center [281, 250] width 171 height 13
click at [472, 281] on button "Cinta SIN FIN (003).pdf" at bounding box center [461, 285] width 109 height 14
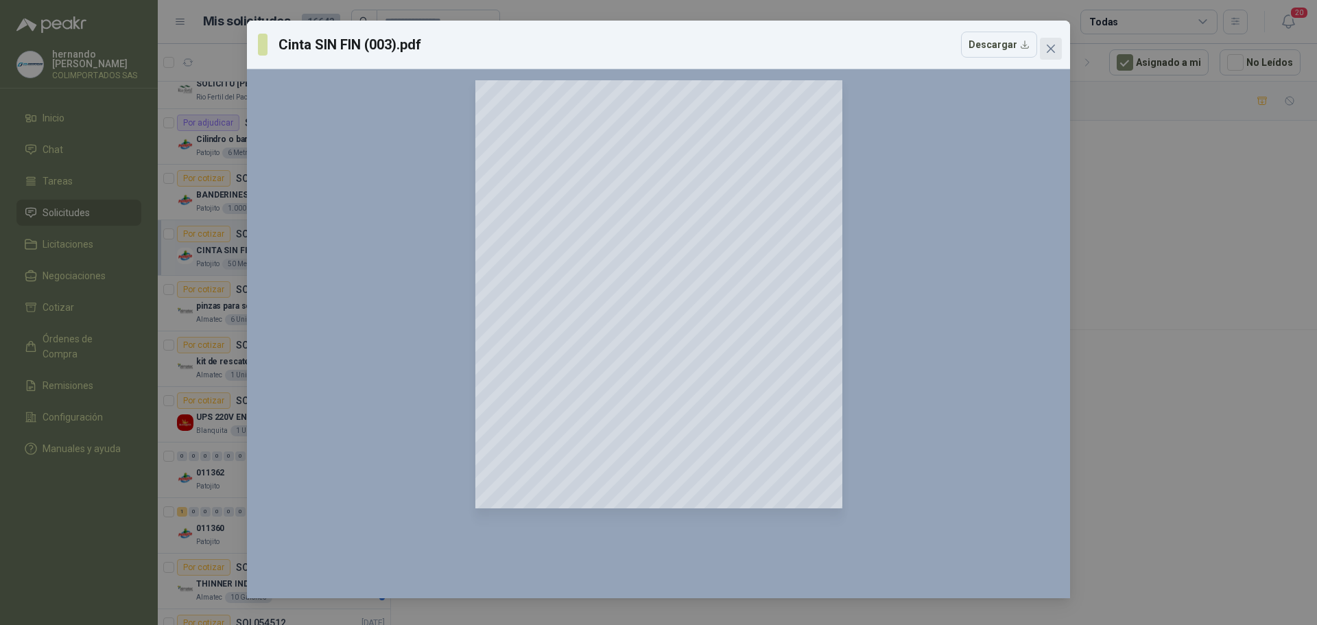
click at [1053, 49] on icon "close" at bounding box center [1050, 48] width 11 height 11
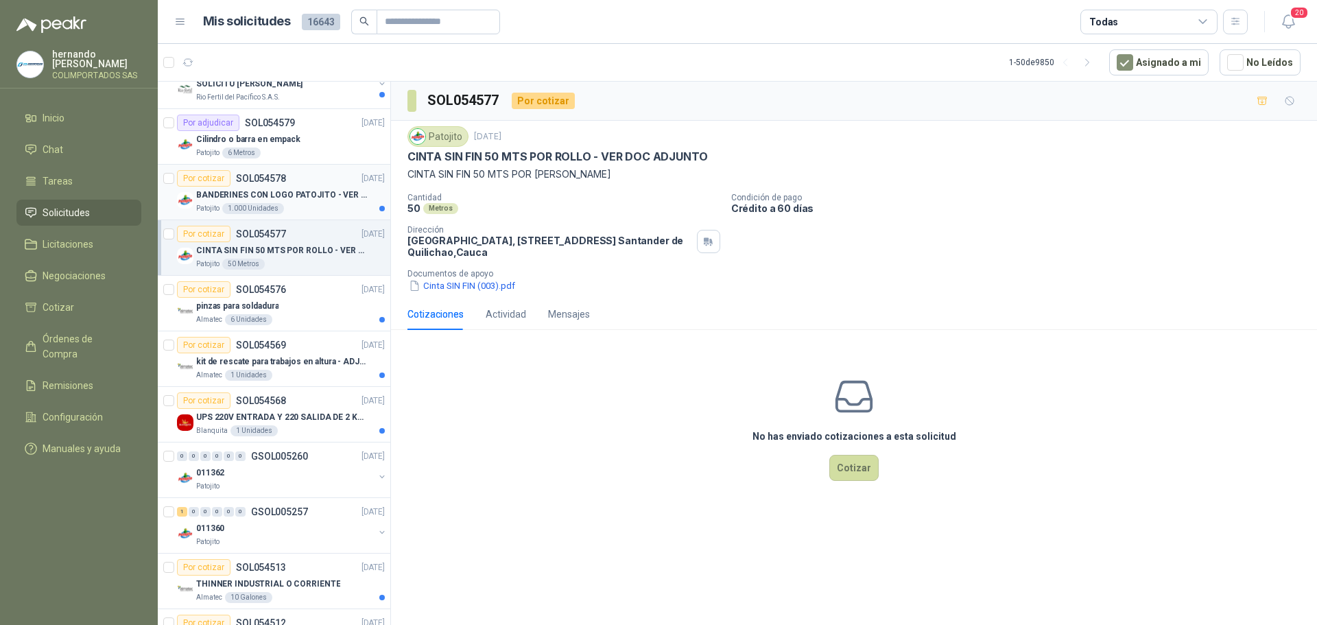
click at [304, 208] on div "Patojito 1.000 Unidades" at bounding box center [290, 208] width 189 height 11
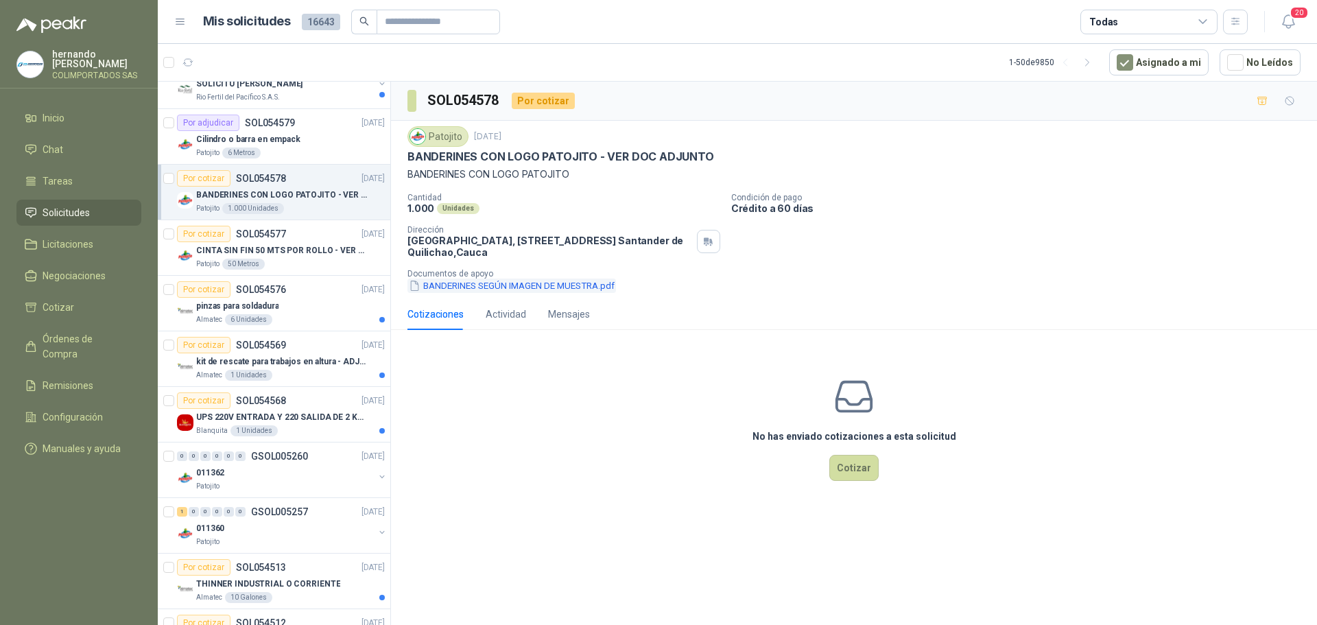
click at [495, 284] on button "BANDERINES SEGÚN IMAGEN DE MUESTRA.pdf" at bounding box center [511, 285] width 209 height 14
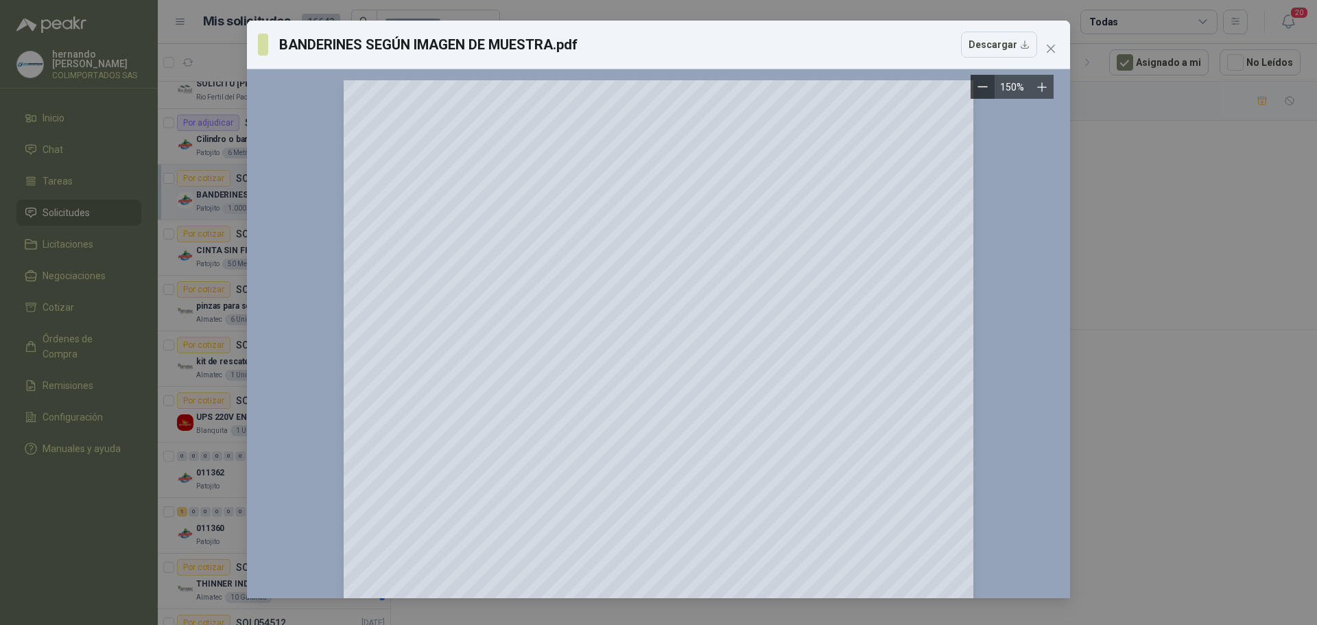
click at [984, 84] on icon "Zoom out" at bounding box center [982, 87] width 10 height 10
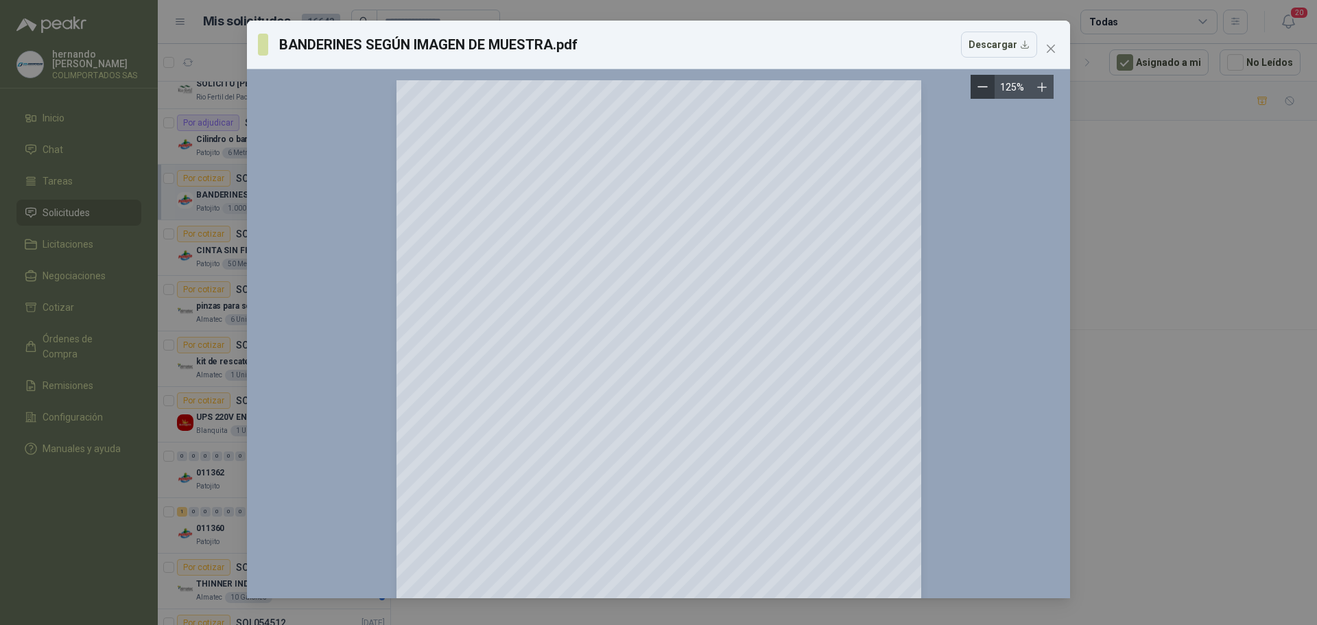
click at [984, 84] on icon "Zoom out" at bounding box center [982, 87] width 10 height 10
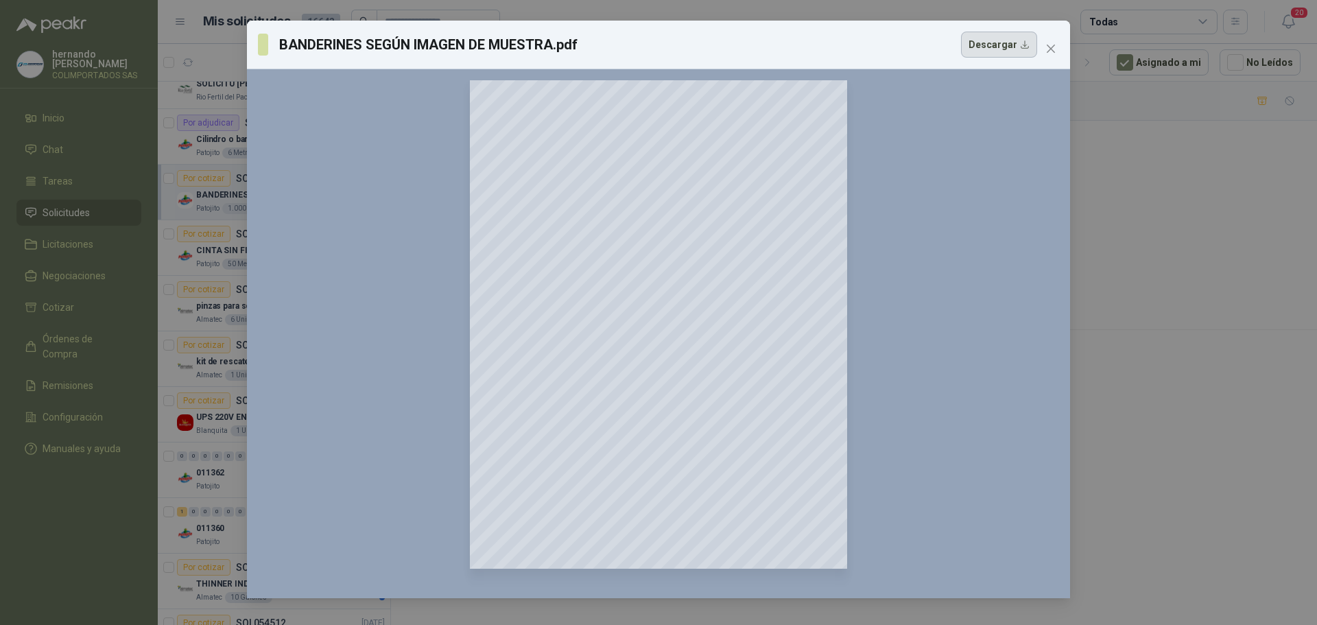
click at [1024, 44] on button "Descargar" at bounding box center [999, 45] width 76 height 26
